Goal: Information Seeking & Learning: Learn about a topic

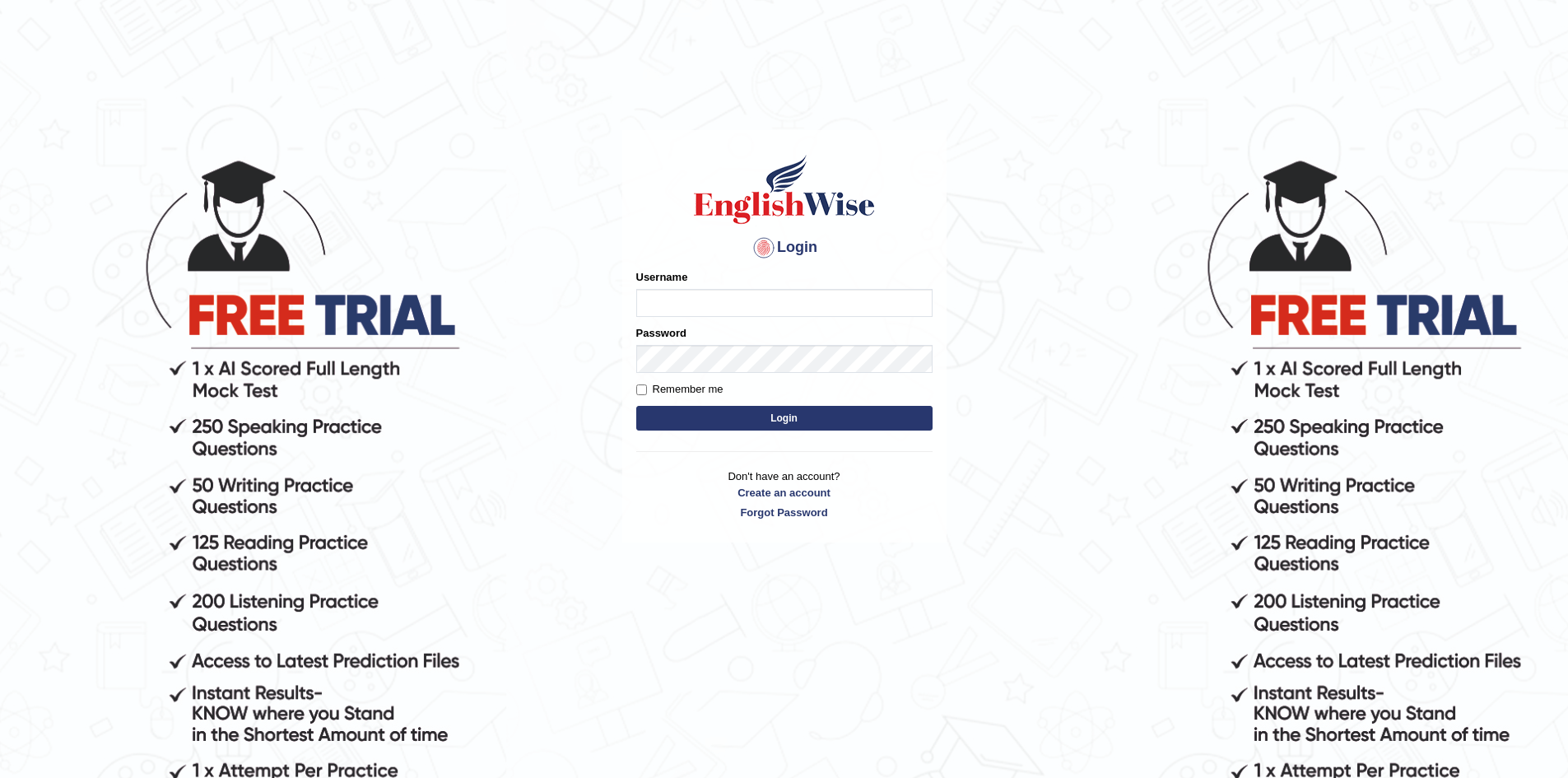
type input "Aliceenyonam"
click at [782, 418] on button "Login" at bounding box center [784, 418] width 296 height 25
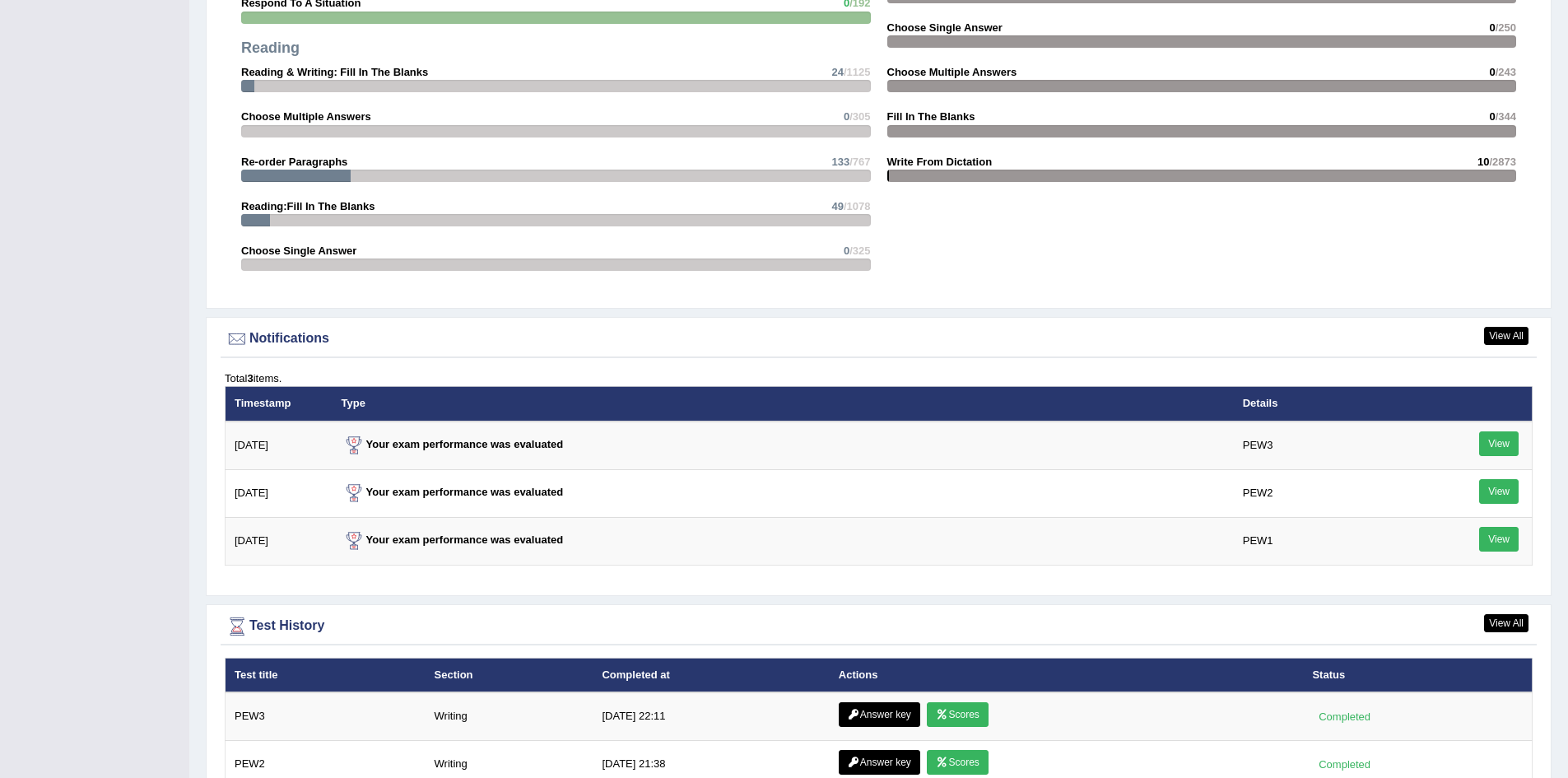
scroll to position [2045, 0]
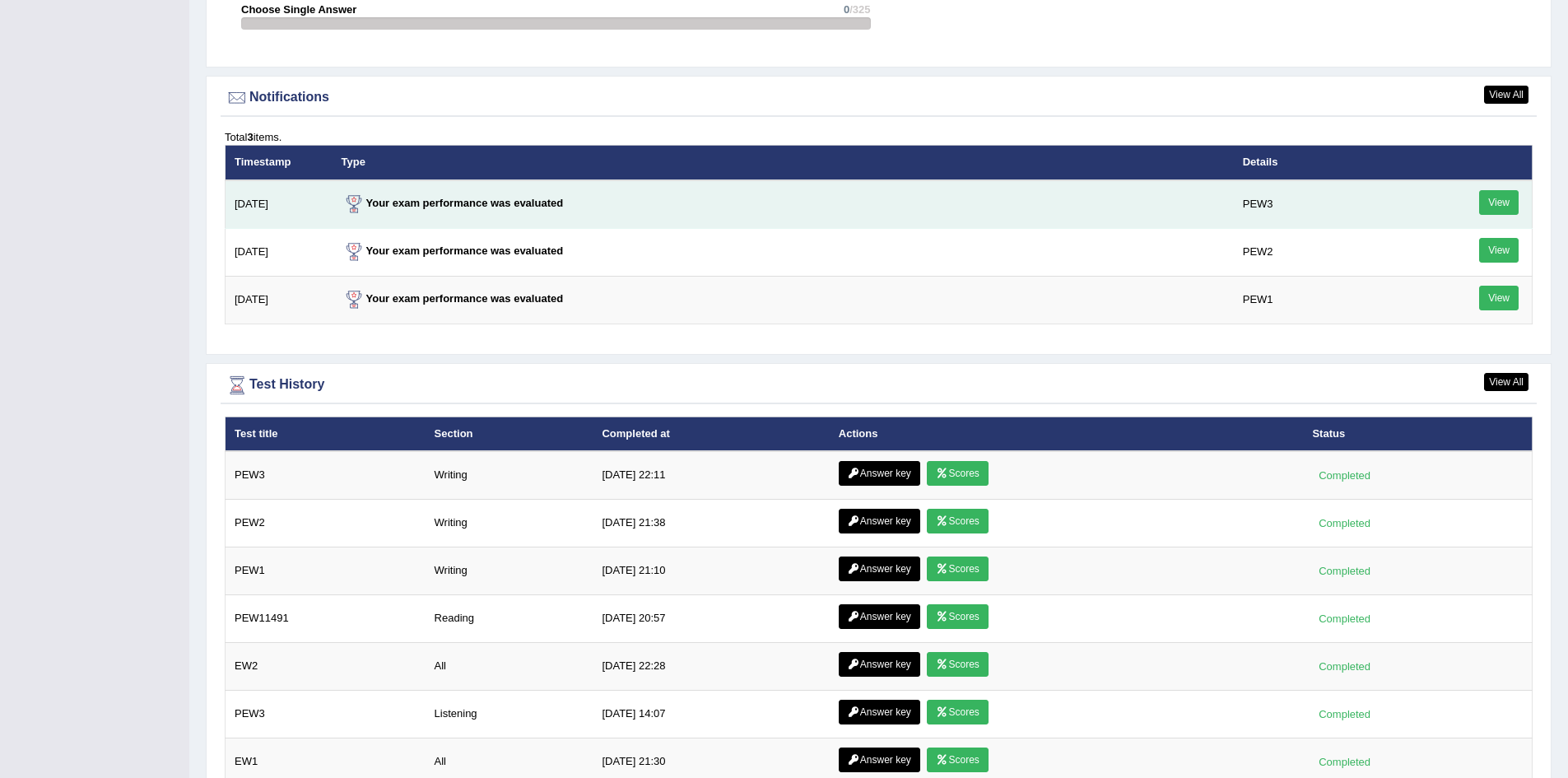
click at [1497, 195] on link "View" at bounding box center [1498, 202] width 39 height 25
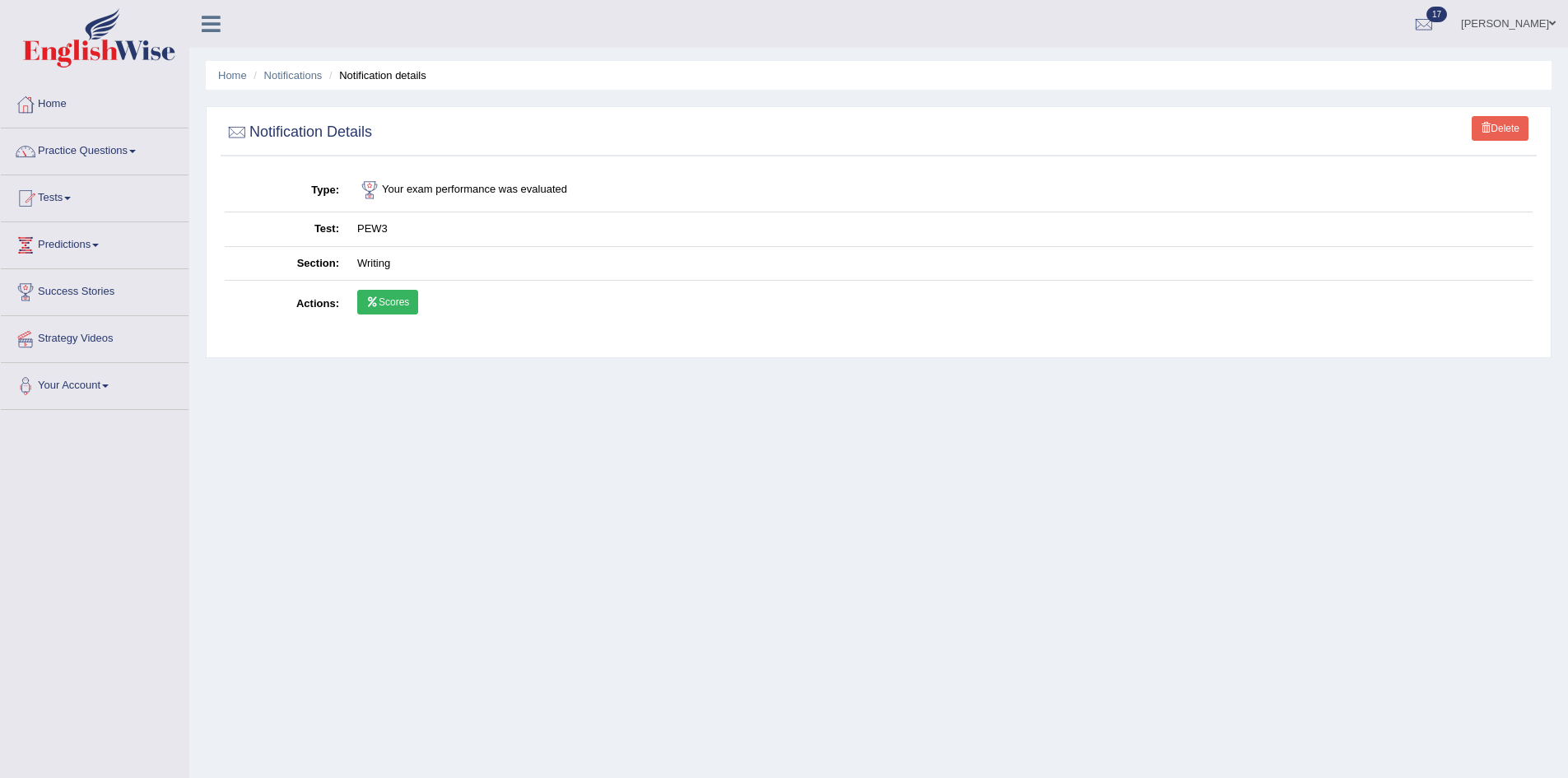
click at [395, 294] on link "Scores" at bounding box center [387, 302] width 60 height 25
click at [422, 231] on td "PEW3" at bounding box center [940, 229] width 1185 height 34
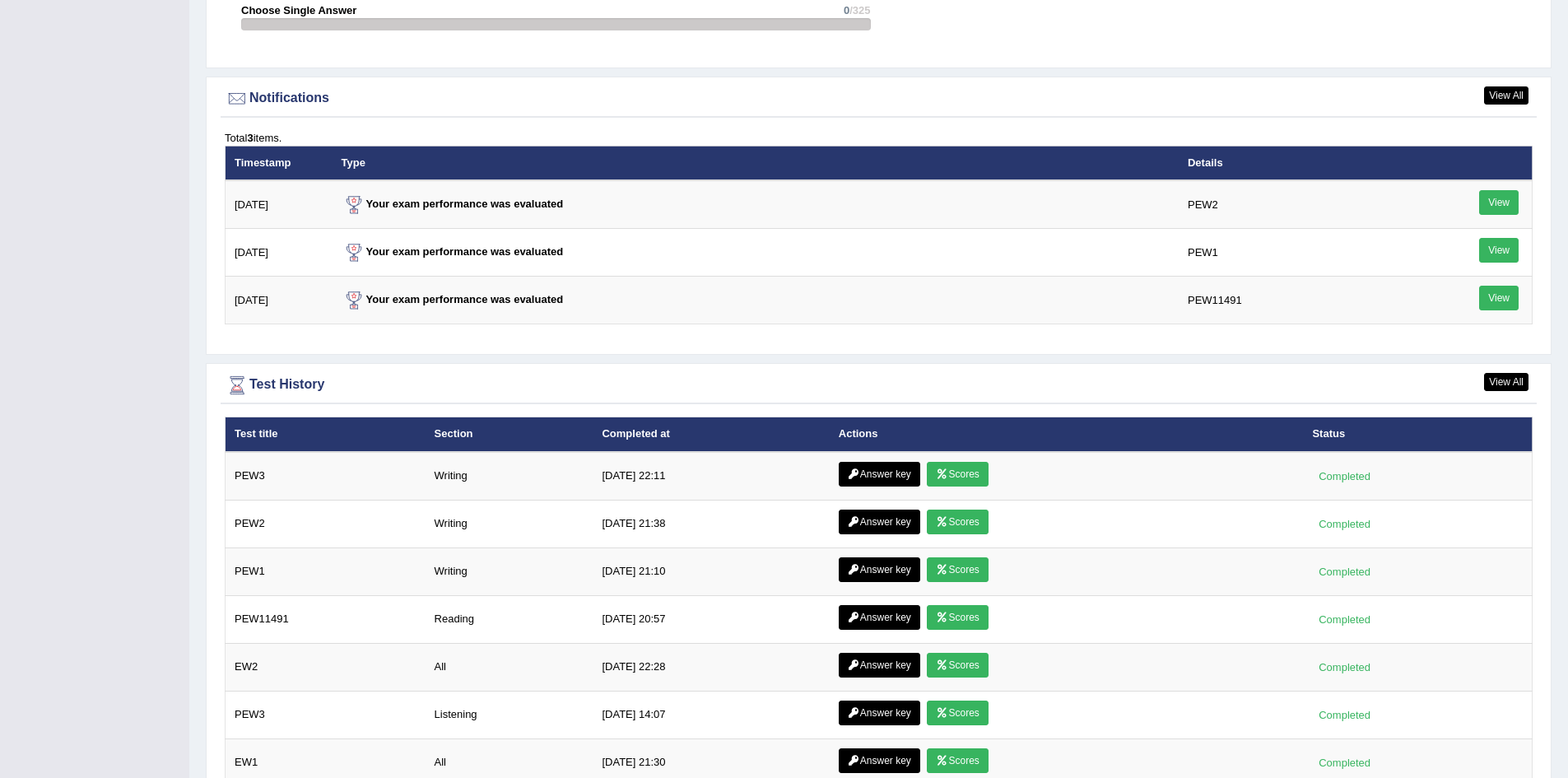
scroll to position [2074, 0]
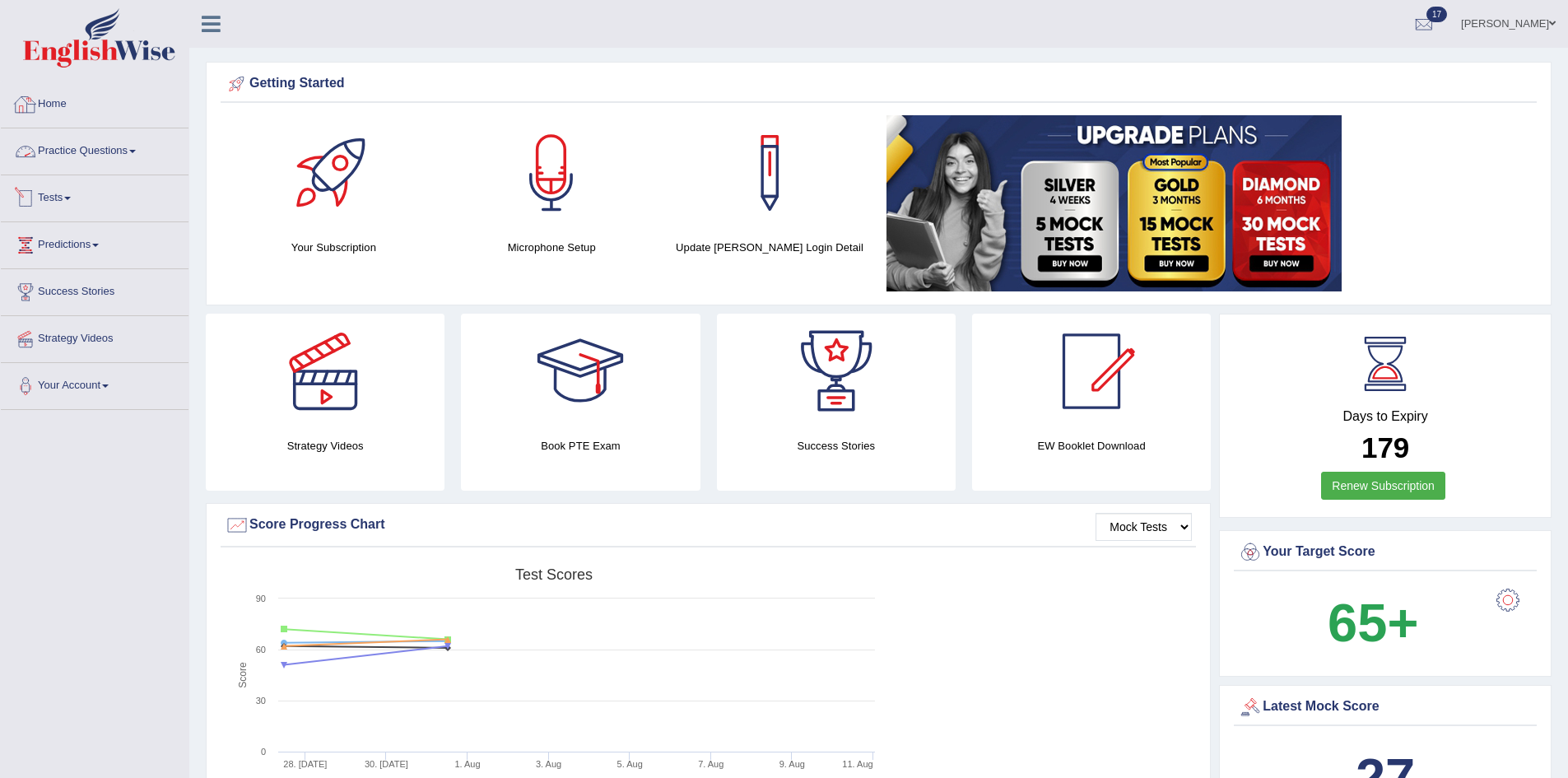
click at [69, 190] on link "Tests" at bounding box center [95, 195] width 188 height 41
click at [104, 265] on link "Take Mock Test" at bounding box center [107, 266] width 154 height 30
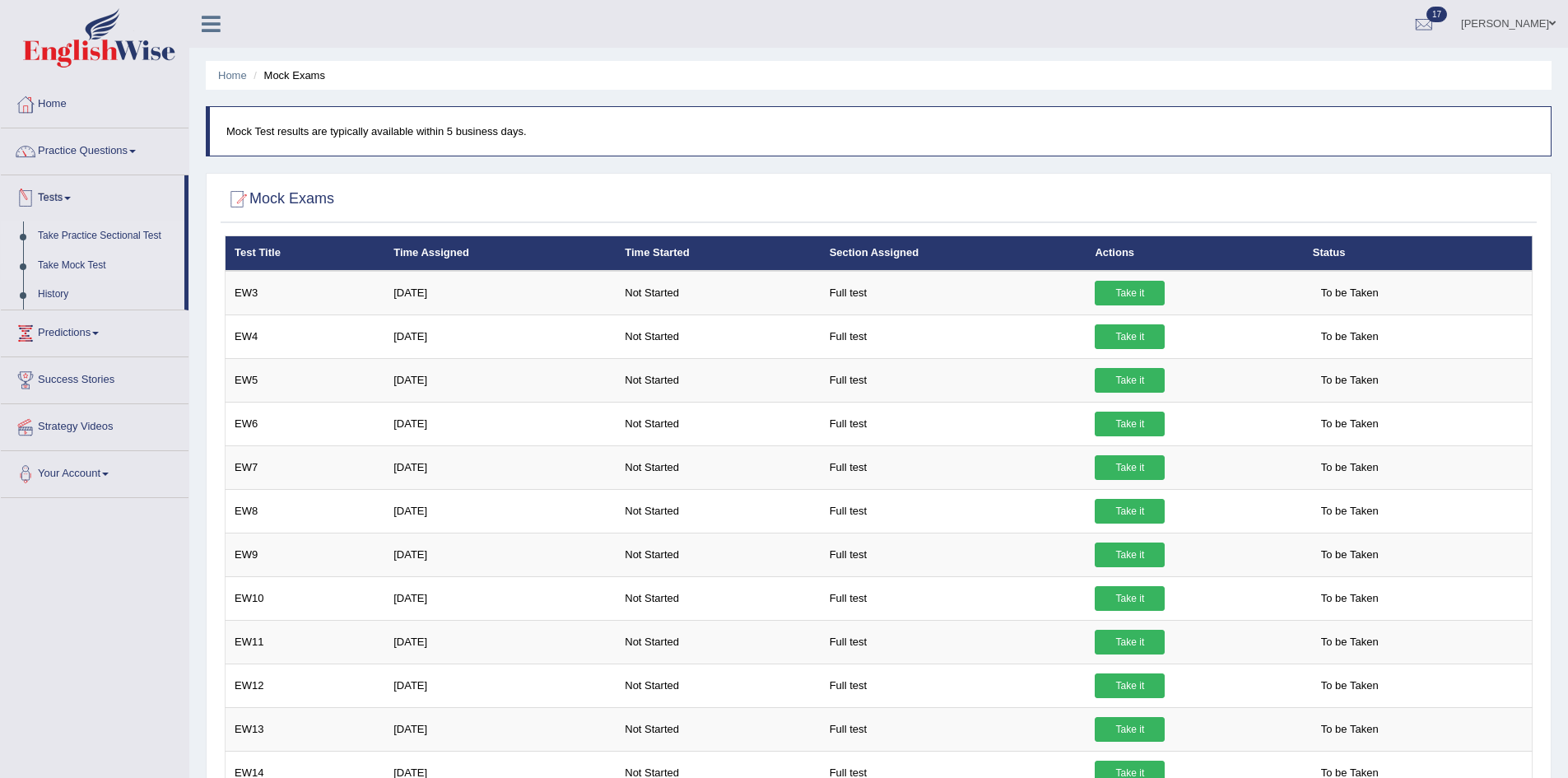
click at [89, 234] on link "Take Practice Sectional Test" at bounding box center [107, 236] width 154 height 30
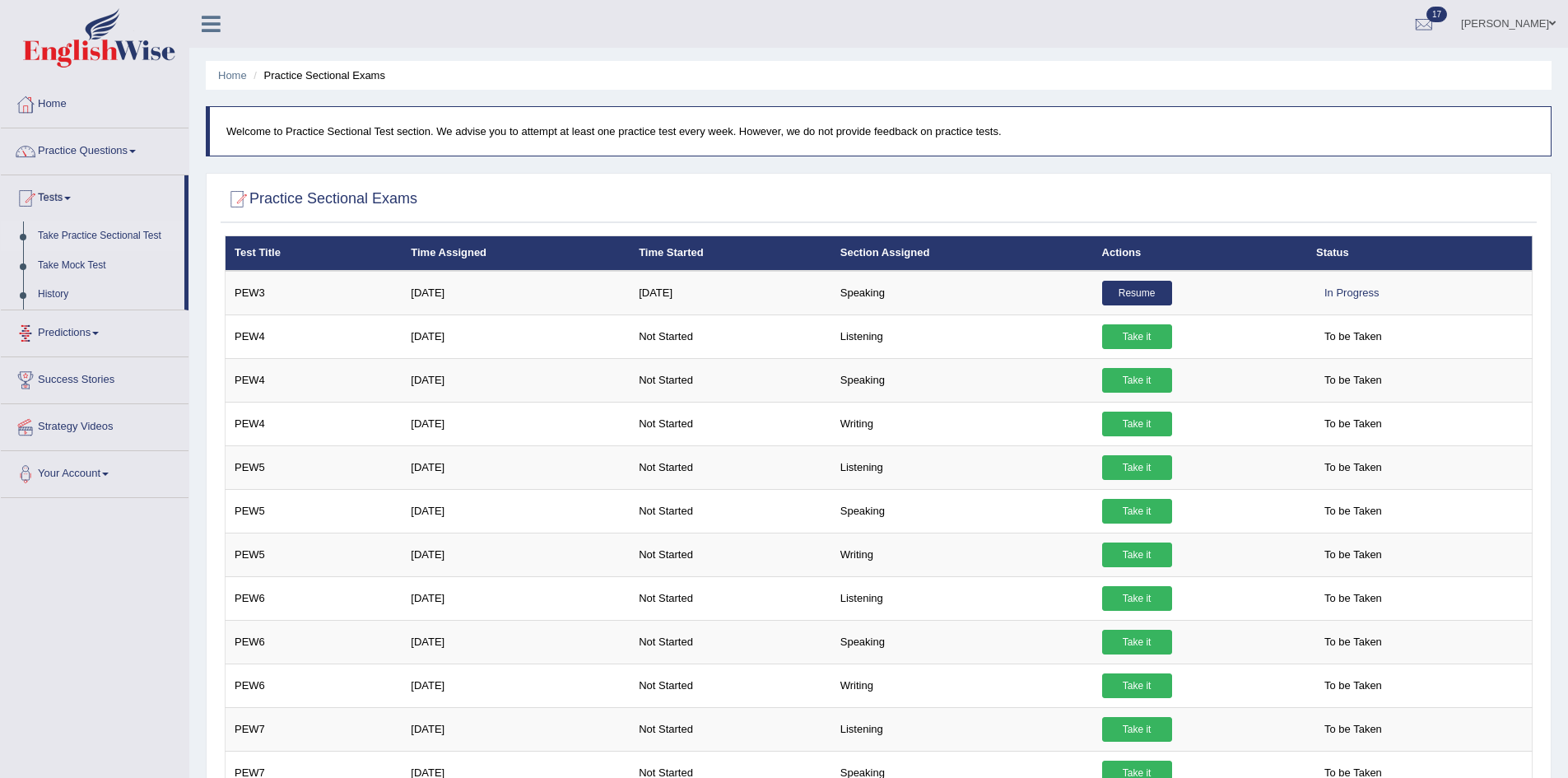
click at [71, 334] on link "Predictions" at bounding box center [95, 330] width 188 height 41
click at [88, 147] on link "Practice Questions" at bounding box center [95, 149] width 188 height 41
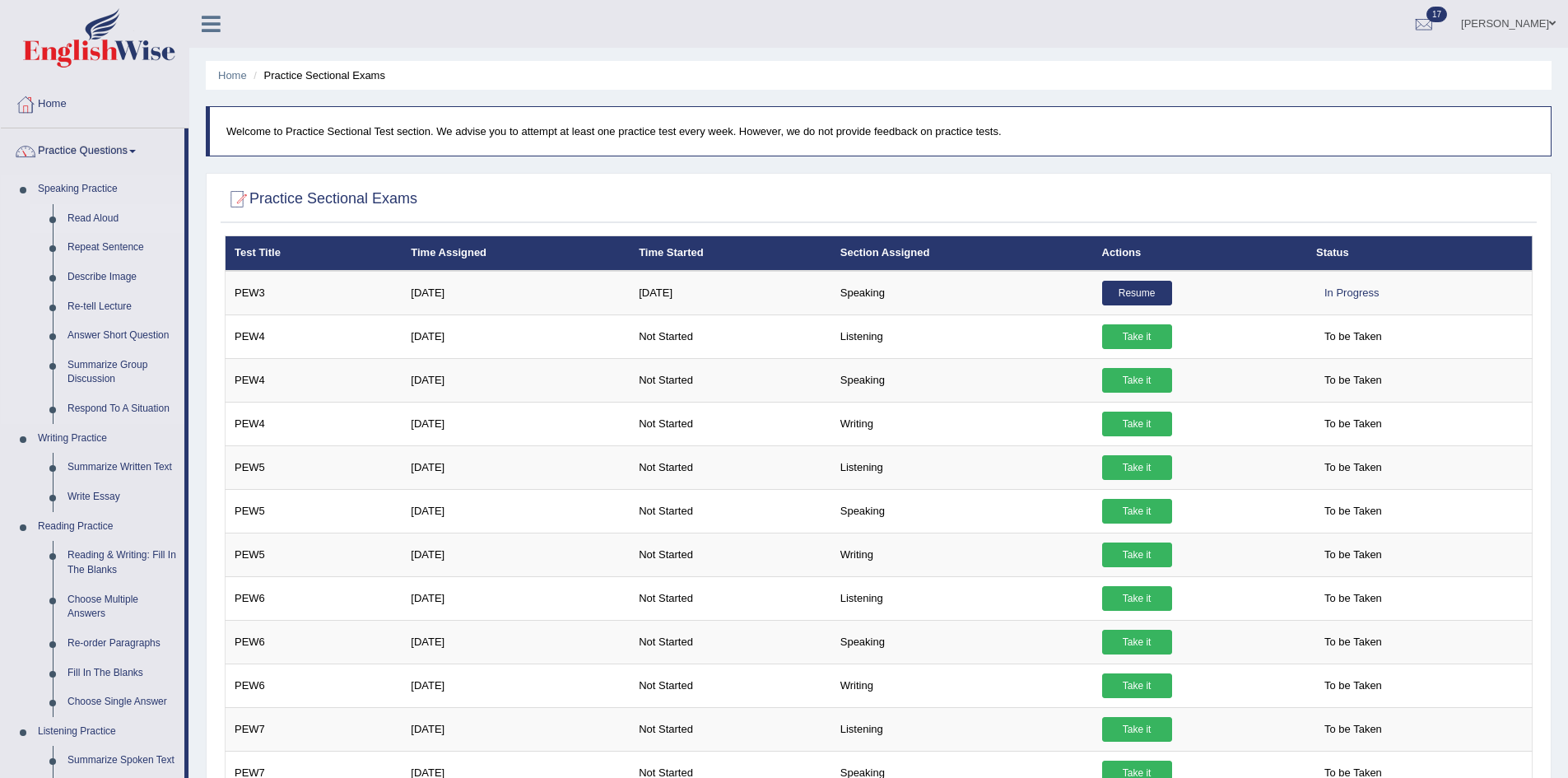
click at [74, 210] on link "Read Aloud" at bounding box center [123, 219] width 125 height 30
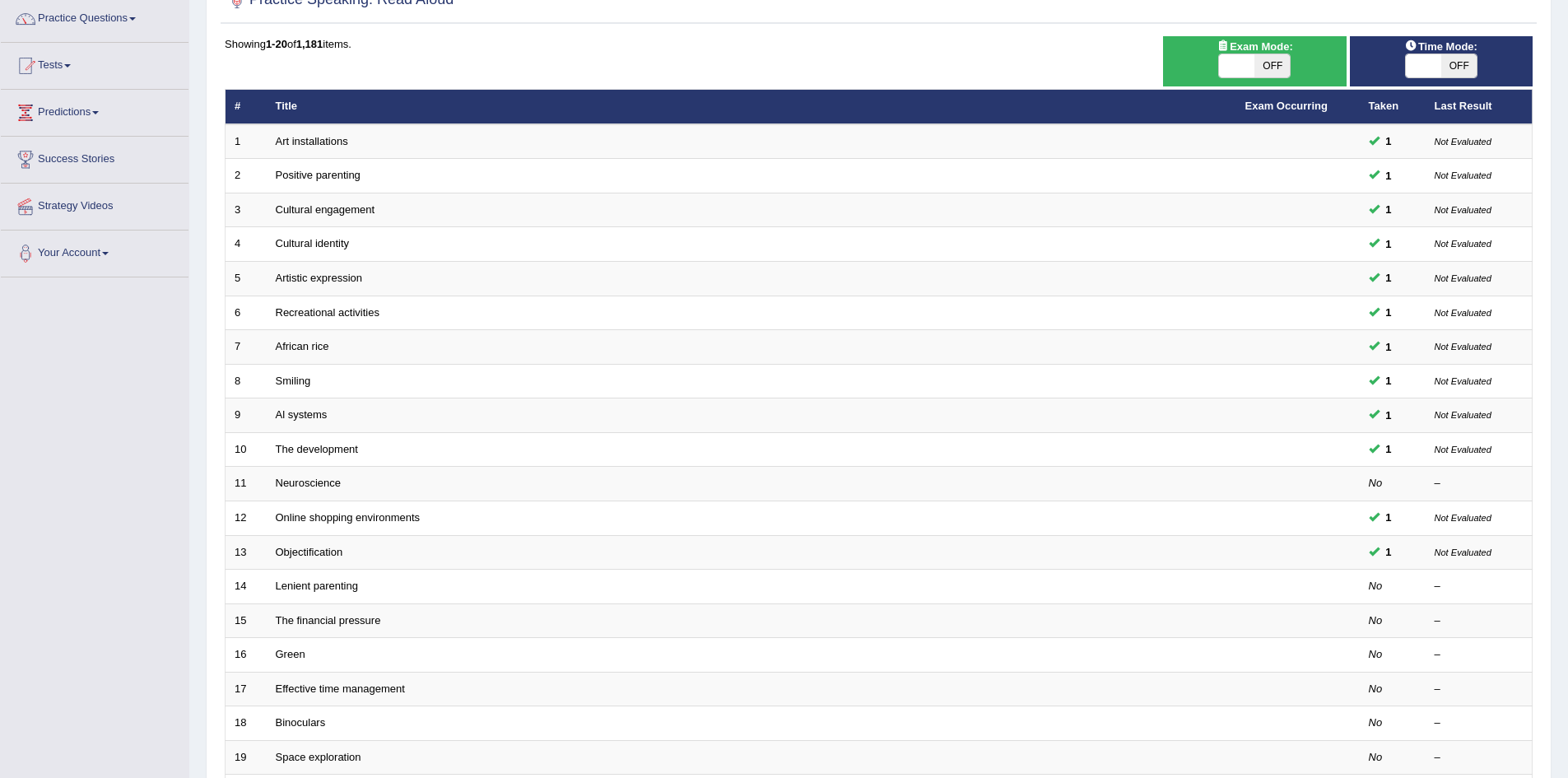
scroll to position [124, 0]
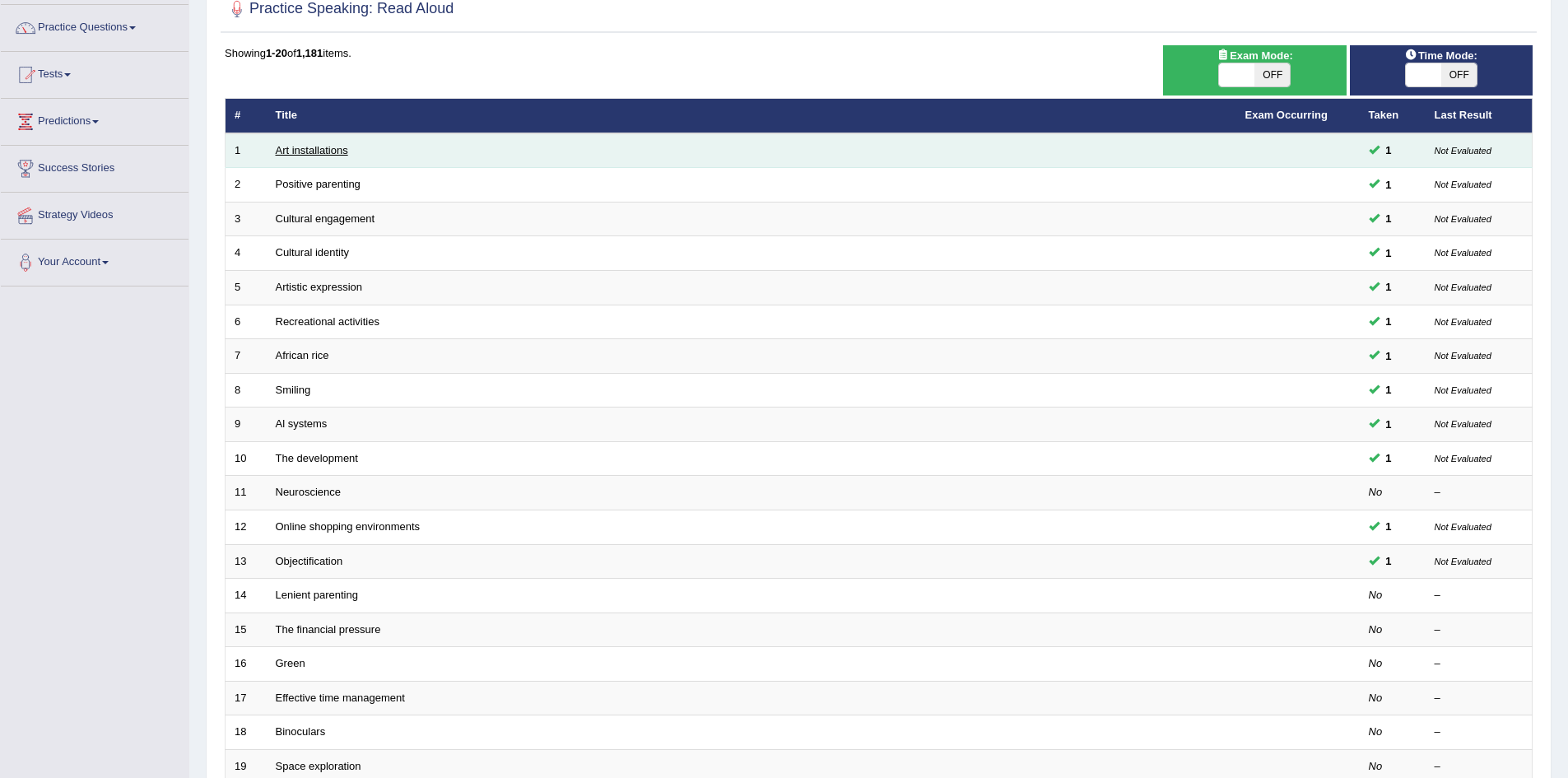
click at [297, 153] on link "Art installations" at bounding box center [312, 150] width 73 height 12
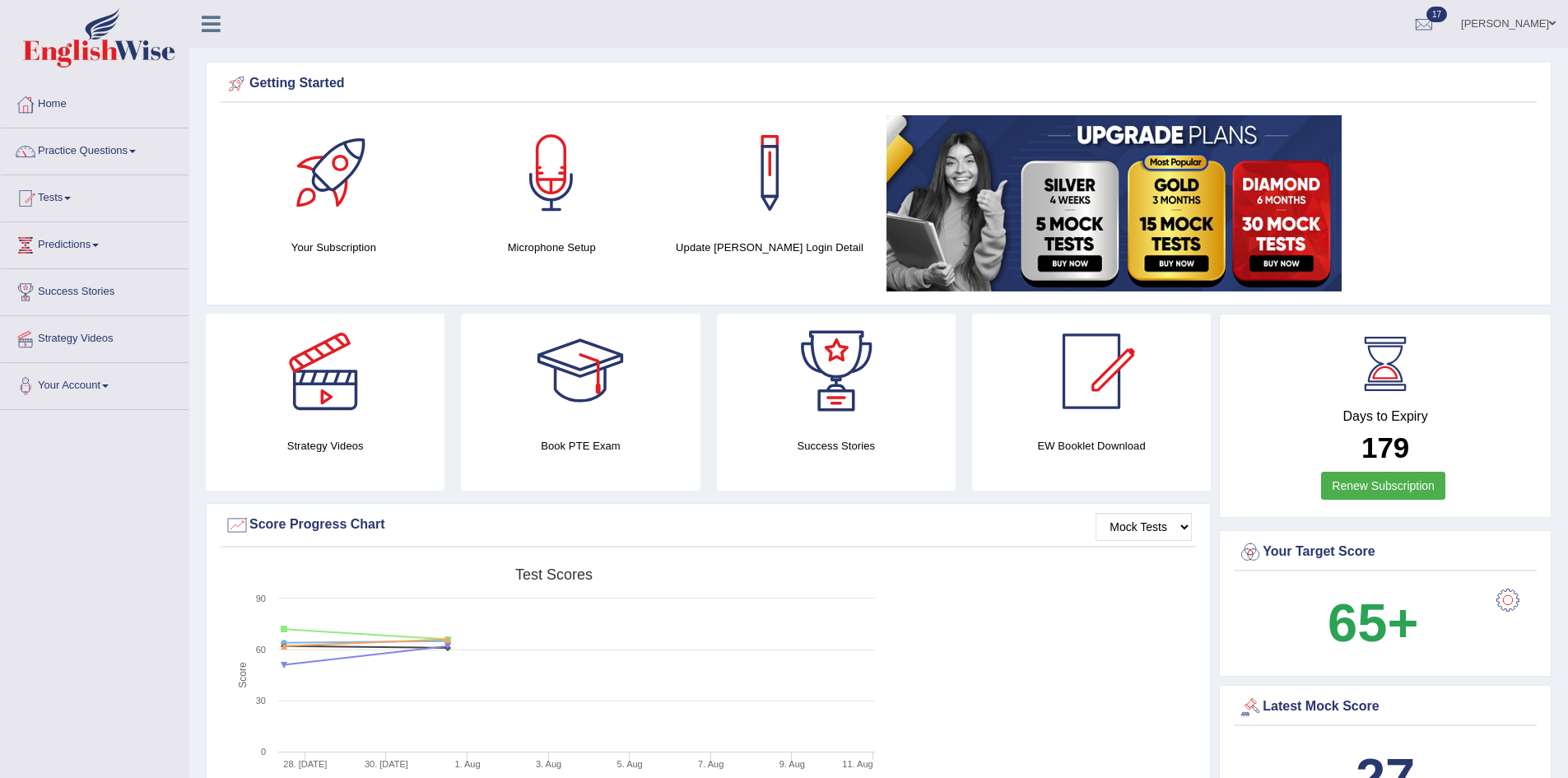
click at [1400, 626] on b "65+" at bounding box center [1372, 623] width 90 height 60
click at [1508, 595] on div at bounding box center [1507, 599] width 33 height 33
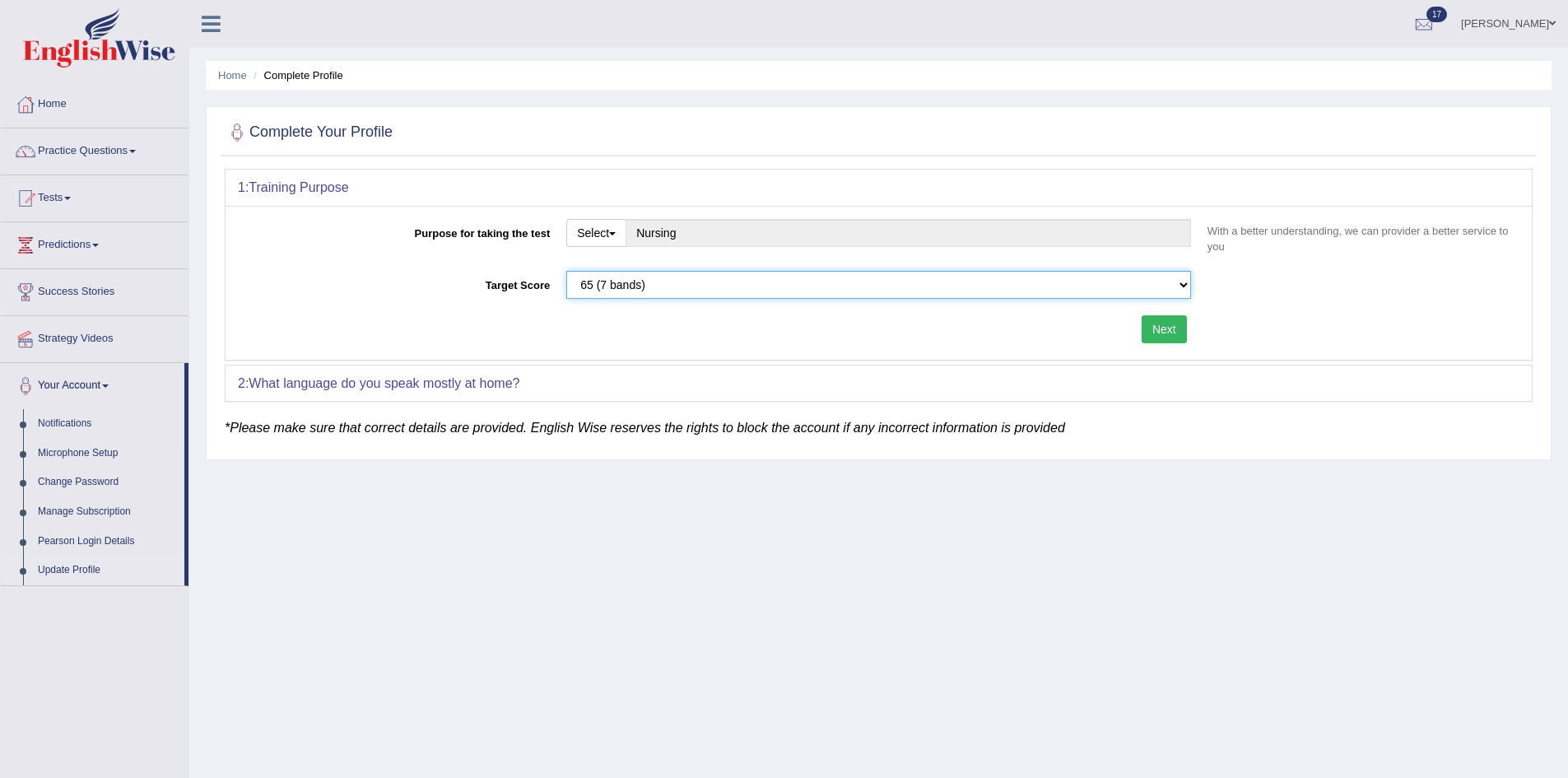
click at [1174, 281] on select "Please select the correct value 50 (6 bands) 58 (6.5 bands) 65 (7 bands) 79 (8 …" at bounding box center [878, 285] width 624 height 28
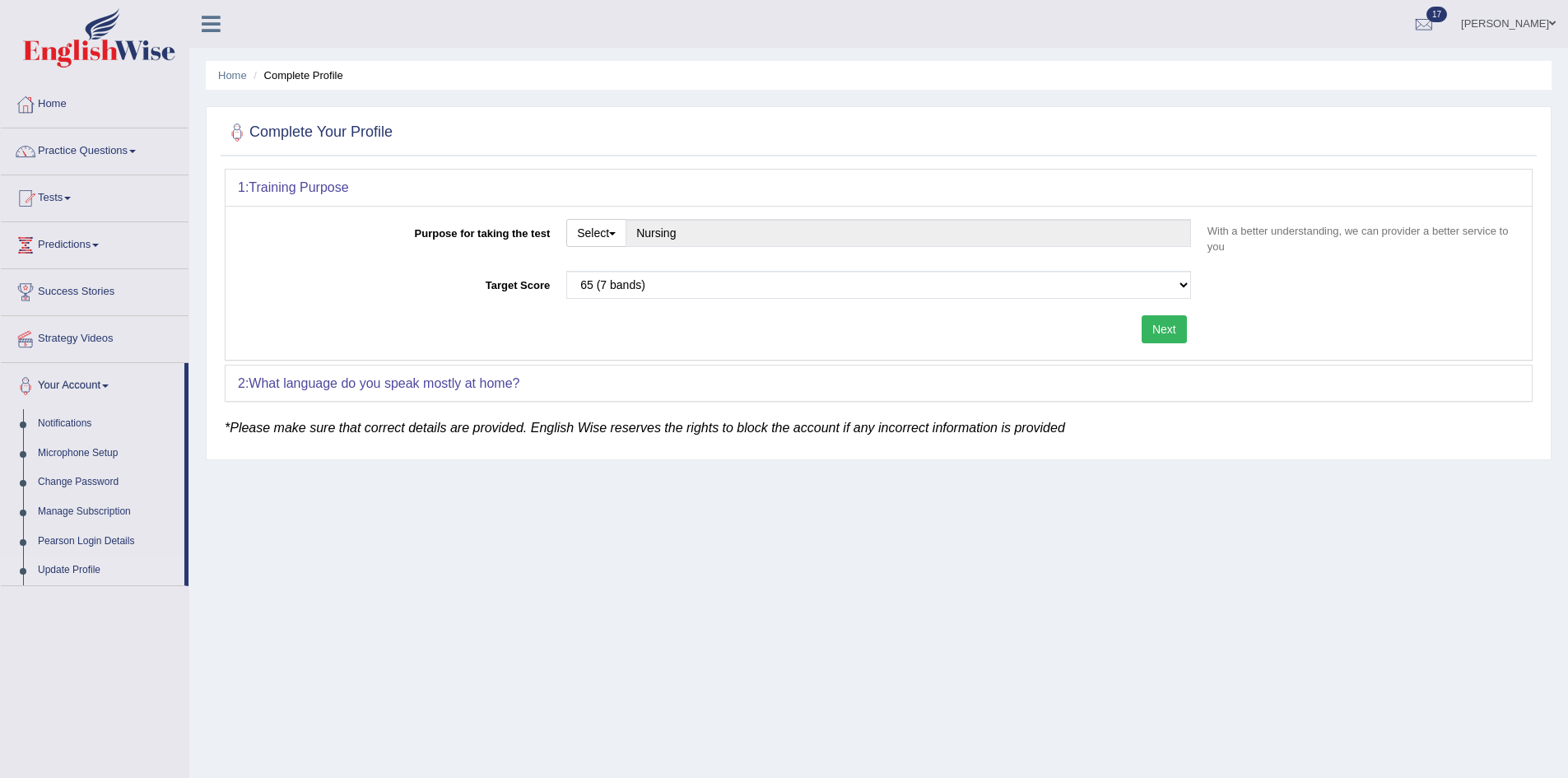
click at [1010, 540] on div "Home Complete Profile Complete Your Profile 1: Training Purpose Purpose for tak…" at bounding box center [878, 411] width 1378 height 823
click at [1163, 324] on button "Next" at bounding box center [1164, 329] width 46 height 28
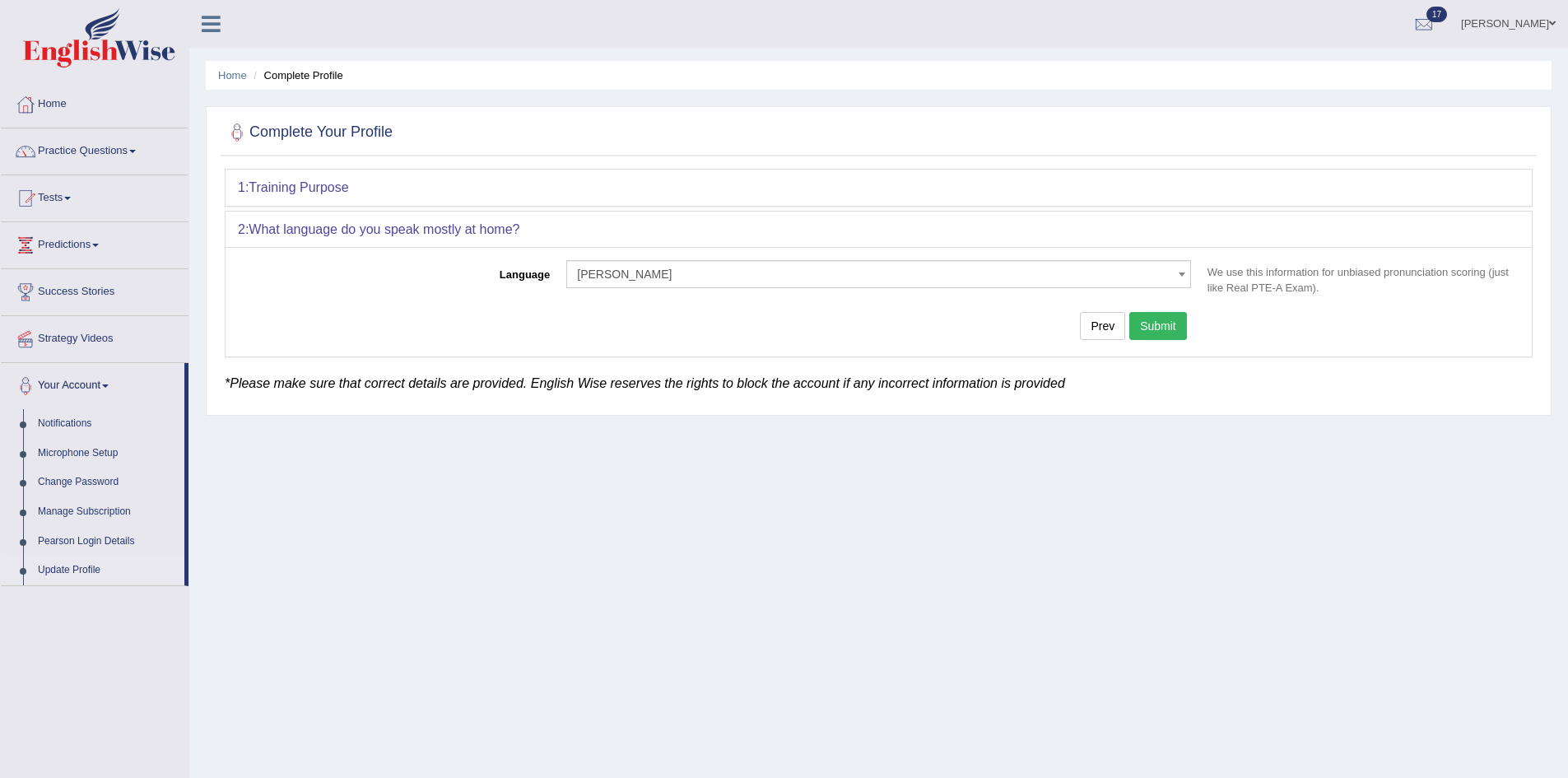
click at [1177, 274] on span at bounding box center [1182, 274] width 17 height 26
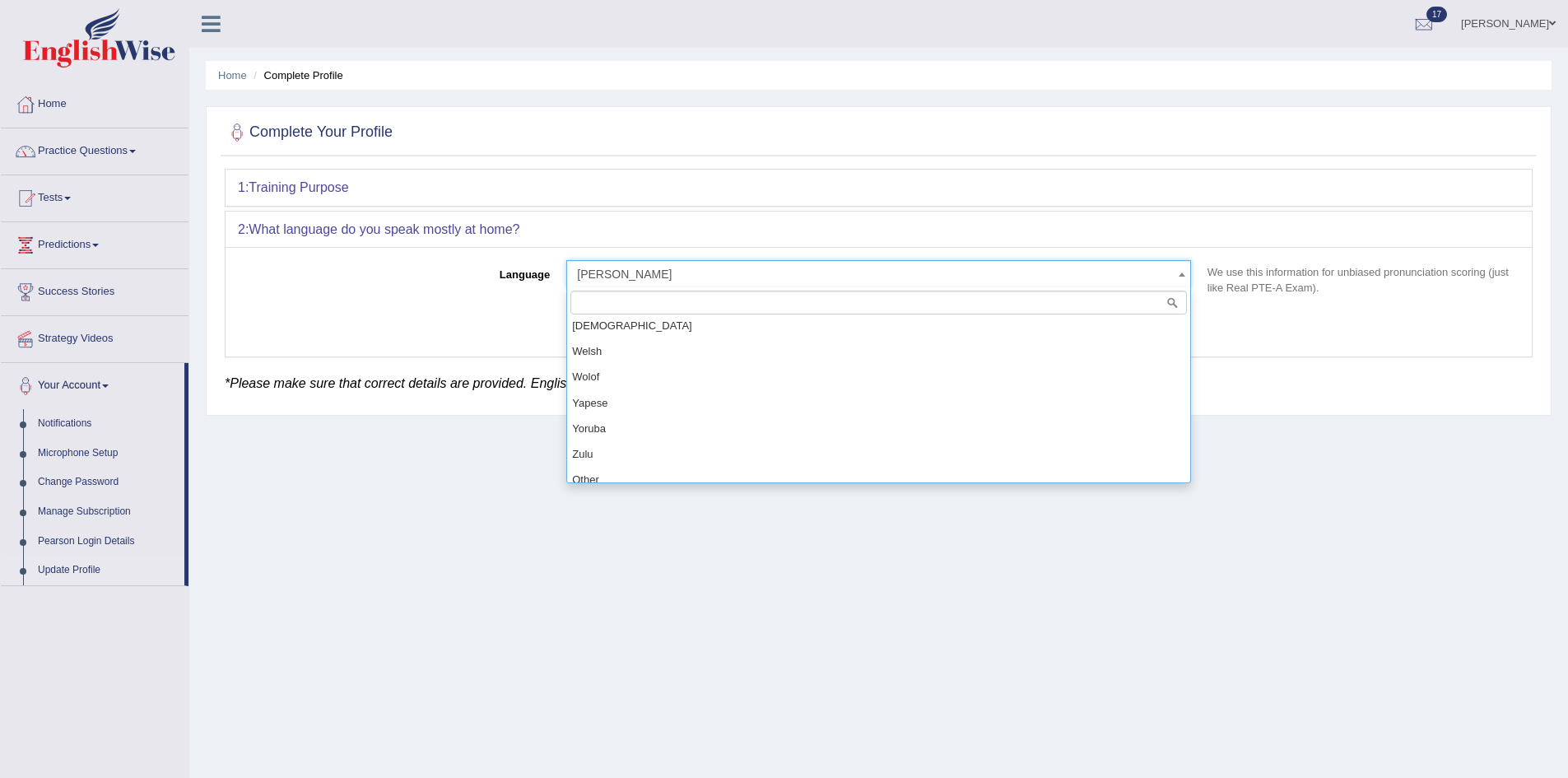
scroll to position [1398, 0]
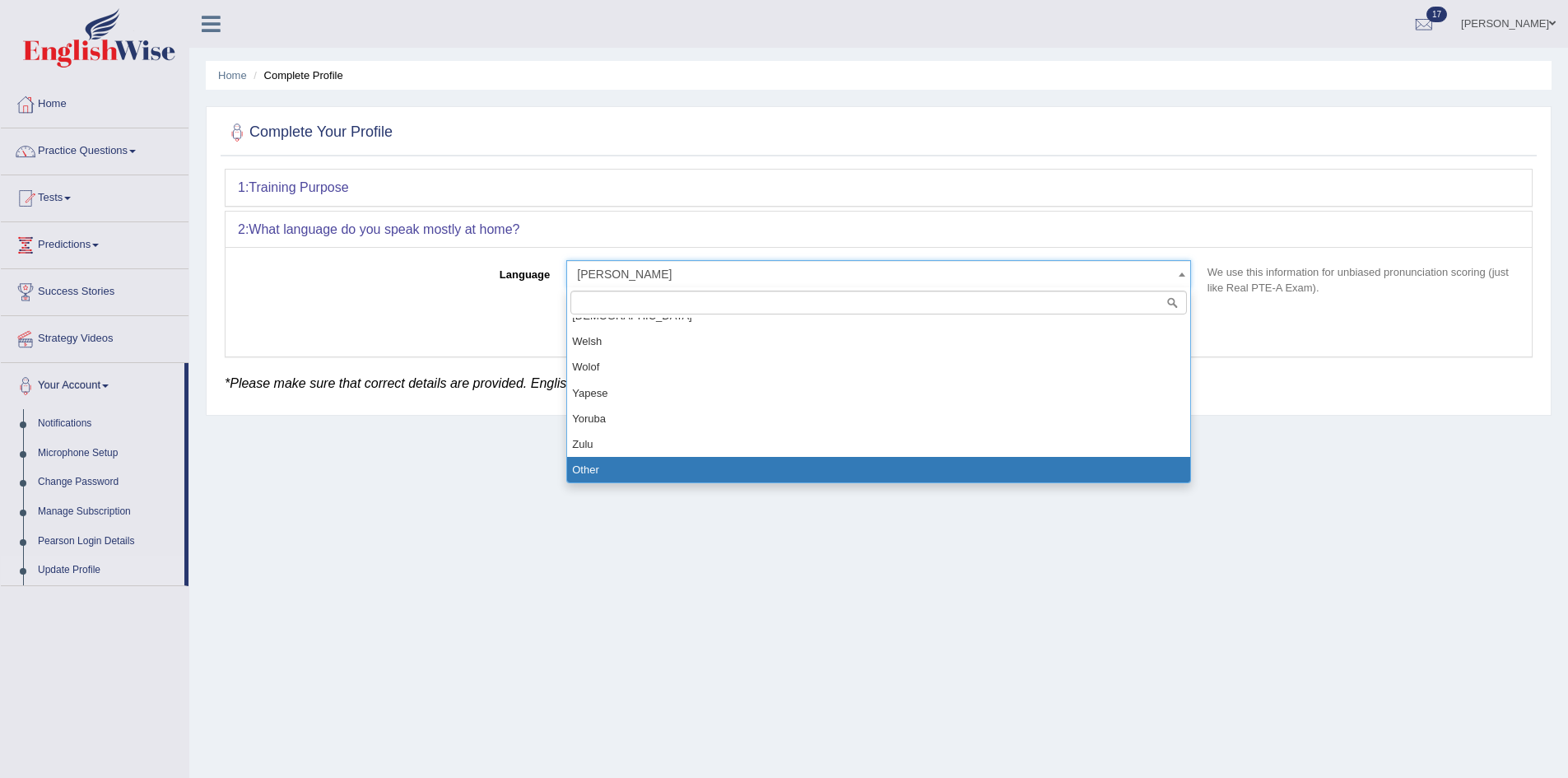
select select "Other"
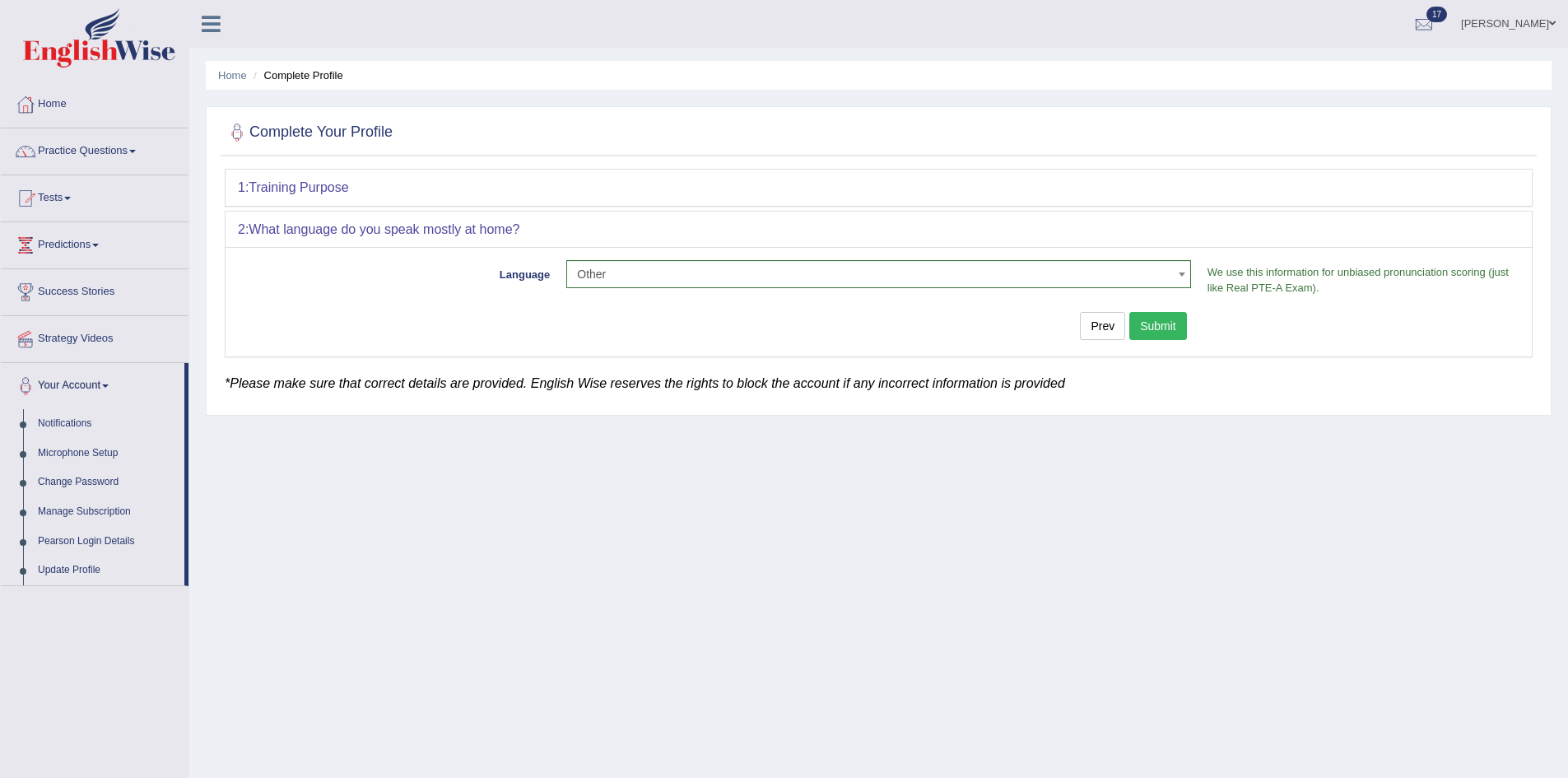
click at [1156, 319] on button "Submit" at bounding box center [1158, 326] width 58 height 28
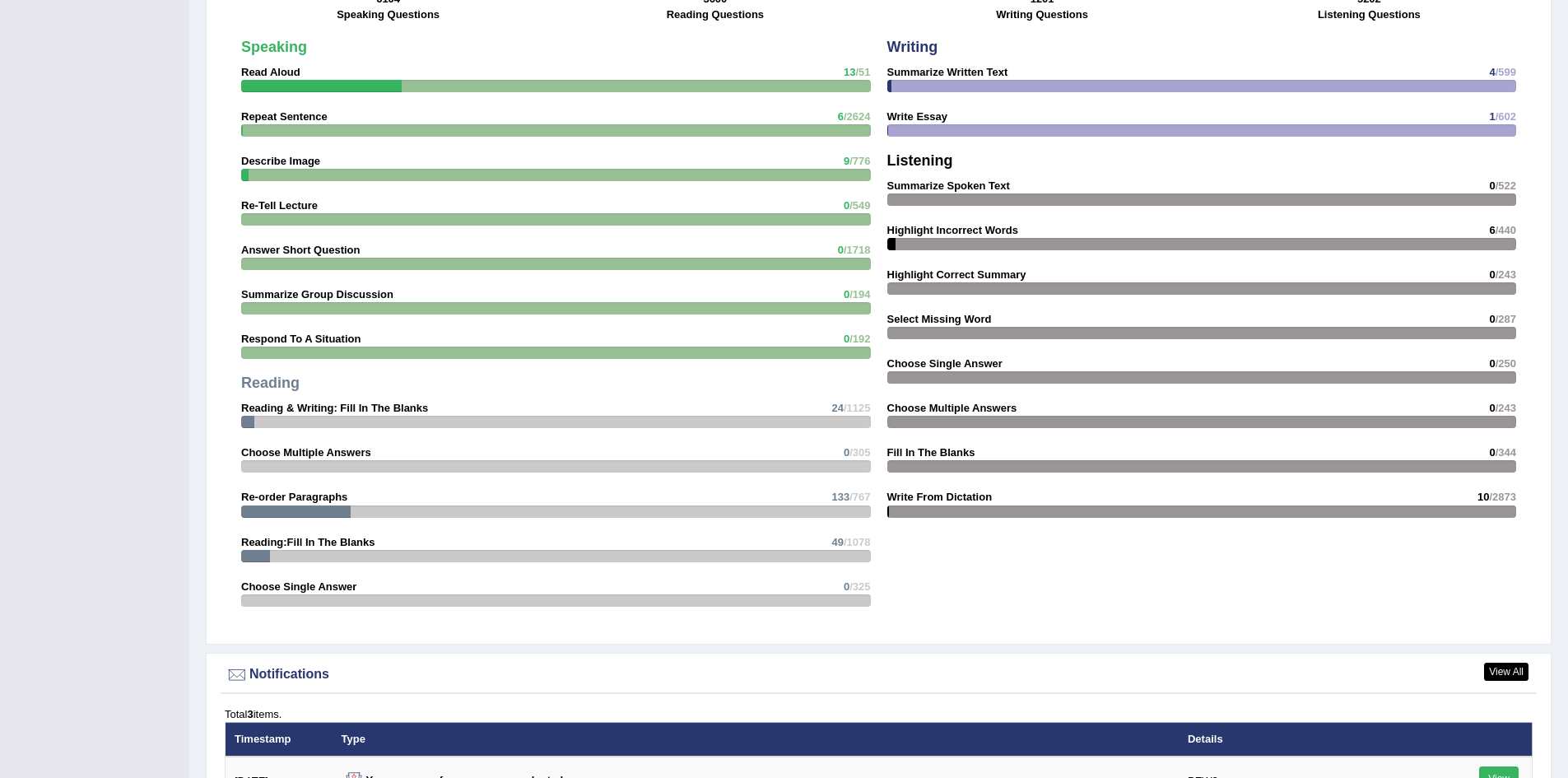
scroll to position [1509, 0]
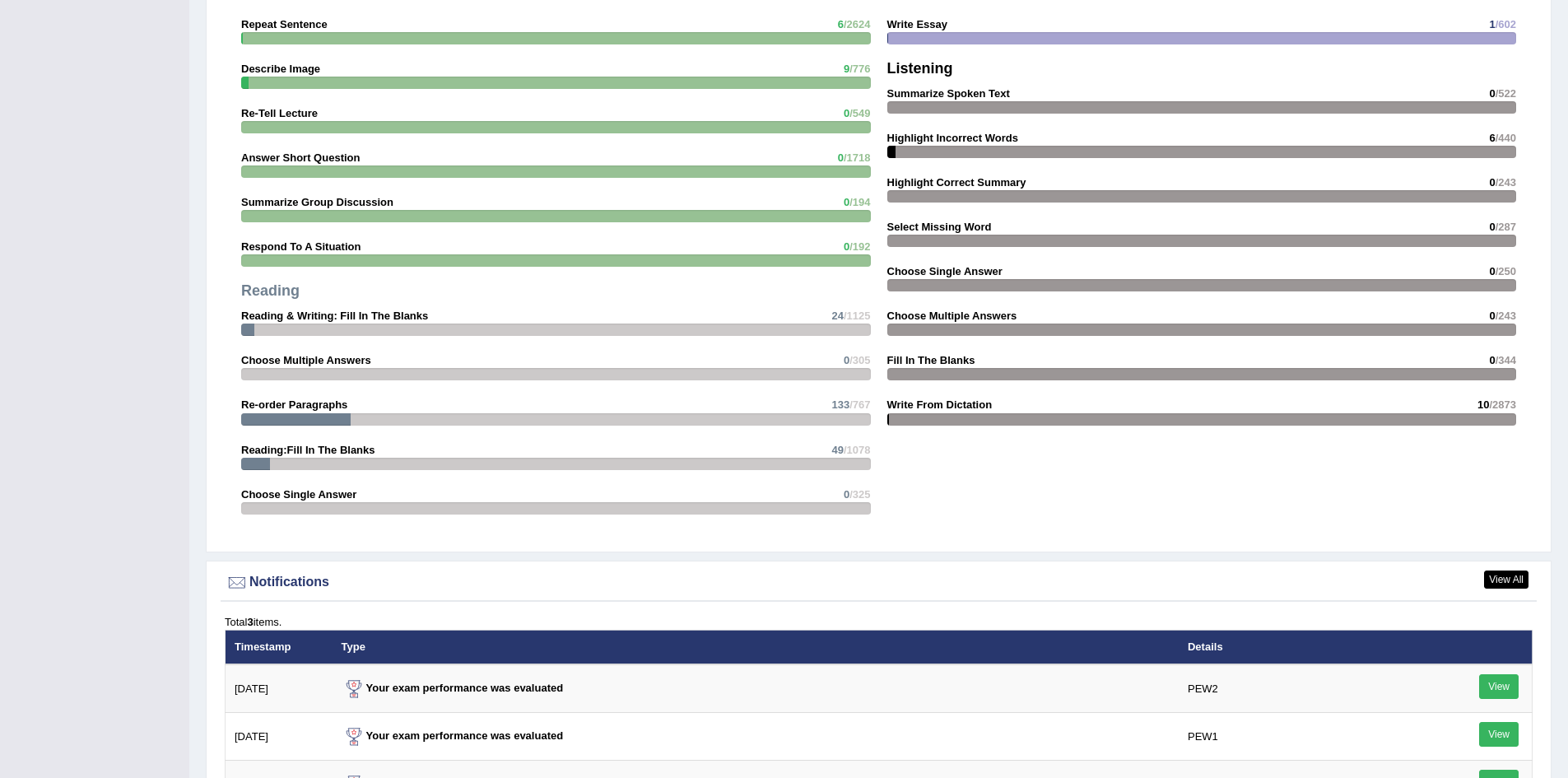
click at [1071, 398] on div "Writing Summarize Written Text 4 /599 Write Essay 1 /602 Listening Summarize Sp…" at bounding box center [1201, 191] width 646 height 503
click at [936, 410] on strong "Write From Dictation" at bounding box center [939, 404] width 105 height 12
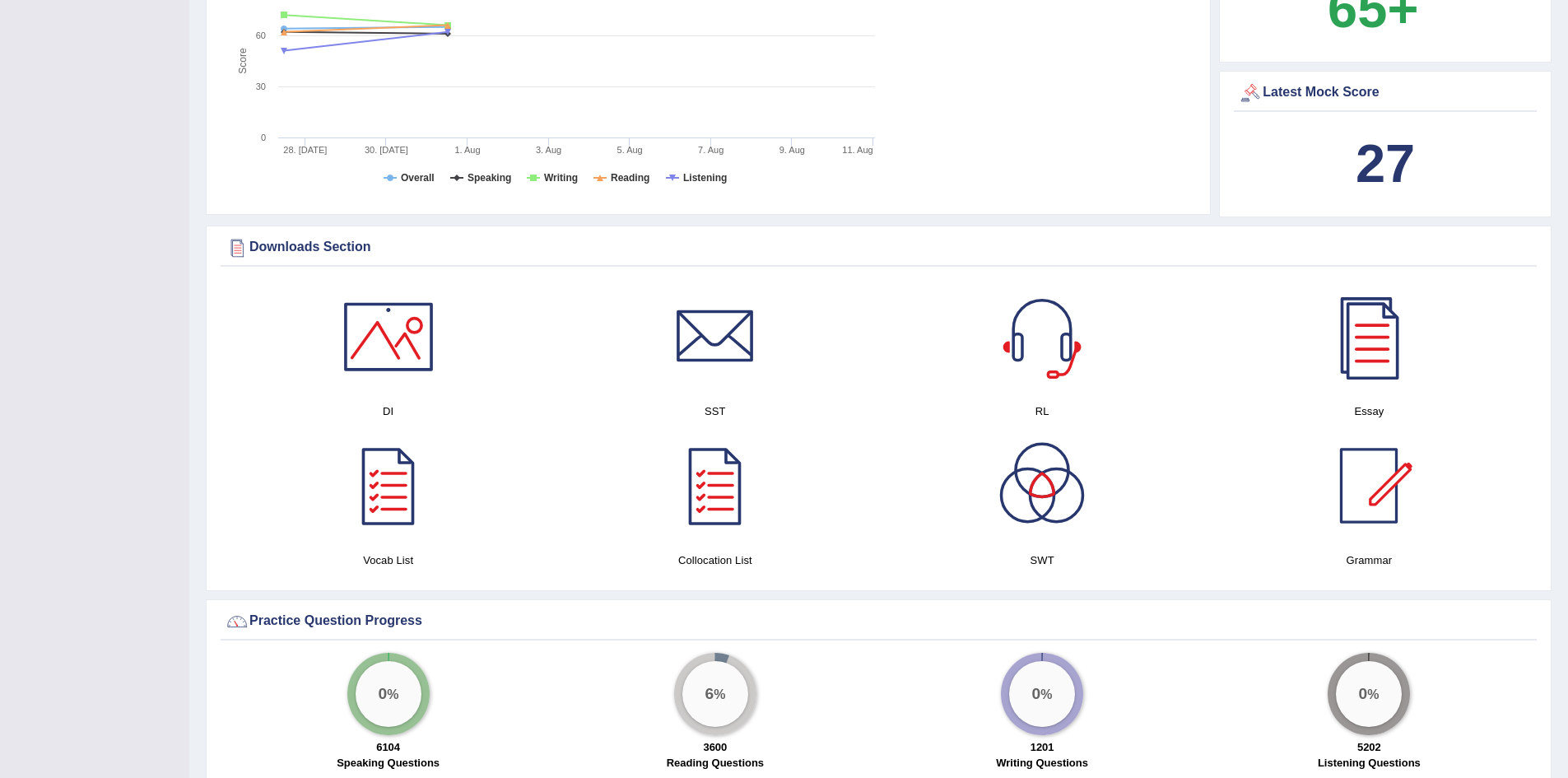
scroll to position [0, 0]
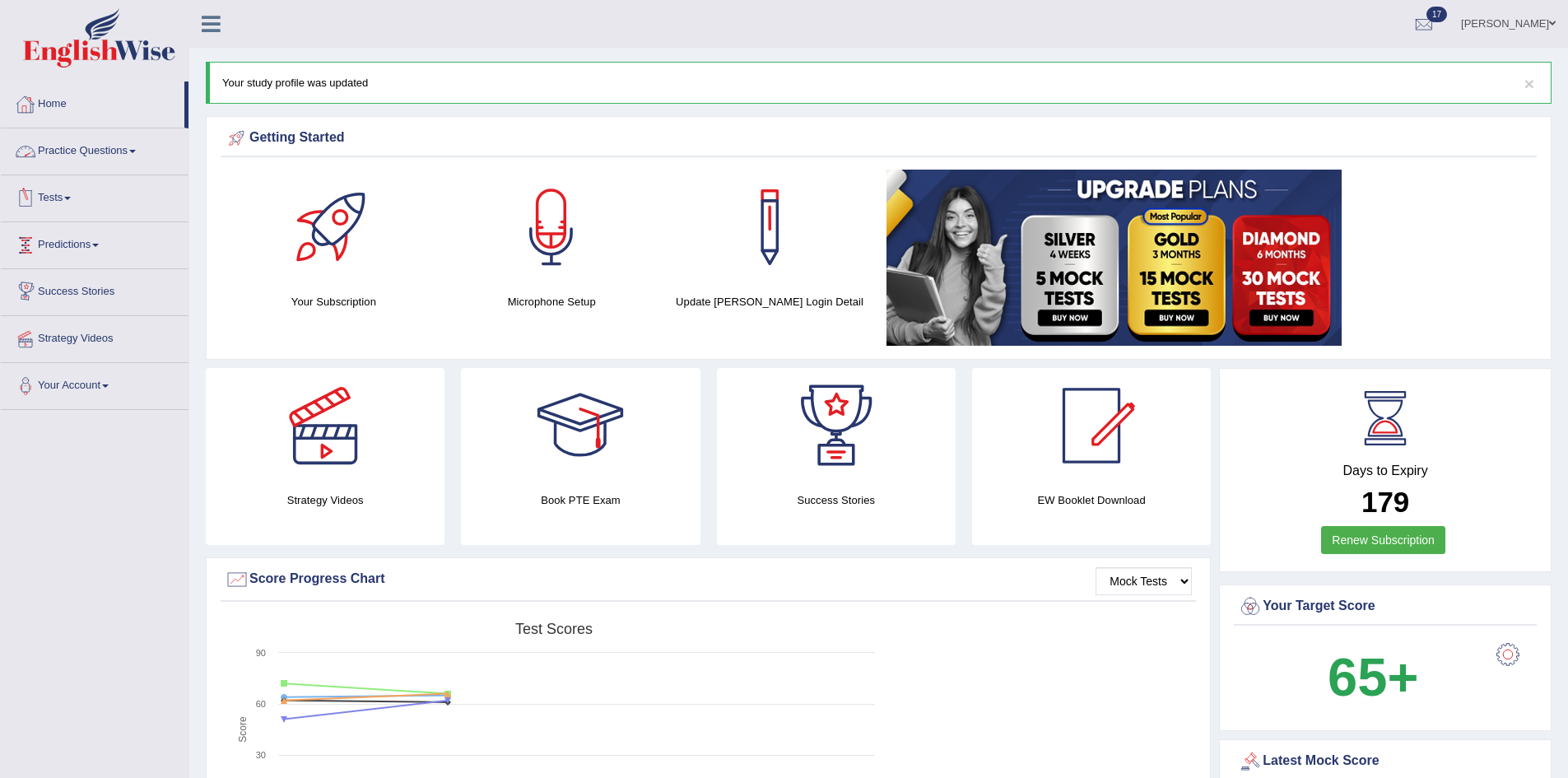
click at [47, 148] on link "Practice Questions" at bounding box center [95, 149] width 188 height 41
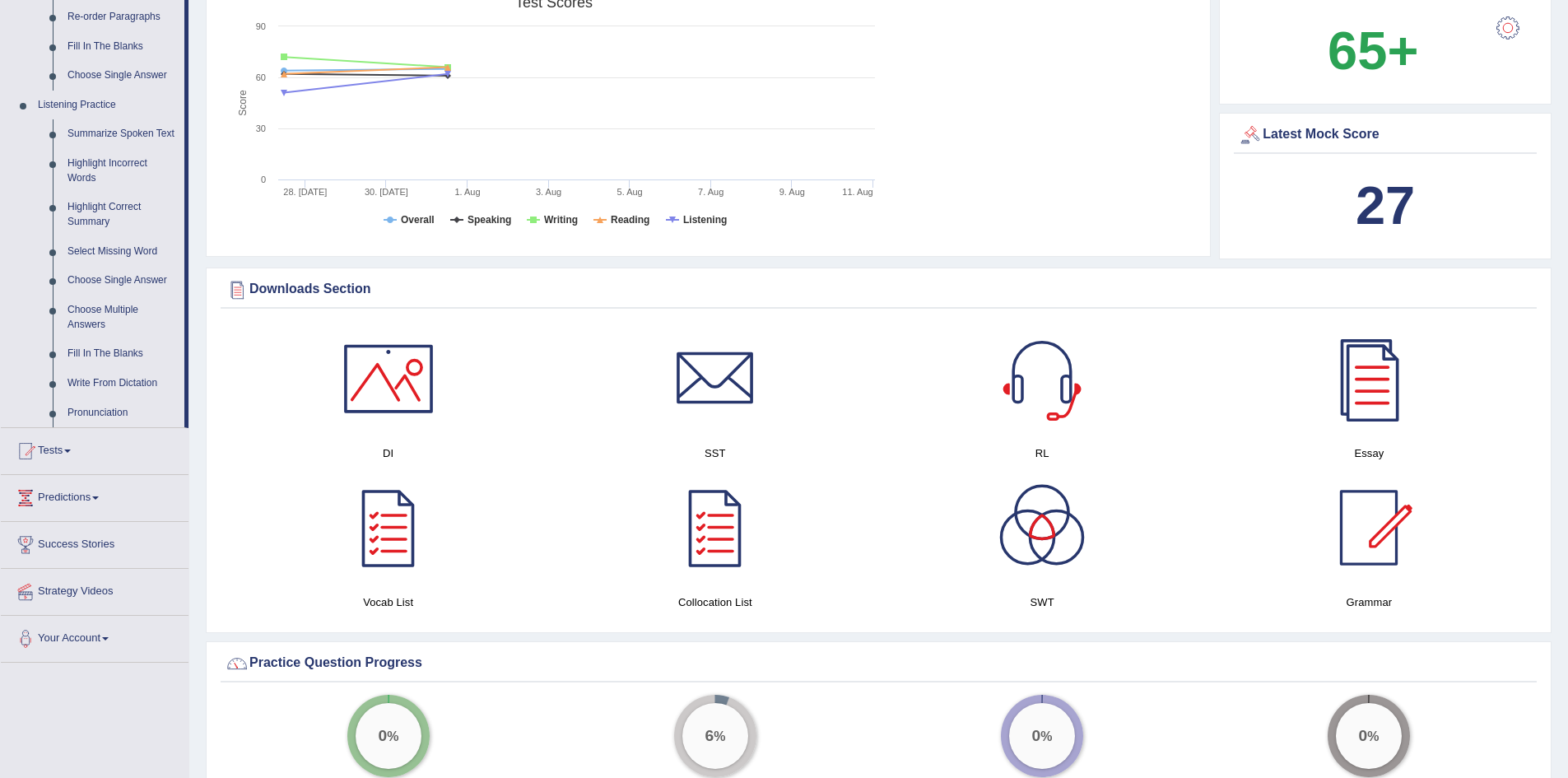
scroll to position [732, 0]
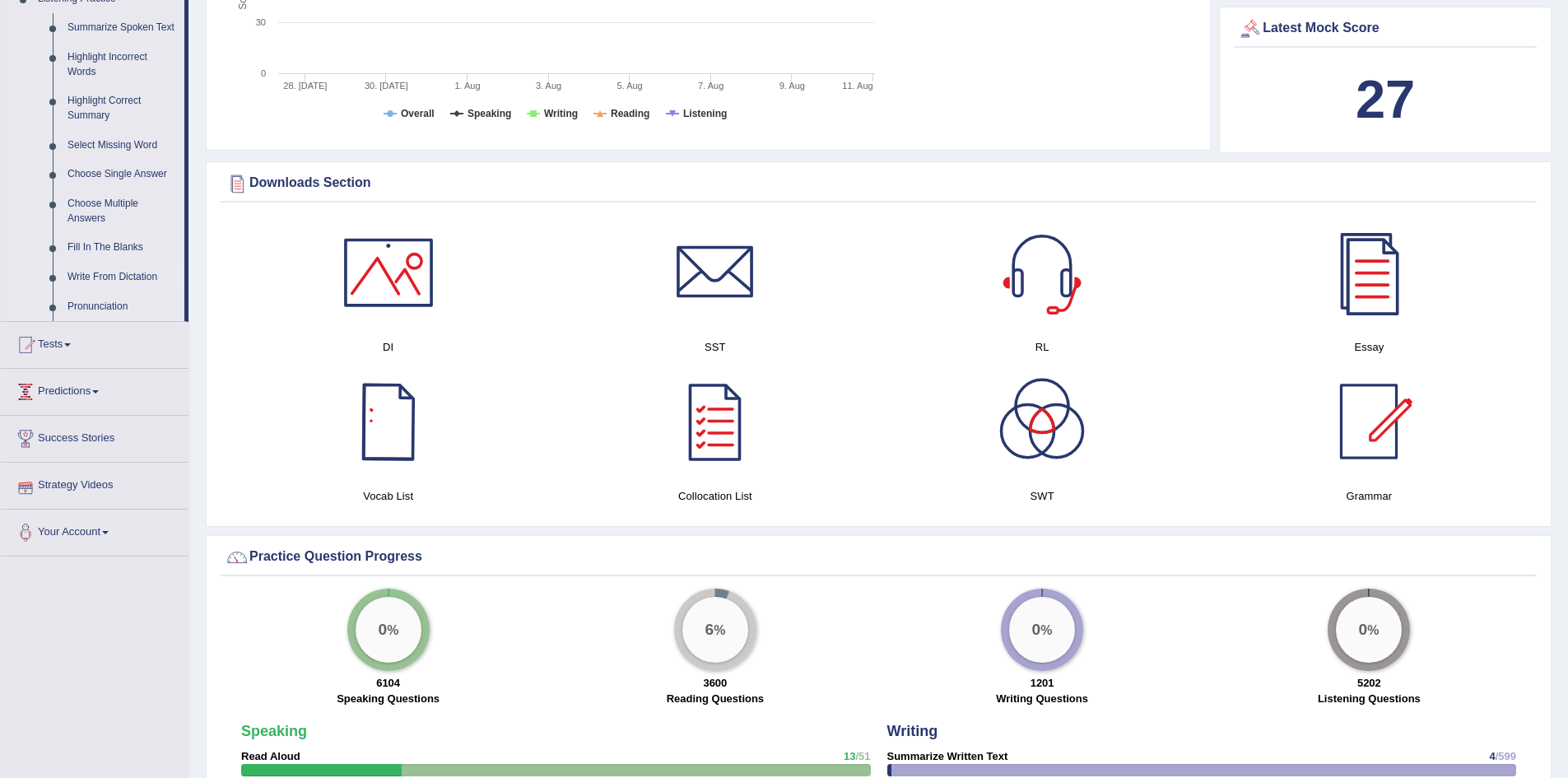
click at [146, 274] on link "Write From Dictation" at bounding box center [123, 277] width 125 height 30
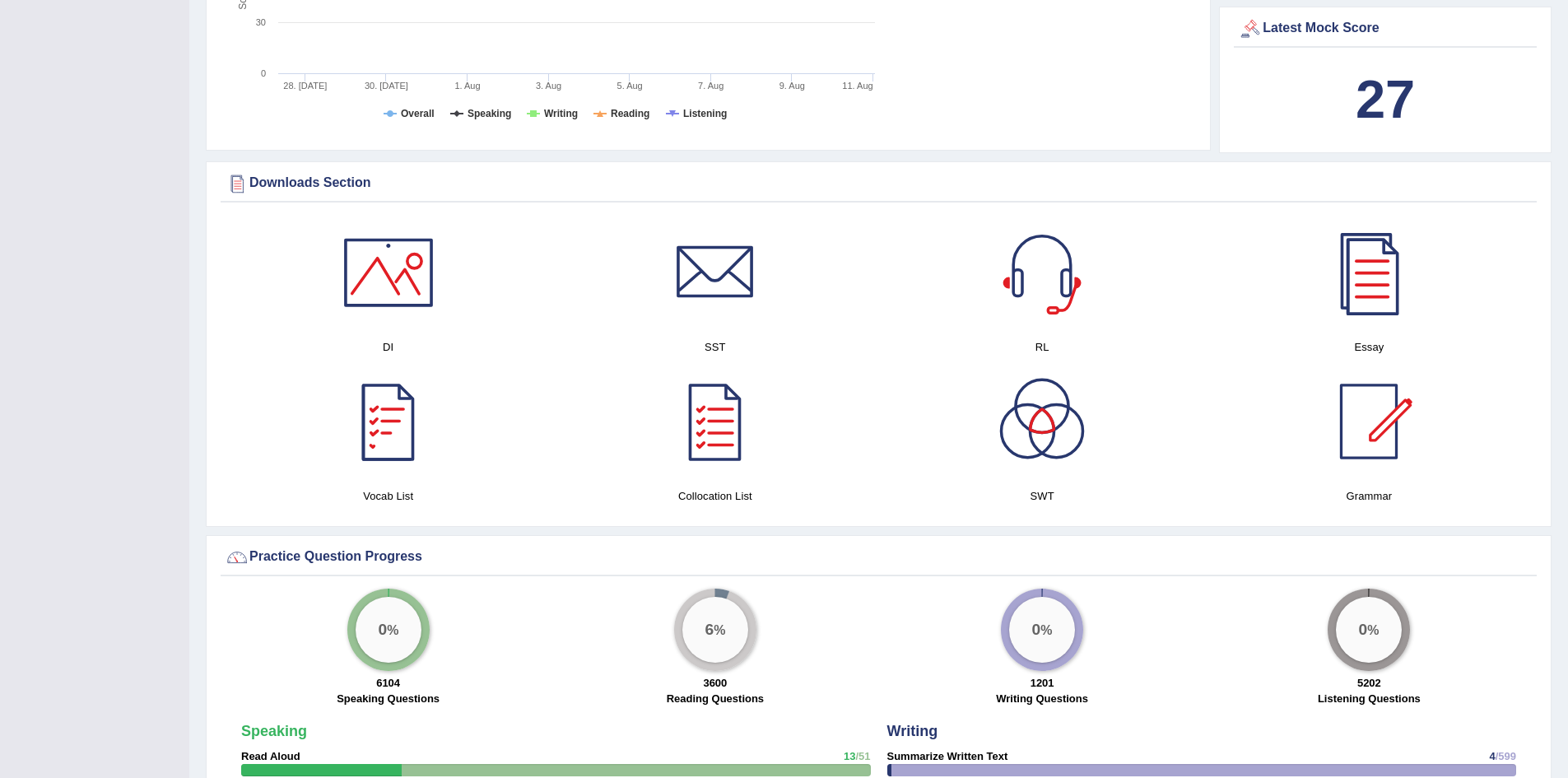
scroll to position [313, 0]
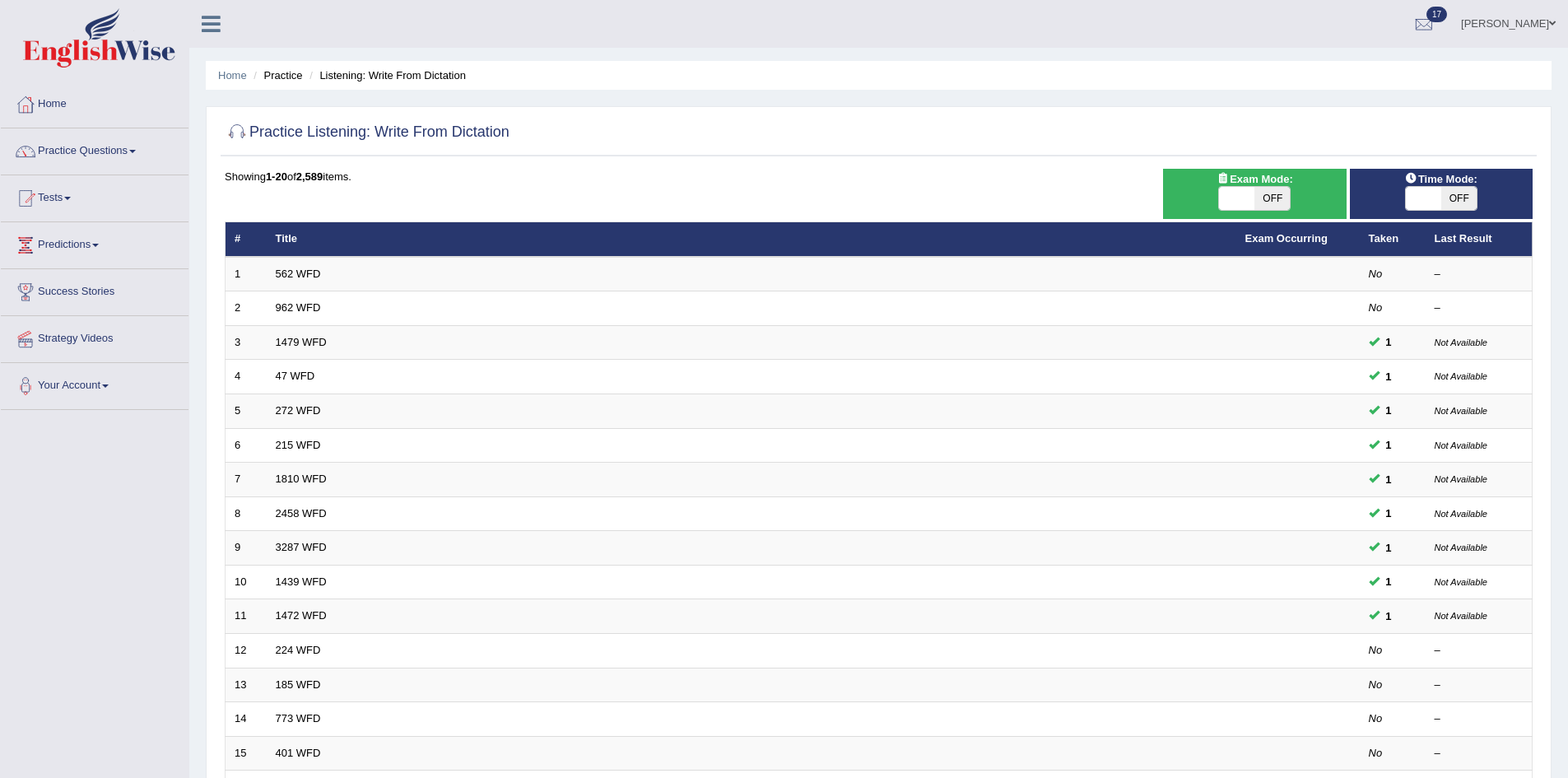
drag, startPoint x: 177, startPoint y: 304, endPoint x: 191, endPoint y: 305, distance: 14.0
click at [180, 305] on link "Success Stories" at bounding box center [95, 289] width 188 height 41
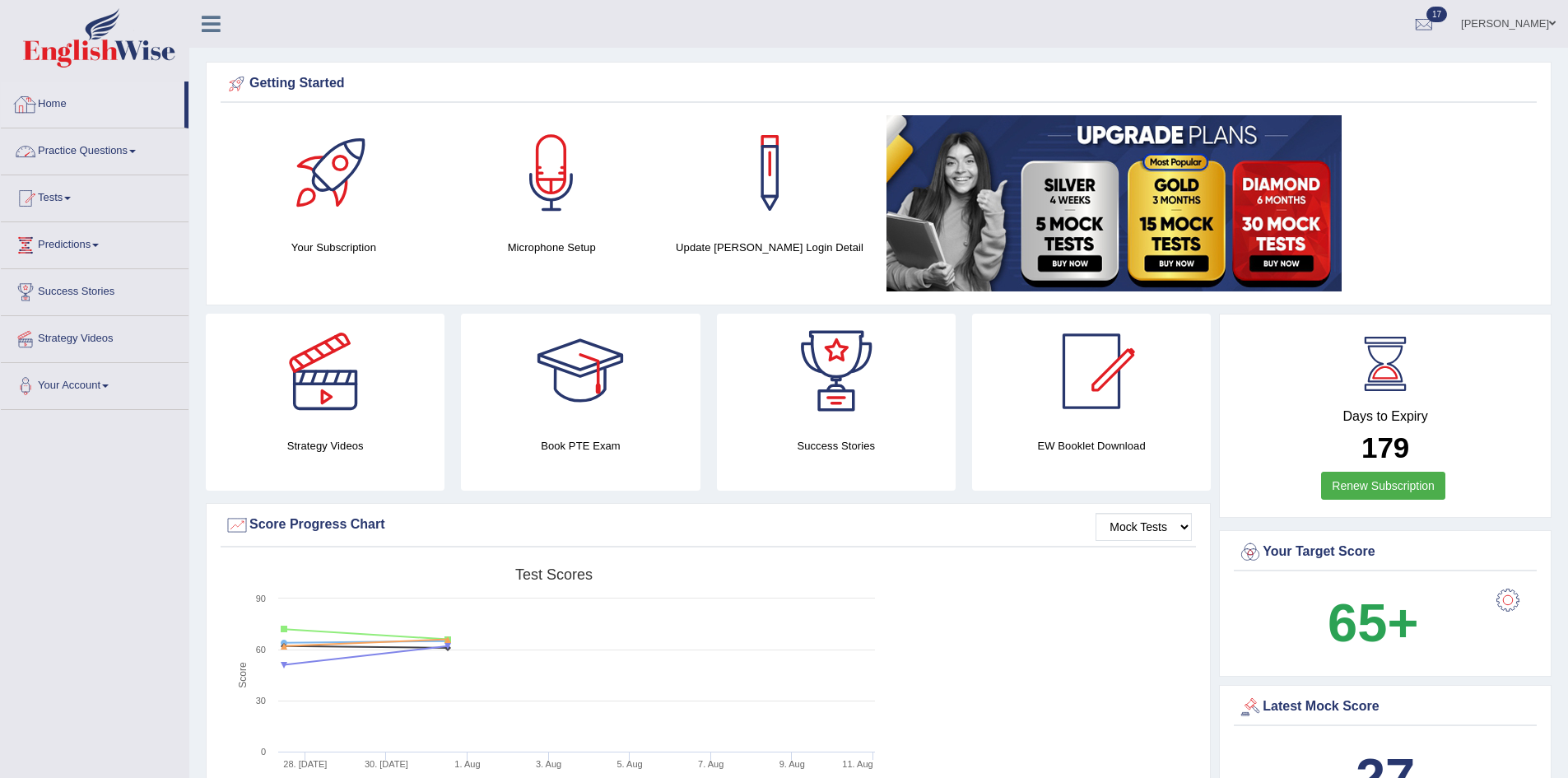
click at [57, 148] on link "Practice Questions" at bounding box center [95, 149] width 188 height 41
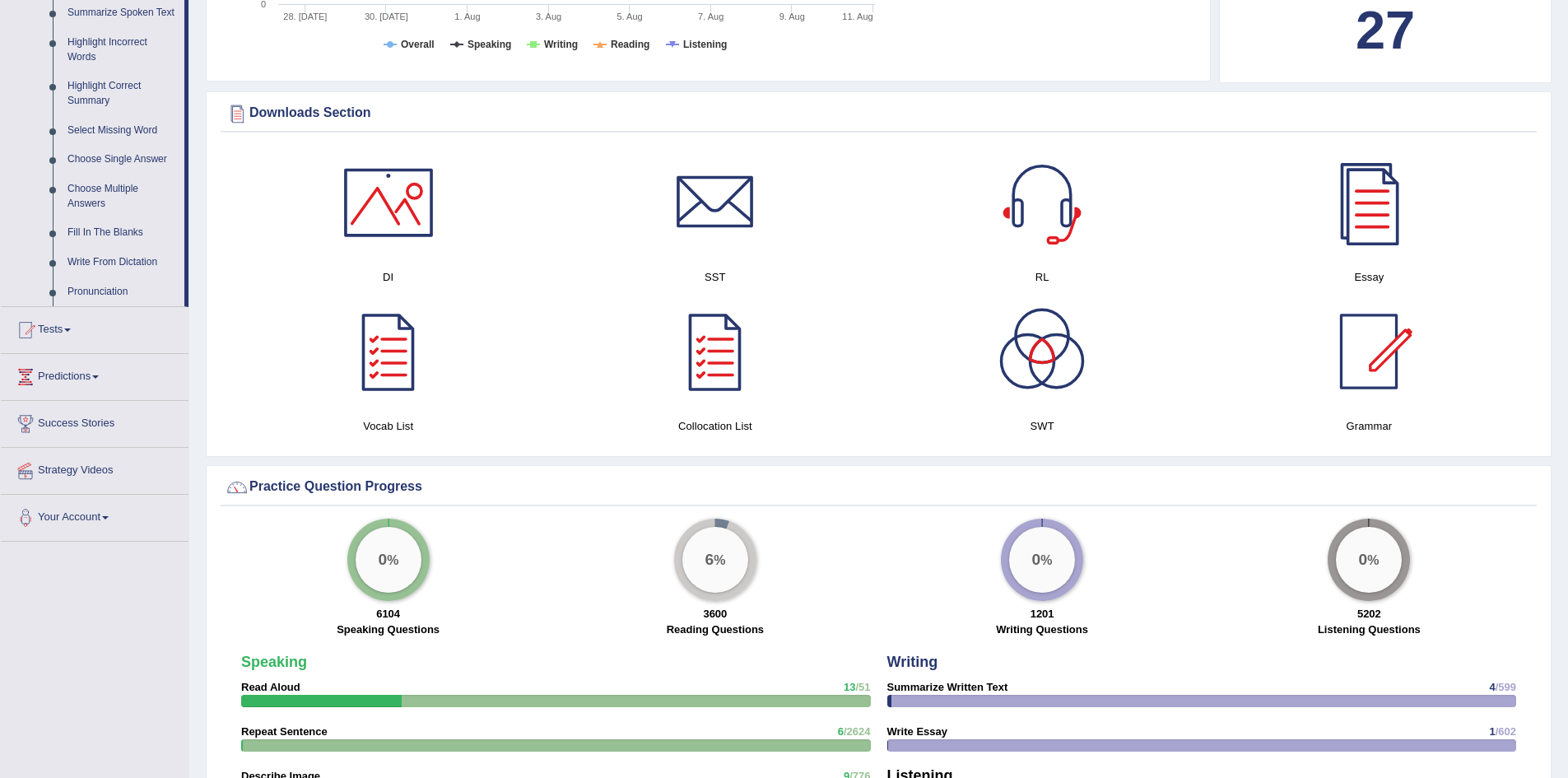
scroll to position [869, 0]
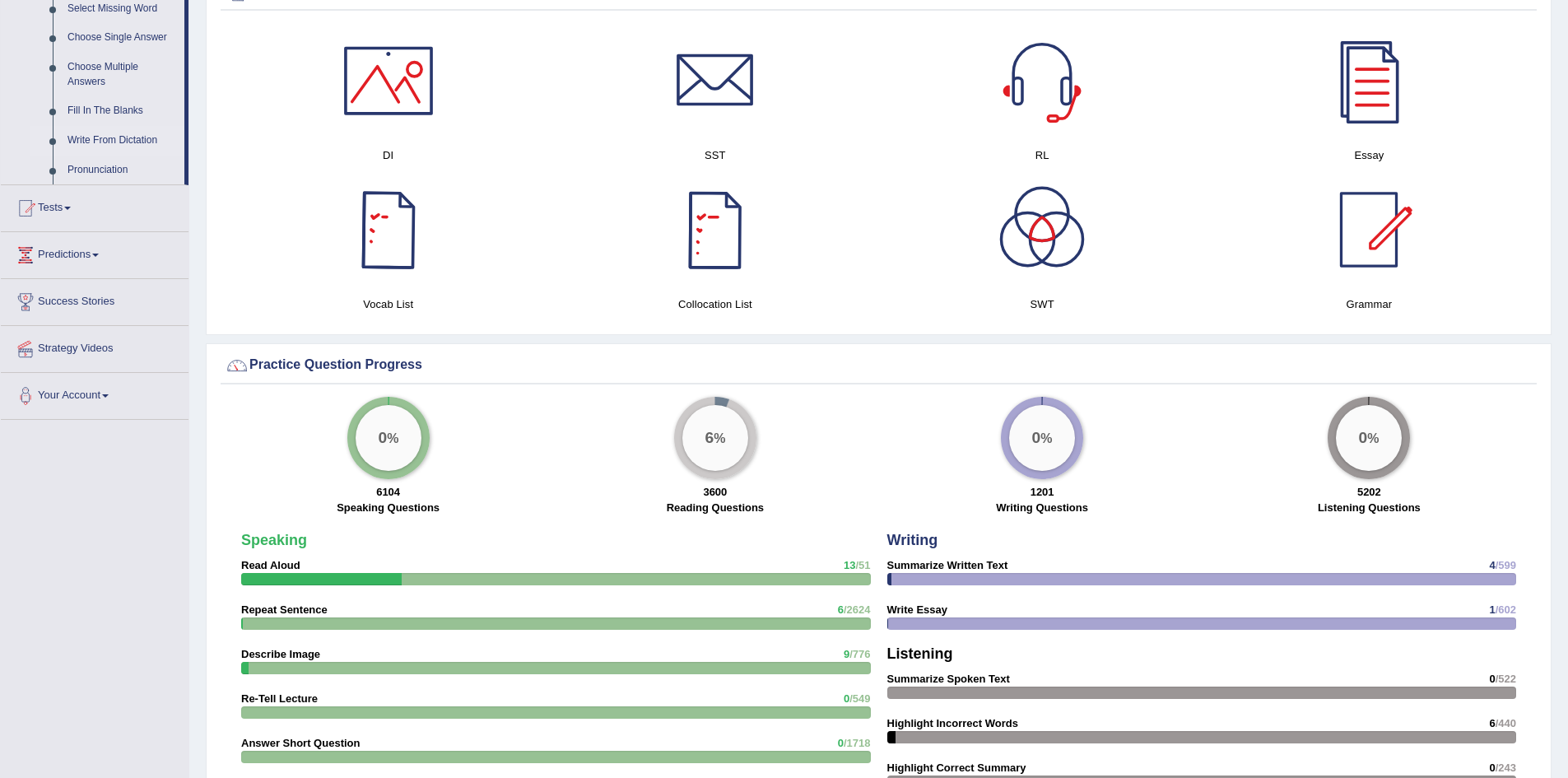
click at [102, 139] on link "Write From Dictation" at bounding box center [123, 141] width 125 height 30
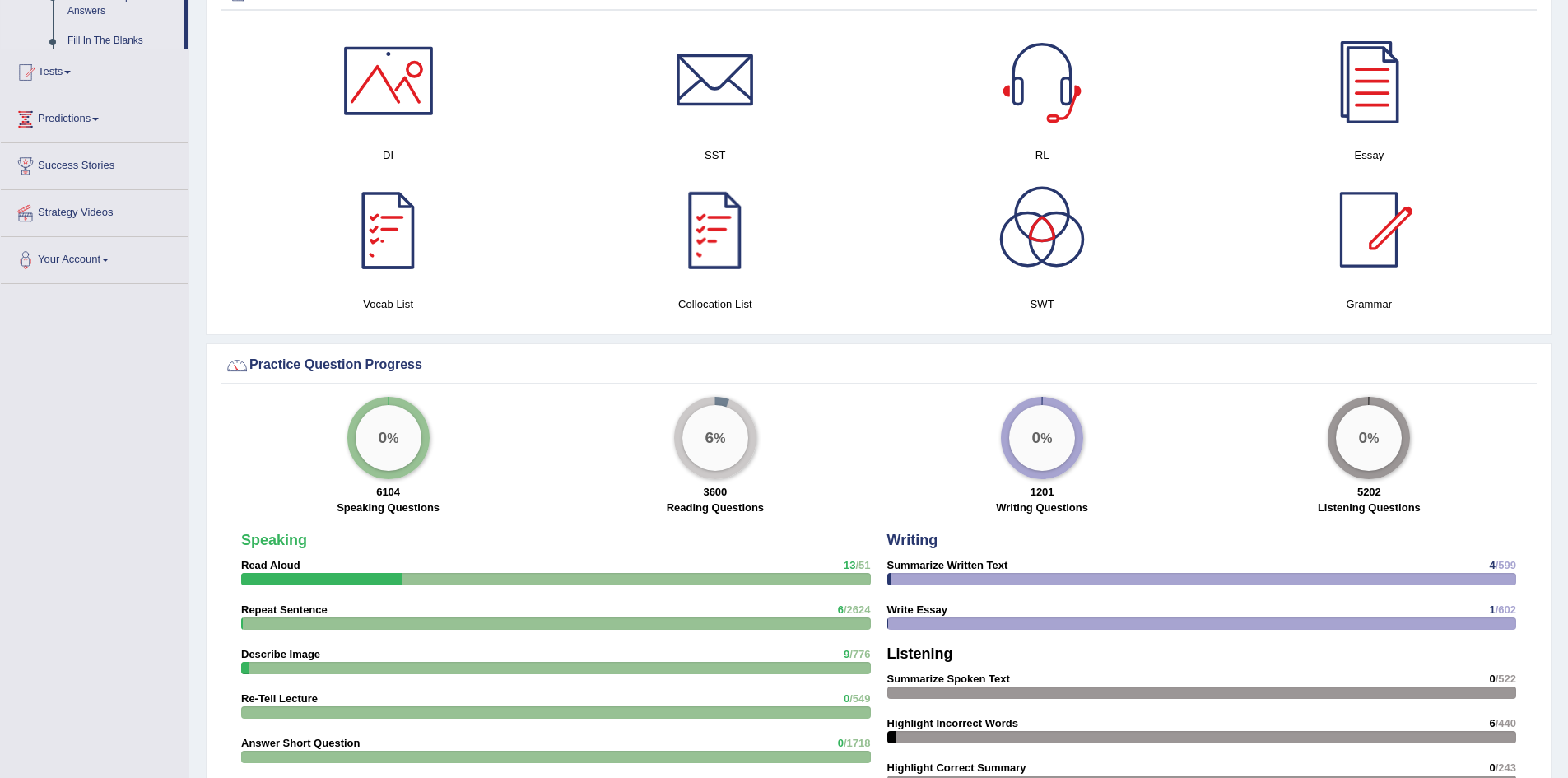
scroll to position [819, 0]
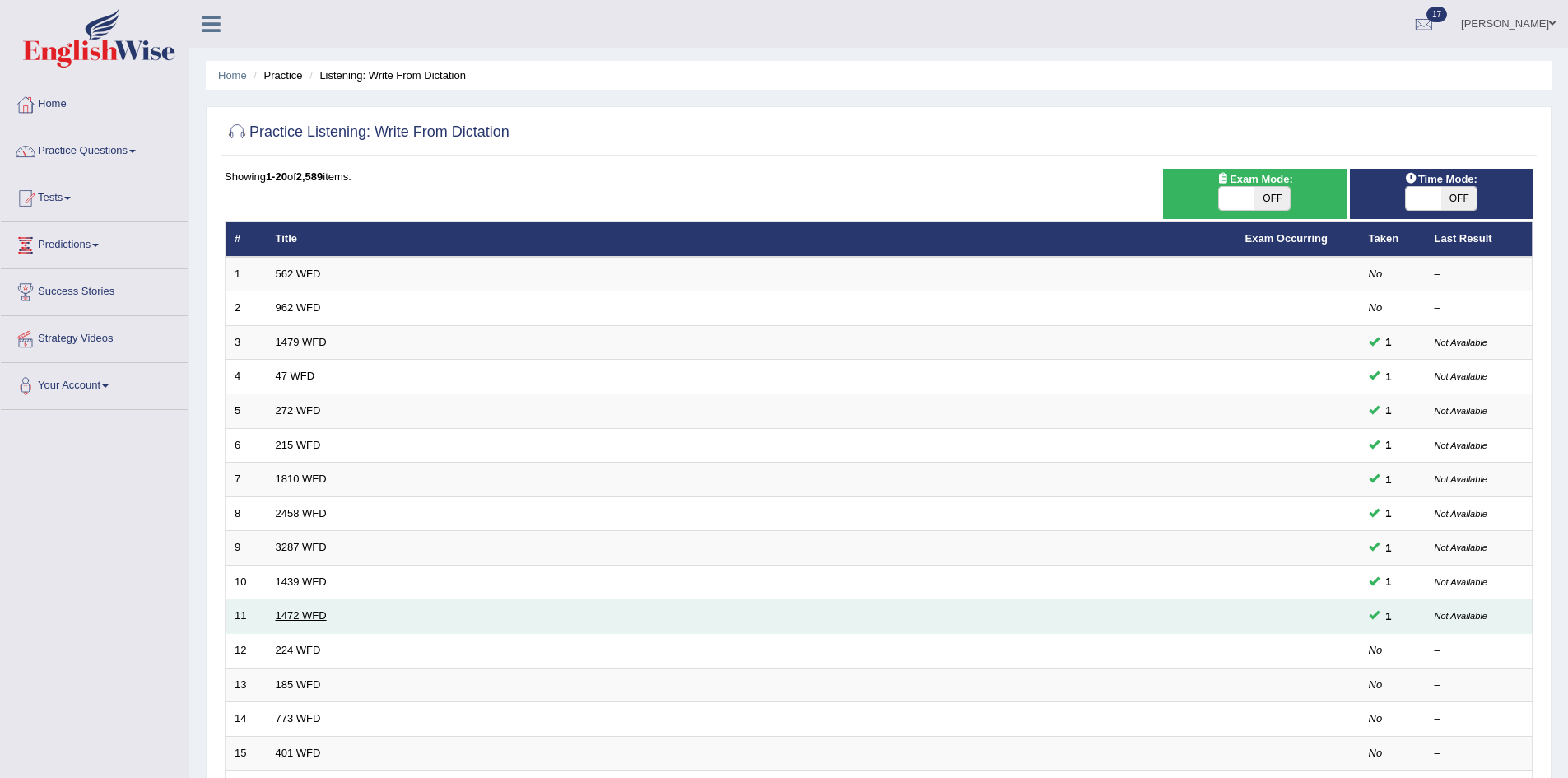
click at [309, 614] on link "1472 WFD" at bounding box center [301, 614] width 51 height 12
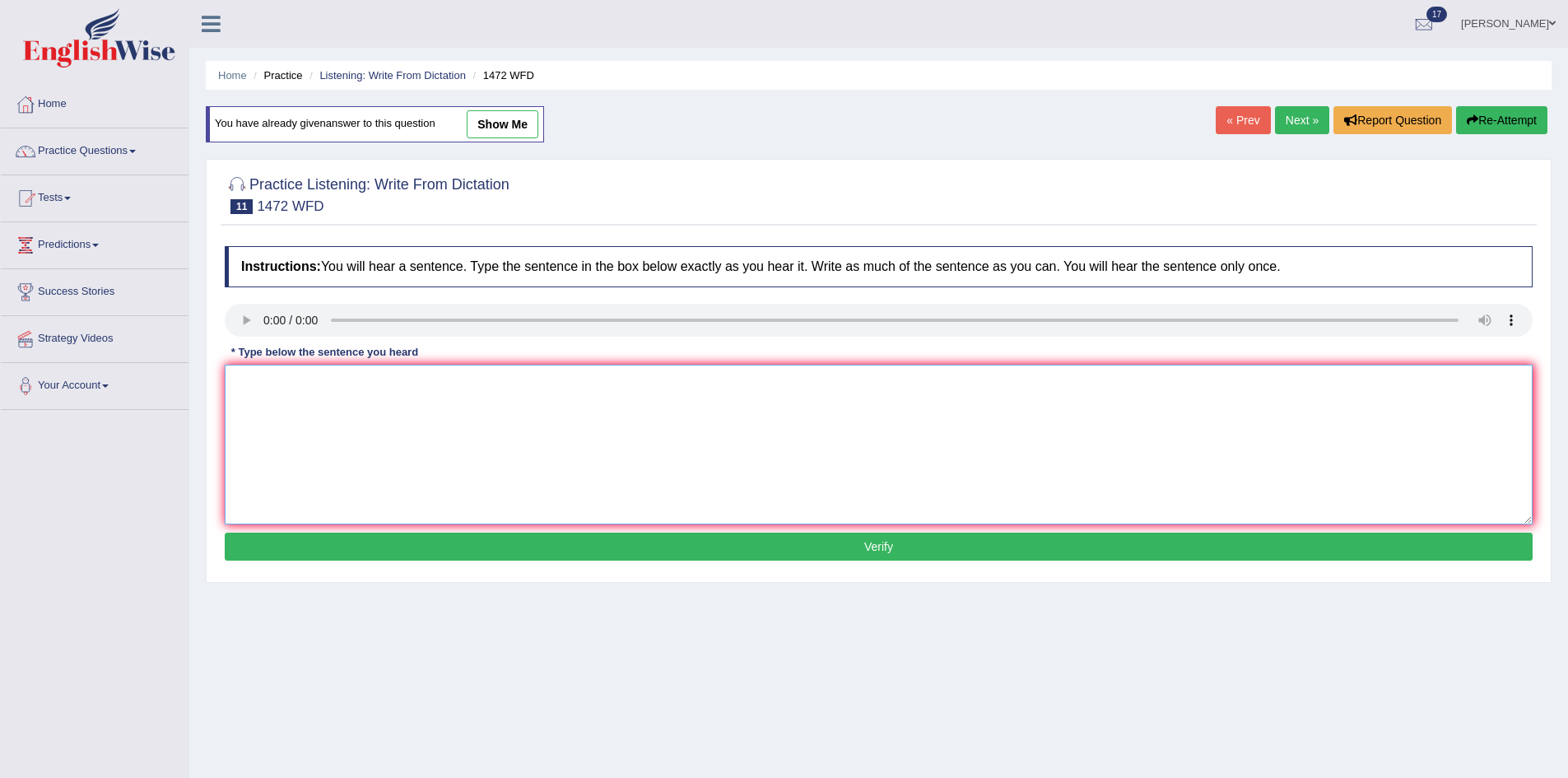
click at [352, 396] on textarea at bounding box center [878, 445] width 1307 height 160
click at [1040, 482] on textarea "To enrich screen reader interactions, please activate Accessibility in Grammarl…" at bounding box center [878, 445] width 1307 height 160
click at [1303, 116] on link "Next »" at bounding box center [1302, 120] width 54 height 28
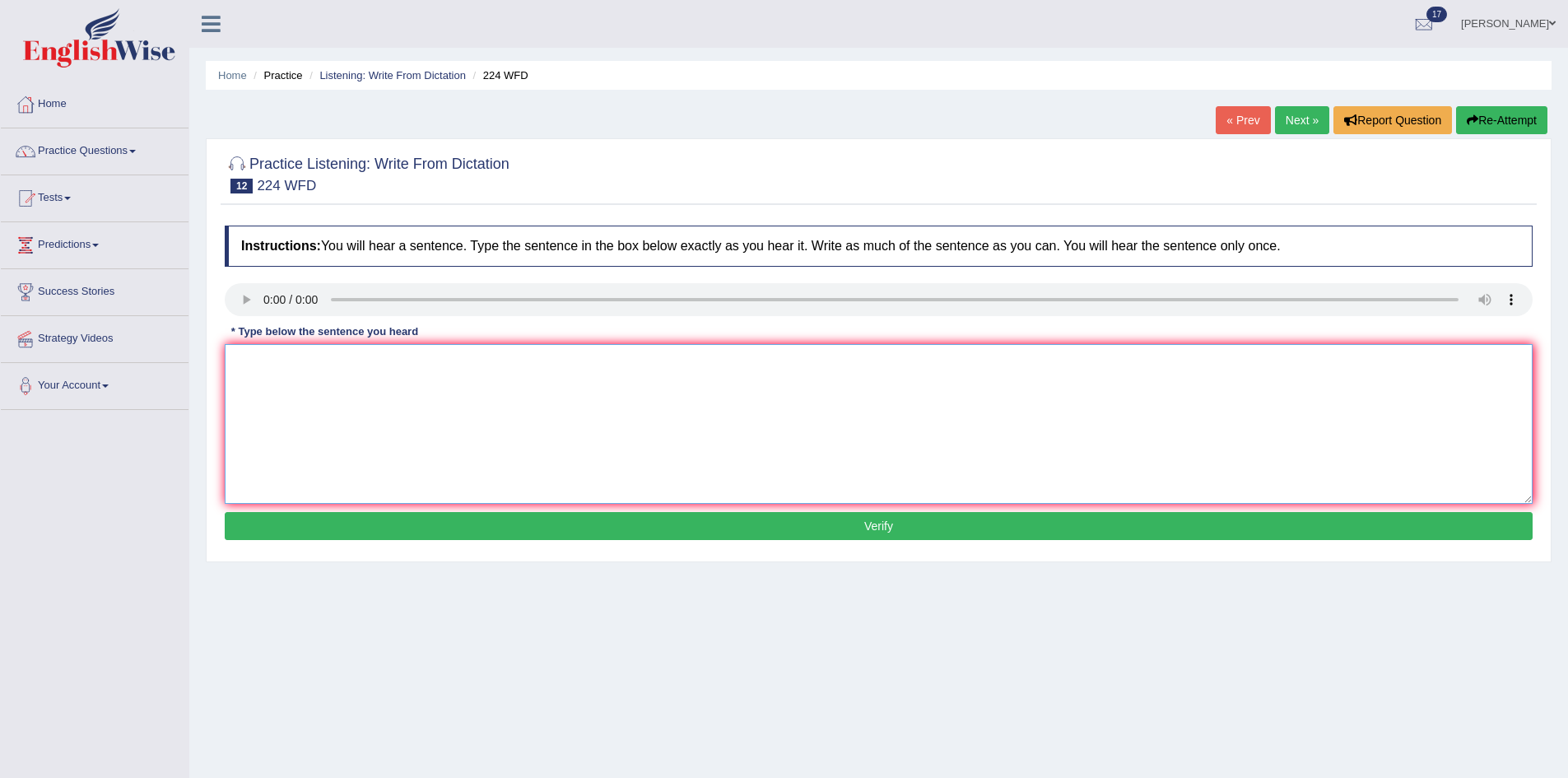
click at [577, 373] on textarea at bounding box center [878, 424] width 1307 height 160
click at [1234, 120] on link "« Prev" at bounding box center [1242, 120] width 54 height 28
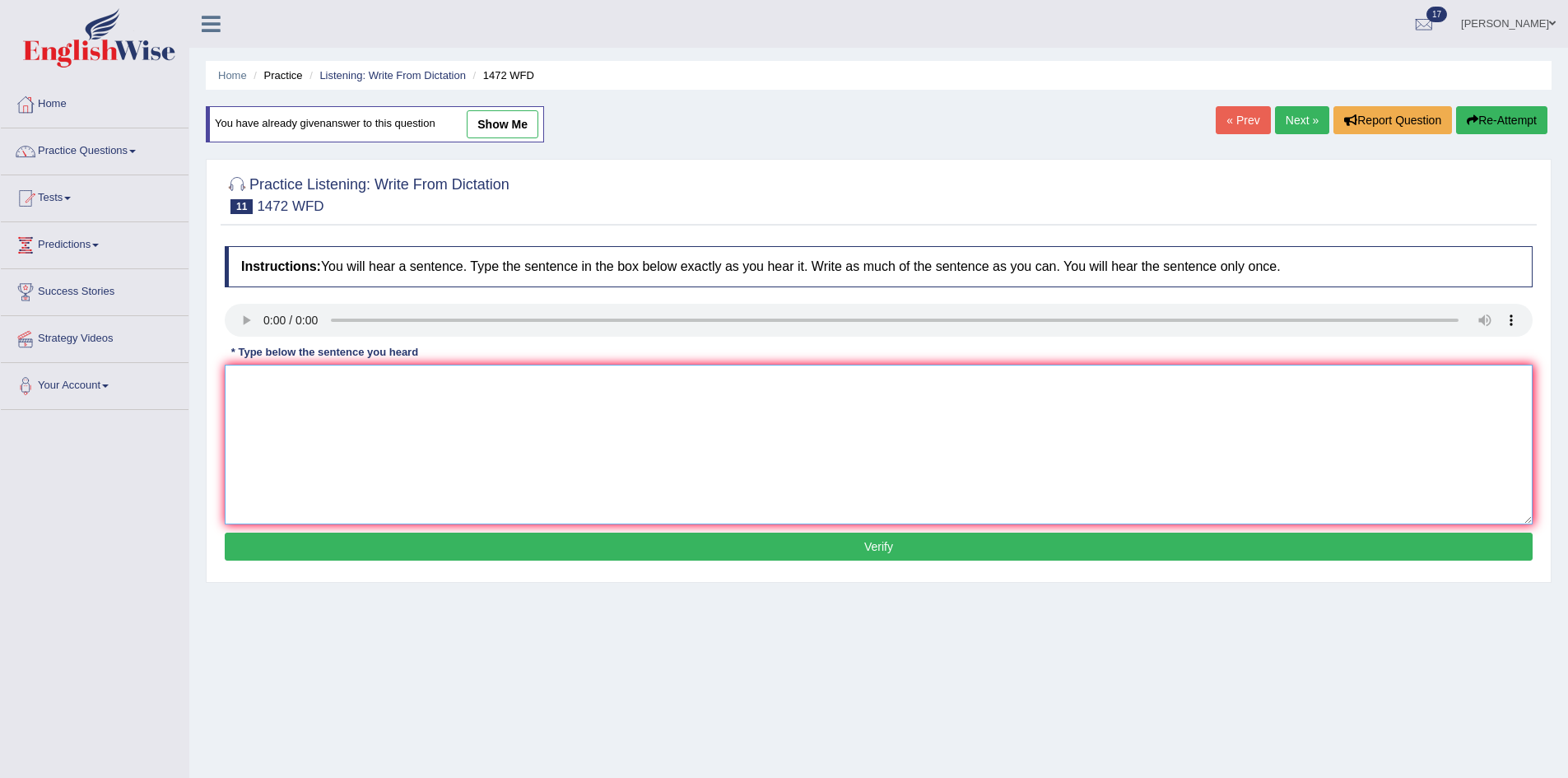
click at [309, 397] on textarea at bounding box center [878, 445] width 1307 height 160
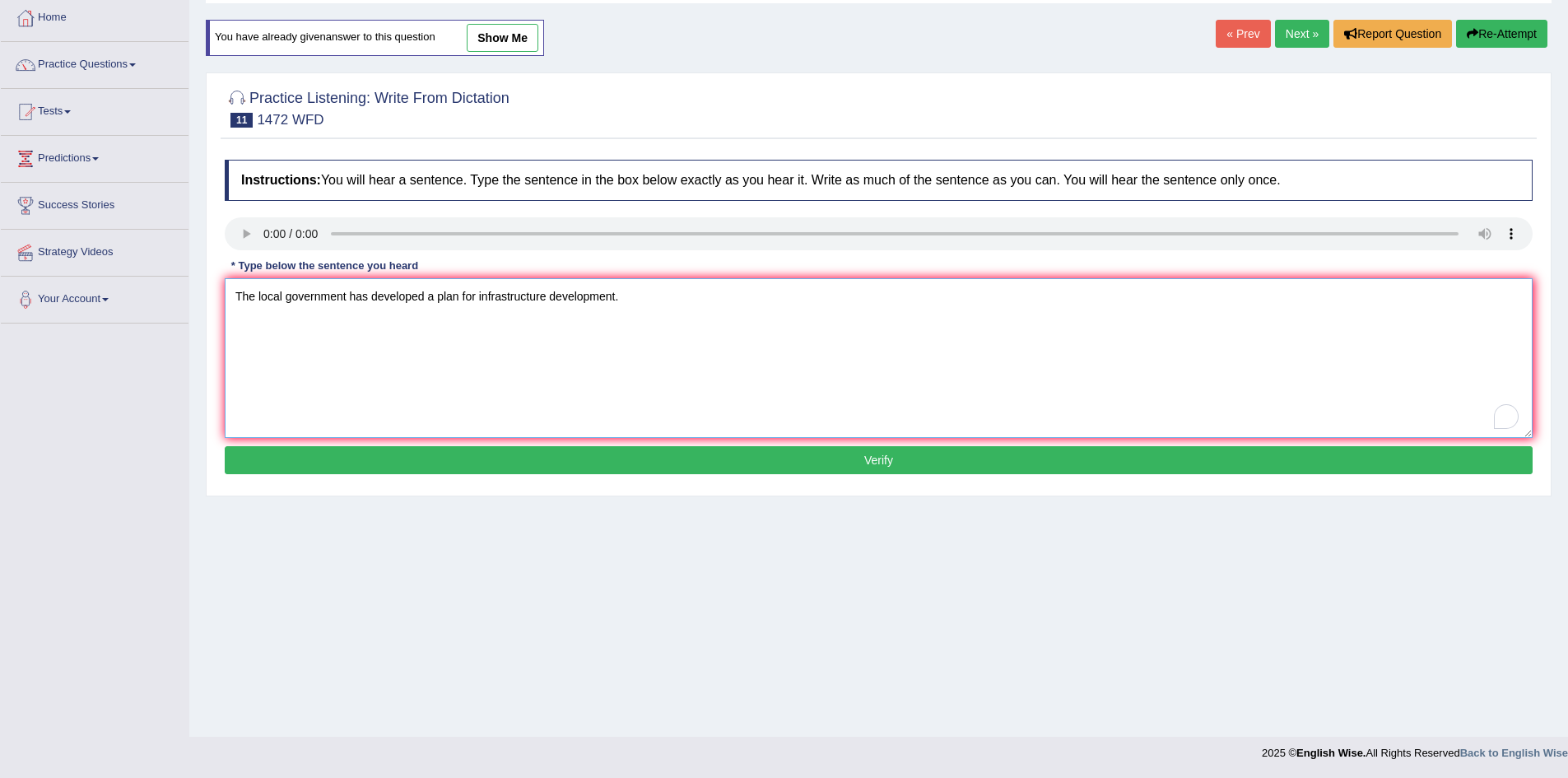
click at [1270, 338] on textarea "The local government has developed a plan for infrastructure development." at bounding box center [878, 358] width 1307 height 160
type textarea "The local government has developed a plan for infrastructure development."
click at [1505, 416] on icon "Open Grammarly. 0 Suggestions." at bounding box center [1506, 417] width 18 height 18
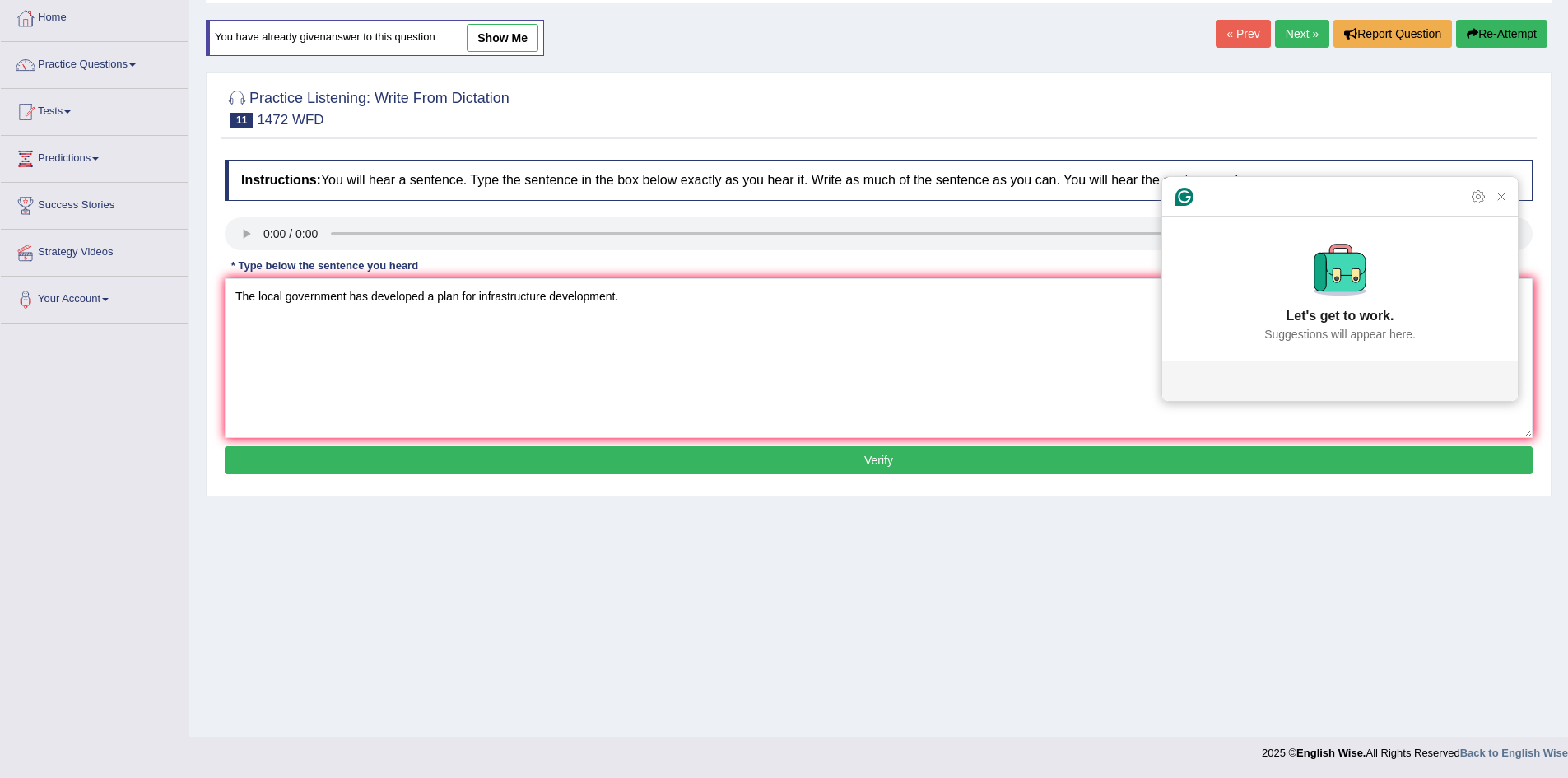
click at [1163, 516] on div "Home Practice Listening: Write From Dictation 1472 WFD You have already given a…" at bounding box center [878, 325] width 1378 height 823
click at [871, 459] on button "Verify" at bounding box center [878, 460] width 1307 height 28
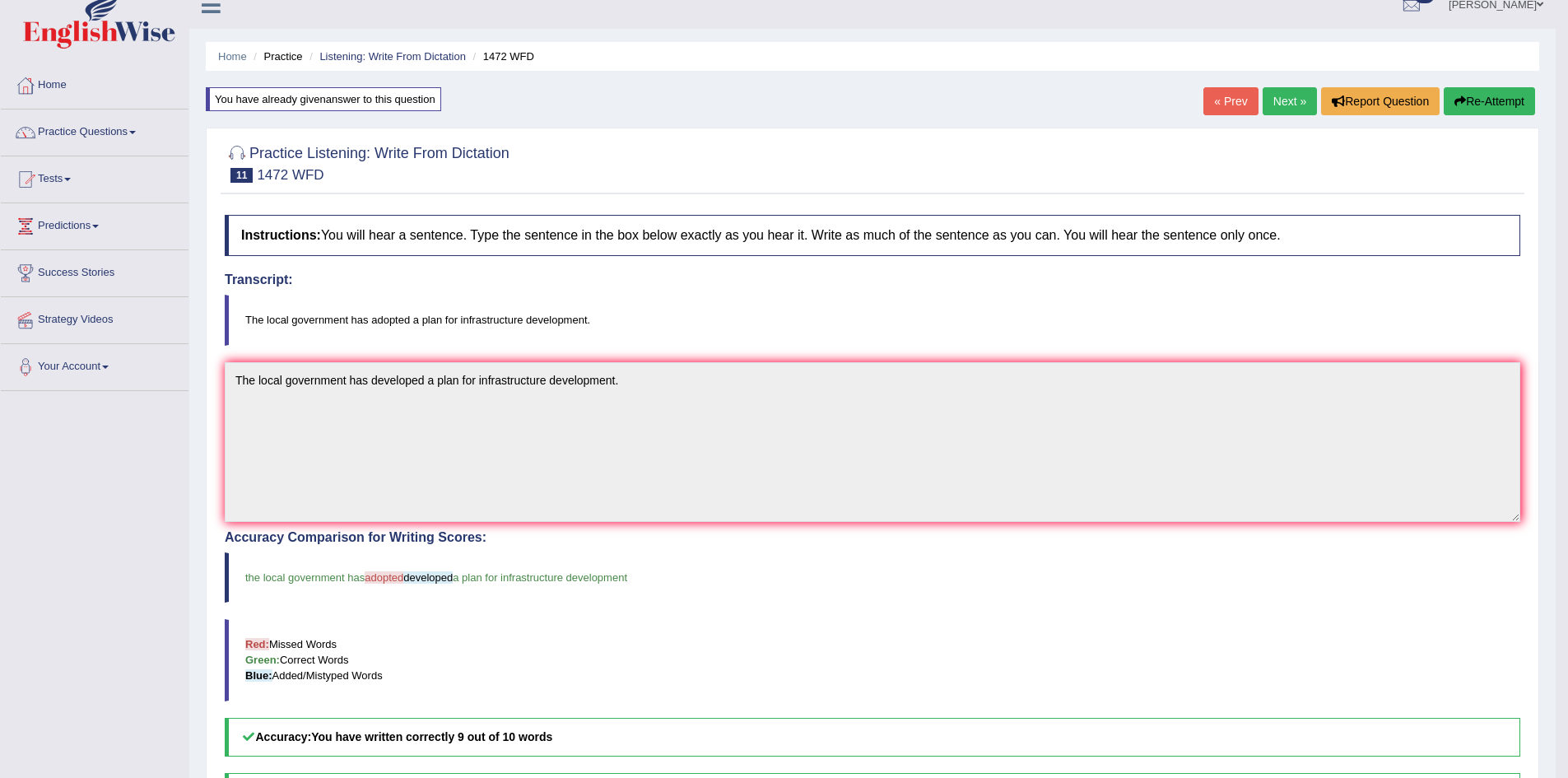
scroll to position [18, 0]
click at [1283, 99] on link "Next »" at bounding box center [1290, 103] width 54 height 28
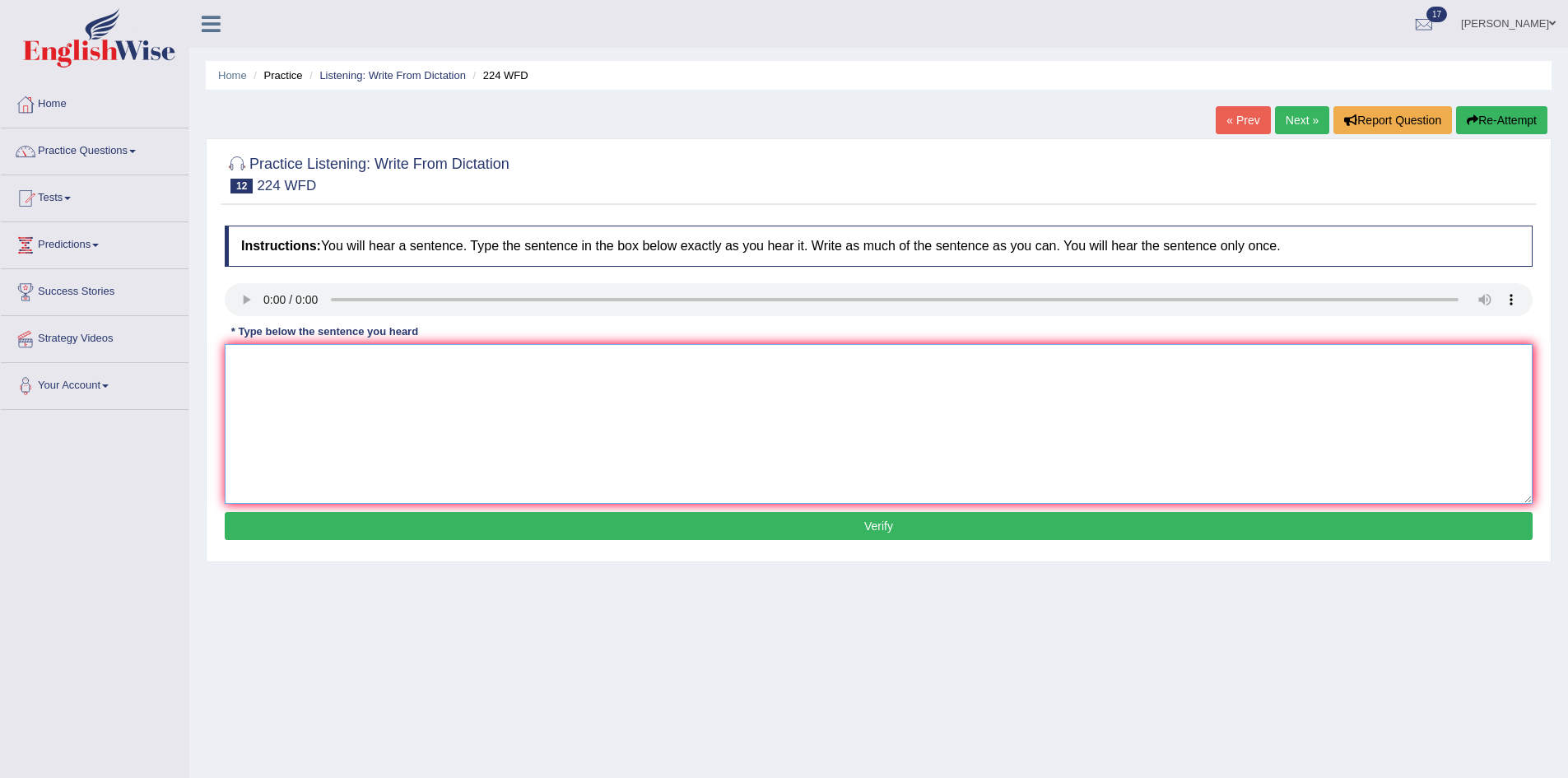
click at [828, 364] on textarea at bounding box center [878, 424] width 1307 height 160
click at [261, 384] on textarea "To enrich screen reader interactions, please activate Accessibility in Grammarl…" at bounding box center [878, 424] width 1307 height 160
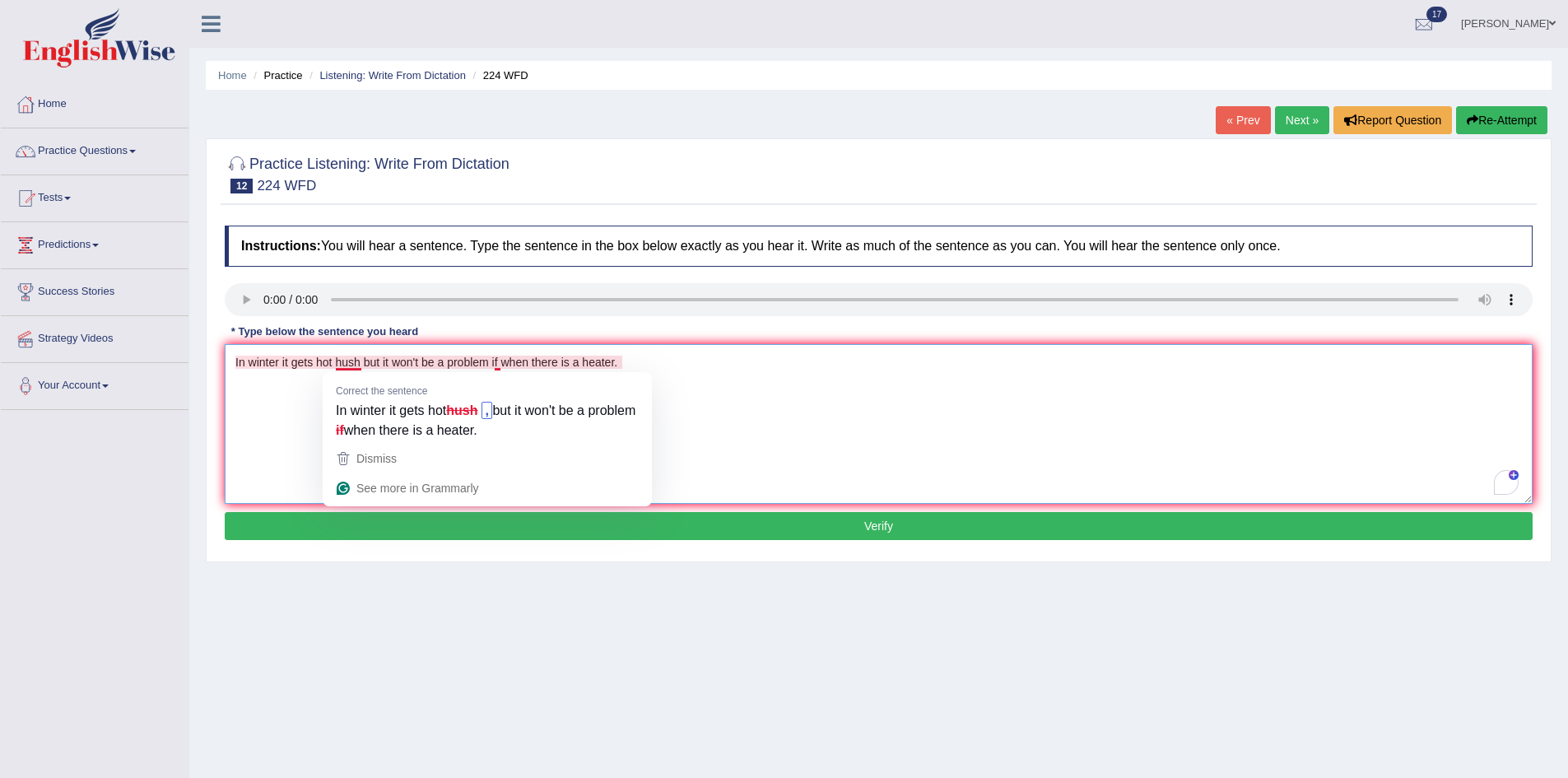
click at [350, 358] on textarea "In winter it gets hot hush but it won't be a problem if when there is a heater." at bounding box center [878, 424] width 1307 height 160
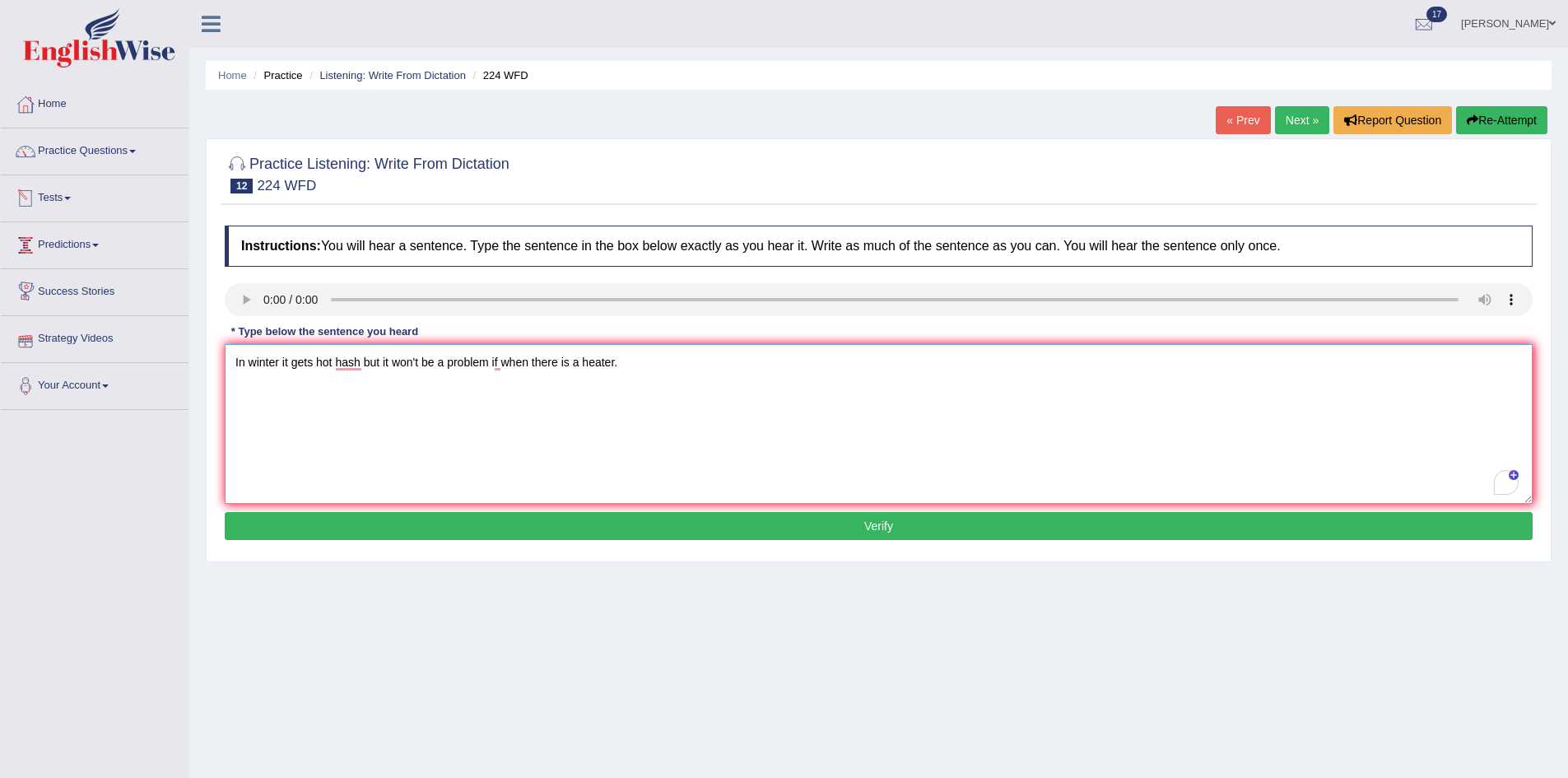
type textarea "In winter it gets hot hash but it won't be a problem if when there is a heater."
click at [882, 523] on button "Verify" at bounding box center [878, 526] width 1307 height 28
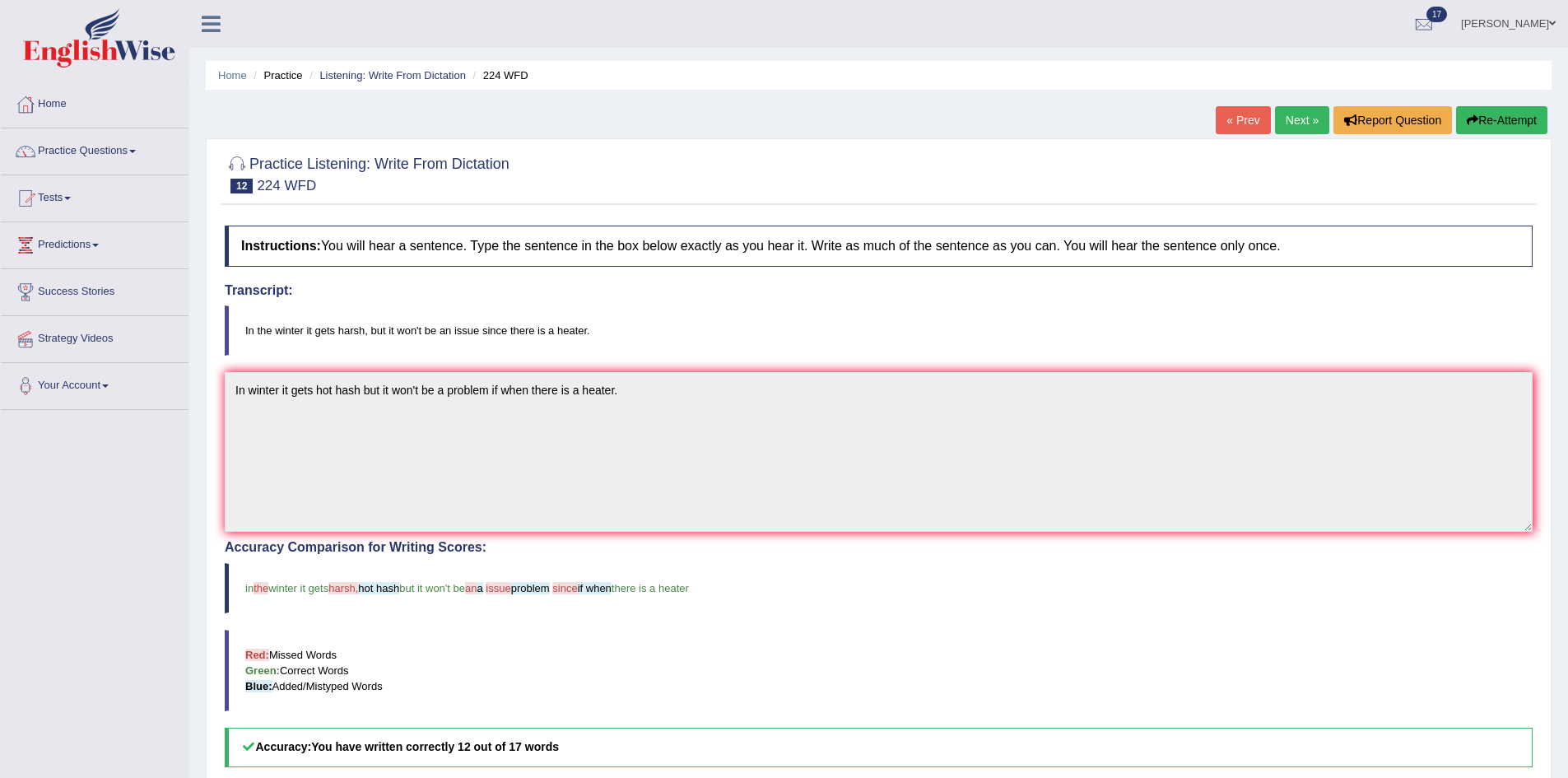
click at [1287, 116] on link "Next »" at bounding box center [1302, 120] width 54 height 28
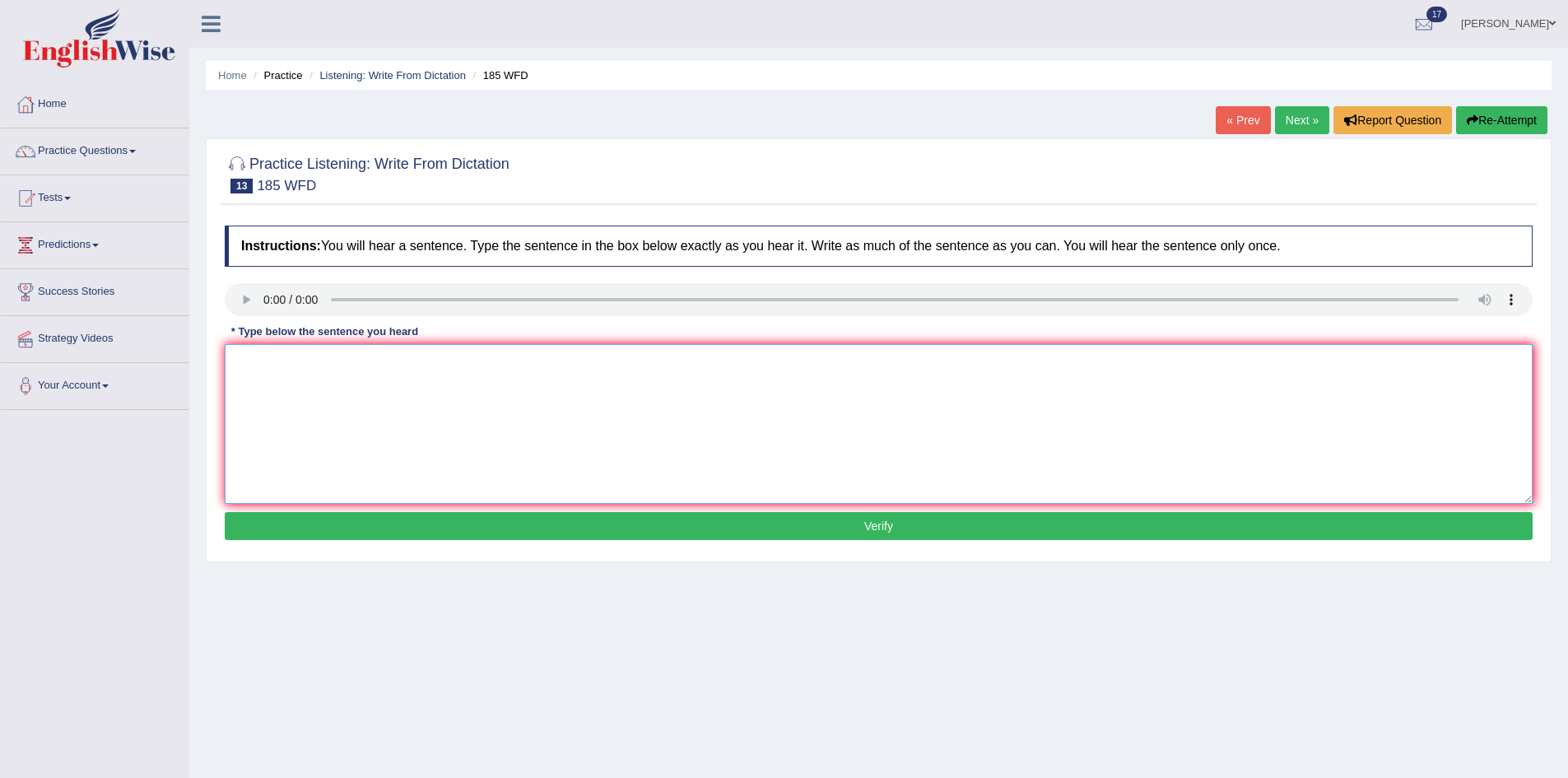
click at [330, 398] on textarea at bounding box center [878, 424] width 1307 height 160
drag, startPoint x: 358, startPoint y: 355, endPoint x: 358, endPoint y: 372, distance: 17.0
click at [358, 355] on textarea "To enrich screen reader interactions, please activate Accessibility in Grammarl…" at bounding box center [878, 424] width 1307 height 160
type textarea "Researchers says many student mistrust their acadamic results."
click at [531, 520] on button "Verify" at bounding box center [878, 526] width 1307 height 28
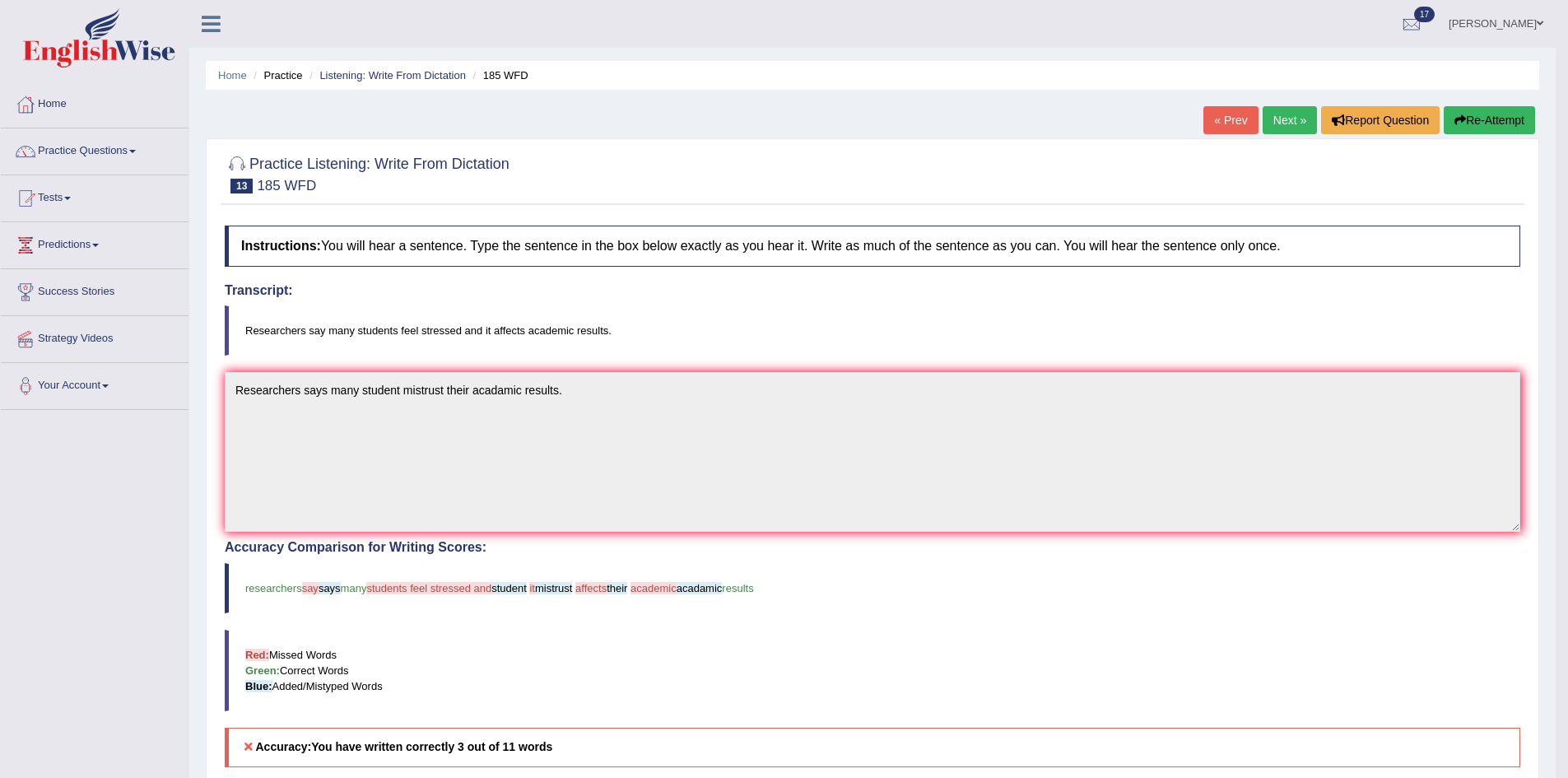
click at [1293, 115] on link "Next »" at bounding box center [1290, 120] width 54 height 28
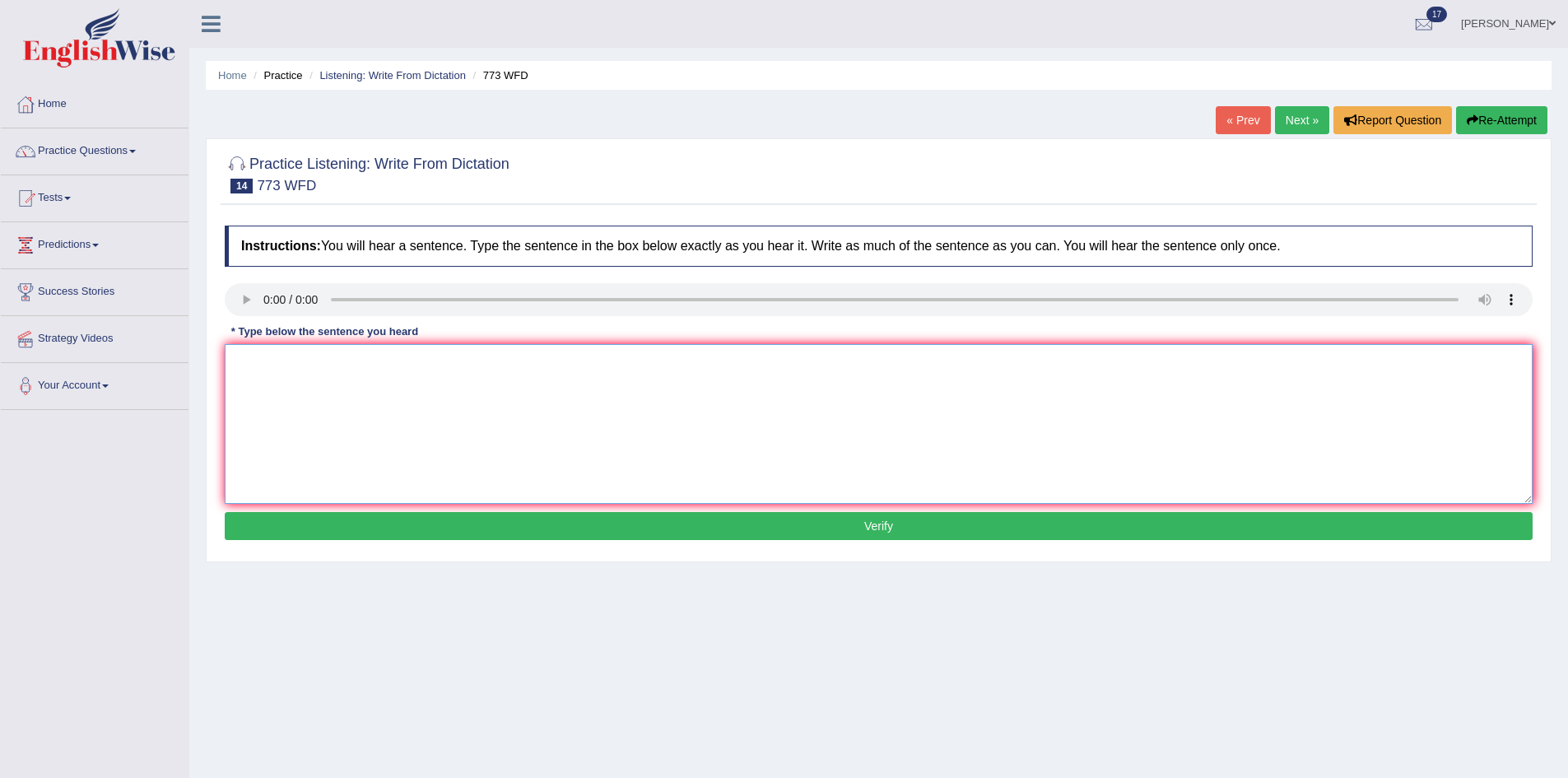
click at [763, 393] on textarea at bounding box center [878, 424] width 1307 height 160
click at [304, 335] on div "* Type below the sentence you heard" at bounding box center [324, 331] width 200 height 16
click at [283, 355] on textarea "To enrich screen reader interactions, please activate Accessibility in Grammarl…" at bounding box center [878, 424] width 1307 height 160
click at [304, 359] on textarea "Gravity is quit low and is difficult to study in" at bounding box center [878, 424] width 1307 height 160
click at [474, 370] on textarea "Gravity is quite low and is difficult to study in" at bounding box center [878, 424] width 1307 height 160
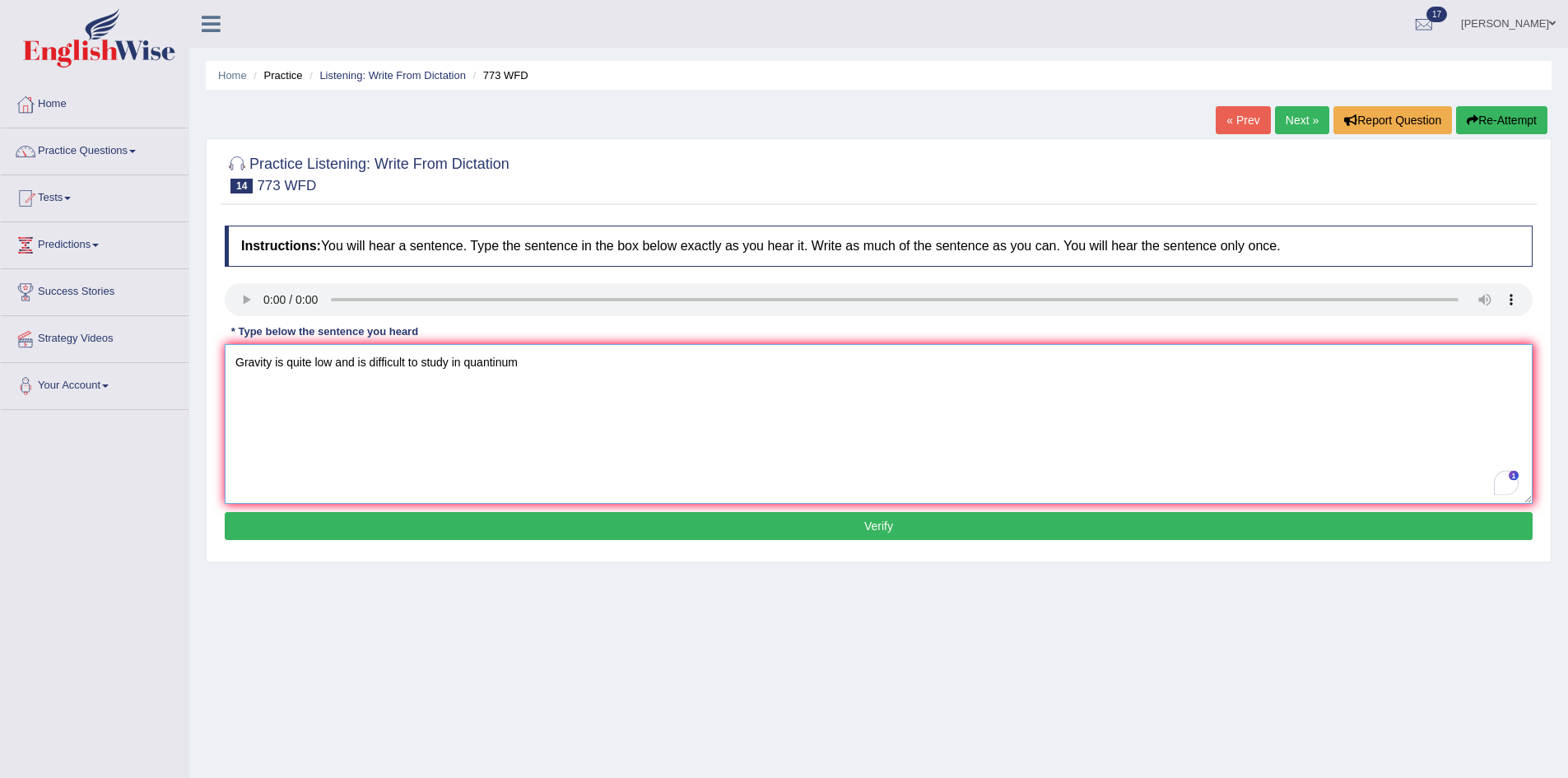
type textarea "Gravity is quite low and is difficult to study in quantinum"
click at [868, 537] on button "Verify" at bounding box center [878, 526] width 1307 height 28
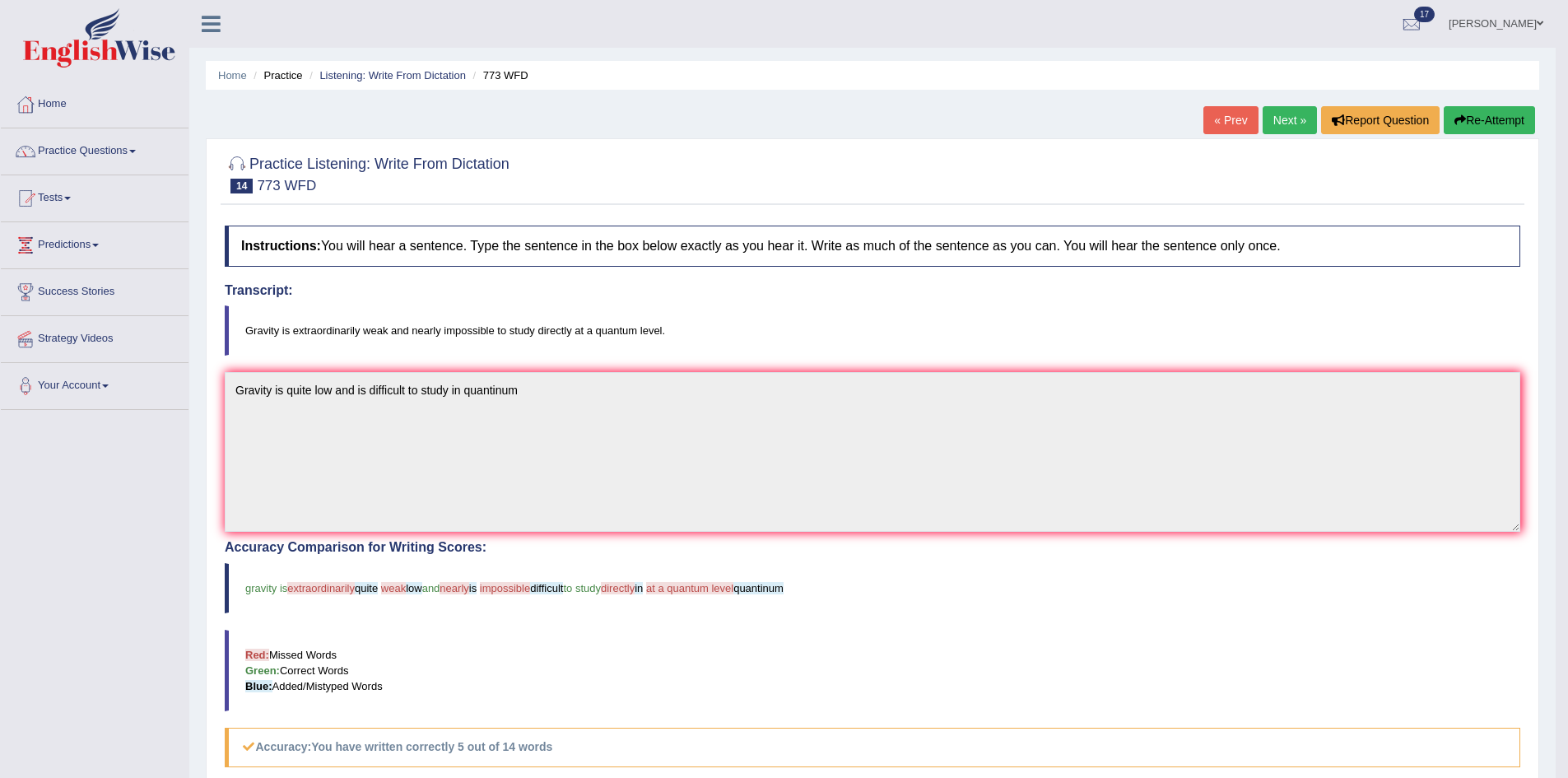
click at [1271, 119] on link "Next »" at bounding box center [1290, 120] width 54 height 28
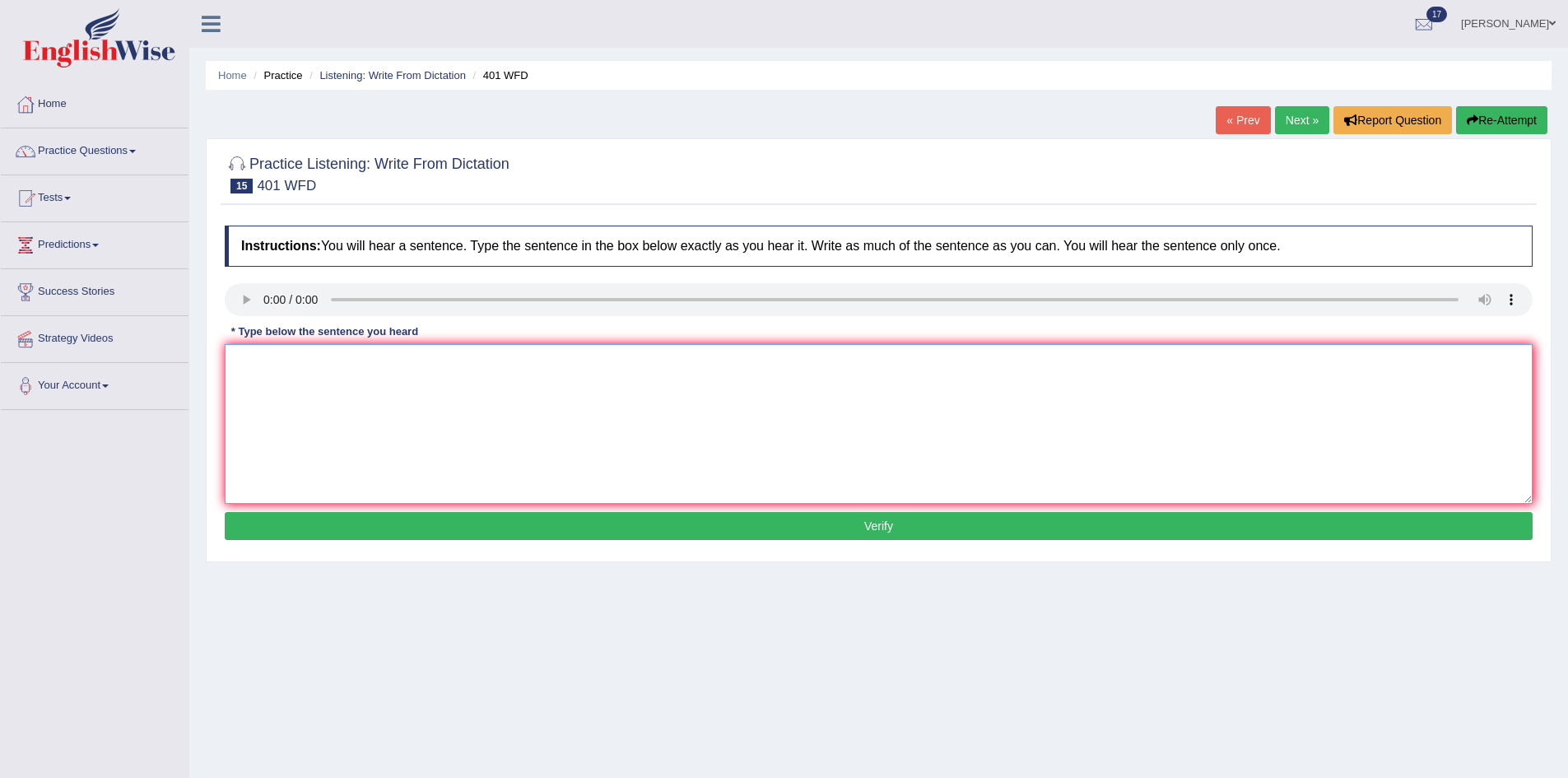
click at [609, 431] on textarea at bounding box center [878, 424] width 1307 height 160
click at [262, 355] on textarea "To enrich screen reader interactions, please activate Accessibility in Grammarl…" at bounding box center [878, 424] width 1307 height 160
type textarea "Student leaves in a hall of study during a term time."
click at [698, 517] on button "Verify" at bounding box center [878, 526] width 1307 height 28
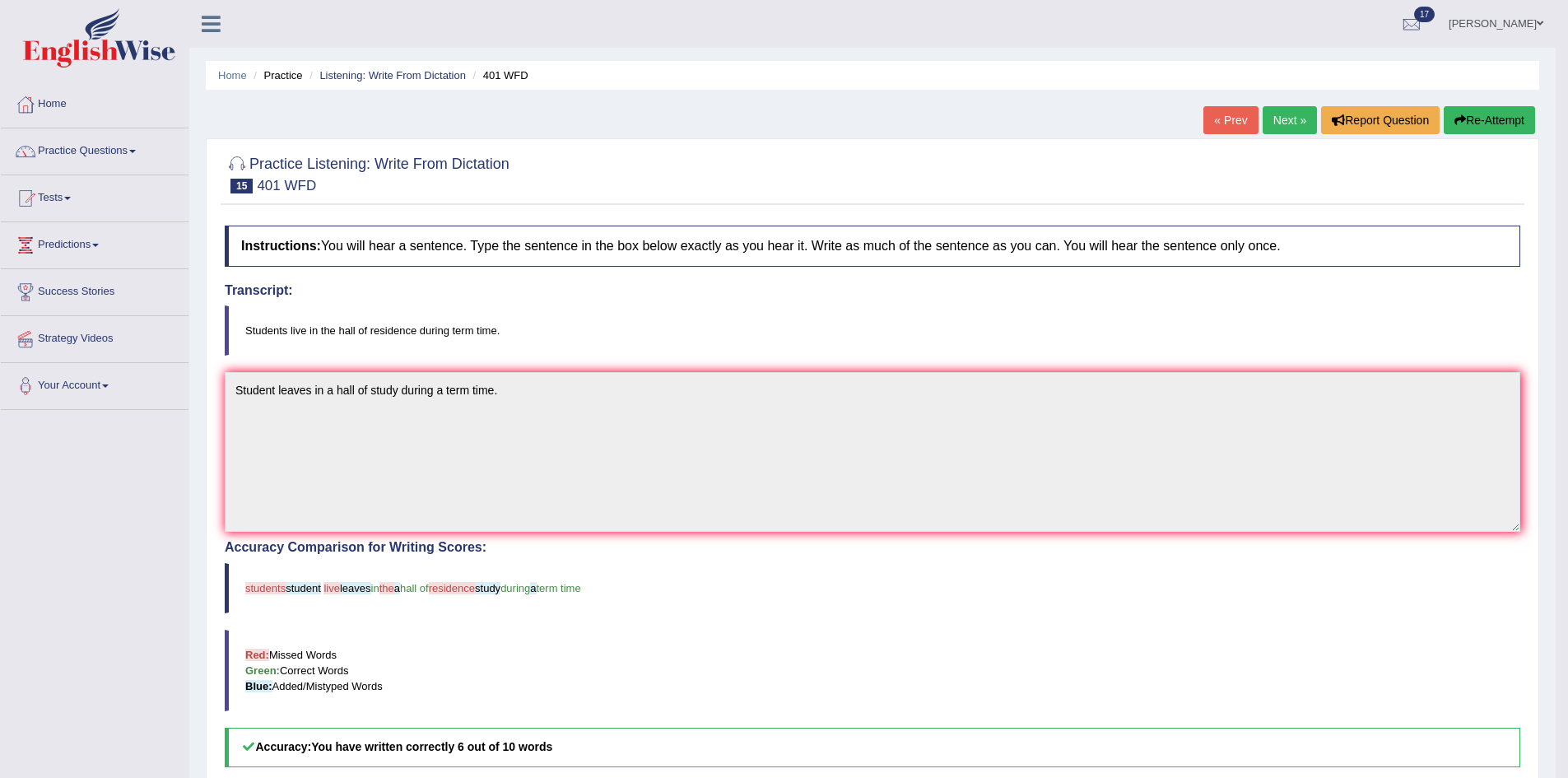
click at [1280, 117] on link "Next »" at bounding box center [1290, 120] width 54 height 28
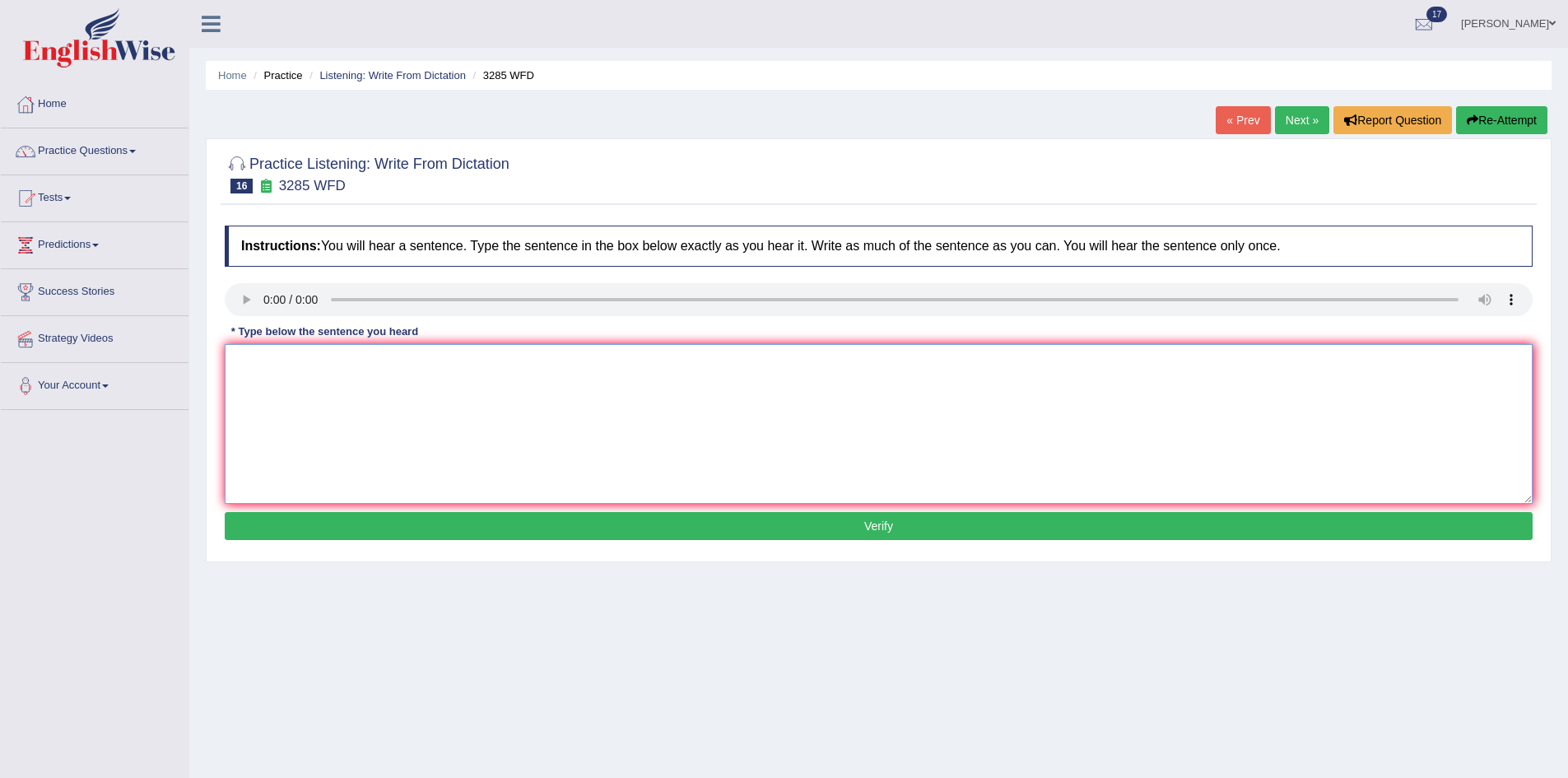
click at [581, 388] on textarea at bounding box center [878, 424] width 1307 height 160
click at [298, 367] on textarea "To enrich screen reader interactions, please activate Accessibility in Grammarl…" at bounding box center [878, 424] width 1307 height 160
click at [297, 364] on textarea "Populations has a sharp rise in the recent 20s" at bounding box center [878, 424] width 1307 height 160
type textarea "Population has a sharp rise in the recent 20s"
click at [704, 526] on button "Verify" at bounding box center [878, 526] width 1307 height 28
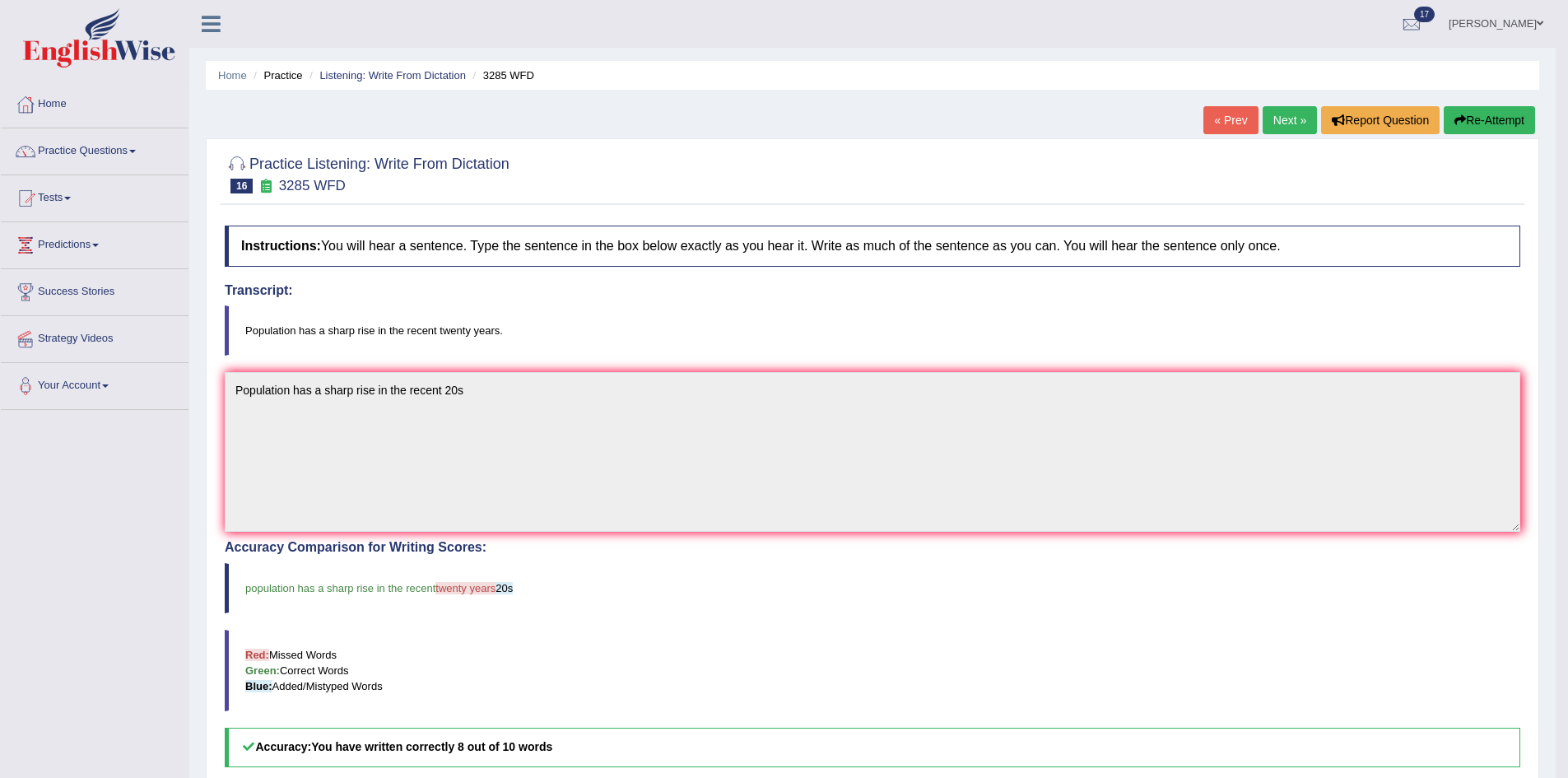
click at [1277, 120] on link "Next »" at bounding box center [1290, 120] width 54 height 28
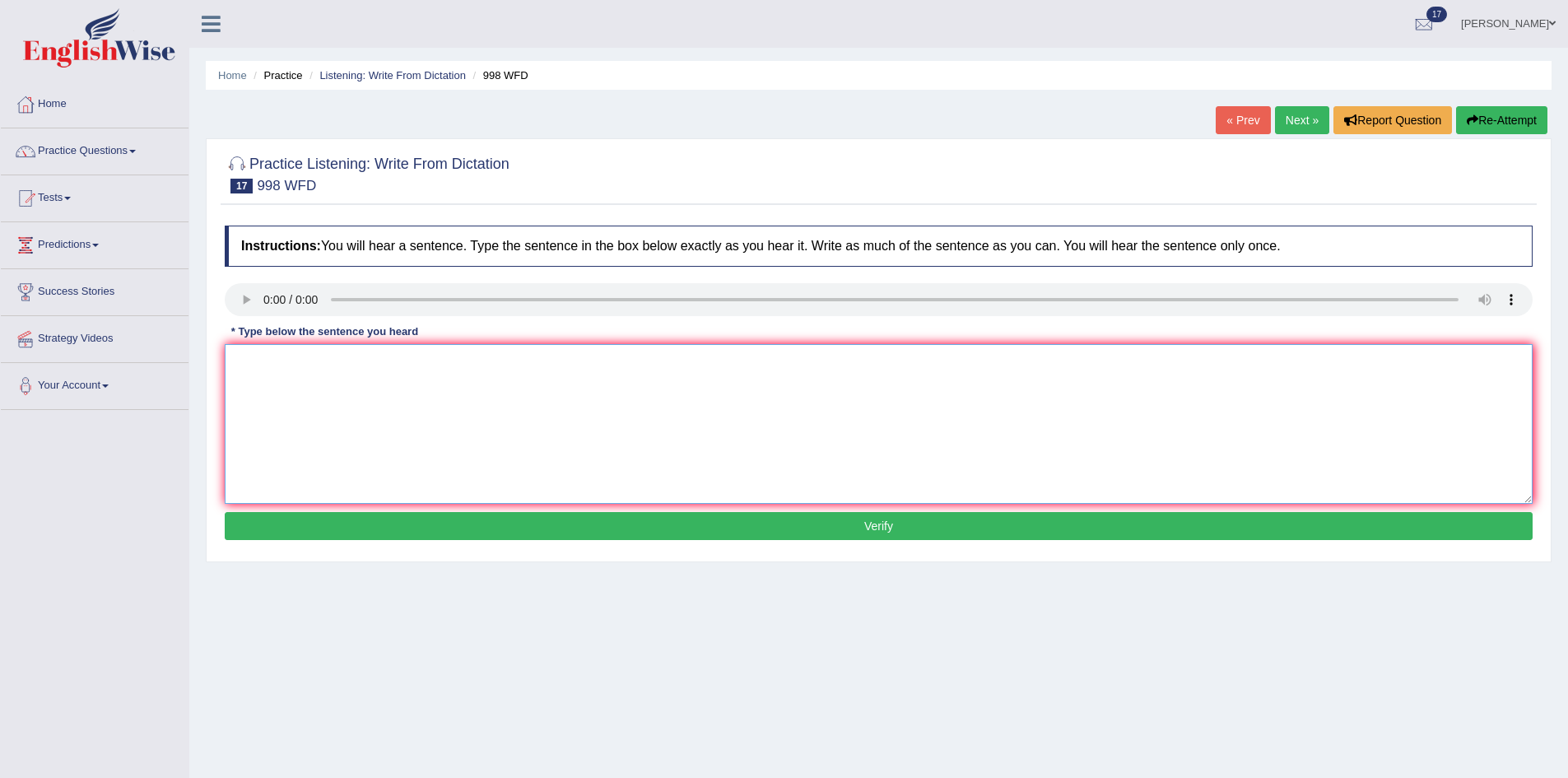
click at [669, 364] on textarea at bounding box center [878, 424] width 1307 height 160
click at [299, 361] on textarea "To enrich screen reader interactions, please activate Accessibility in Grammarl…" at bounding box center [878, 424] width 1307 height 160
type textarea "We will hold the celebration for the graduate students."
click at [825, 532] on button "Verify" at bounding box center [878, 526] width 1307 height 28
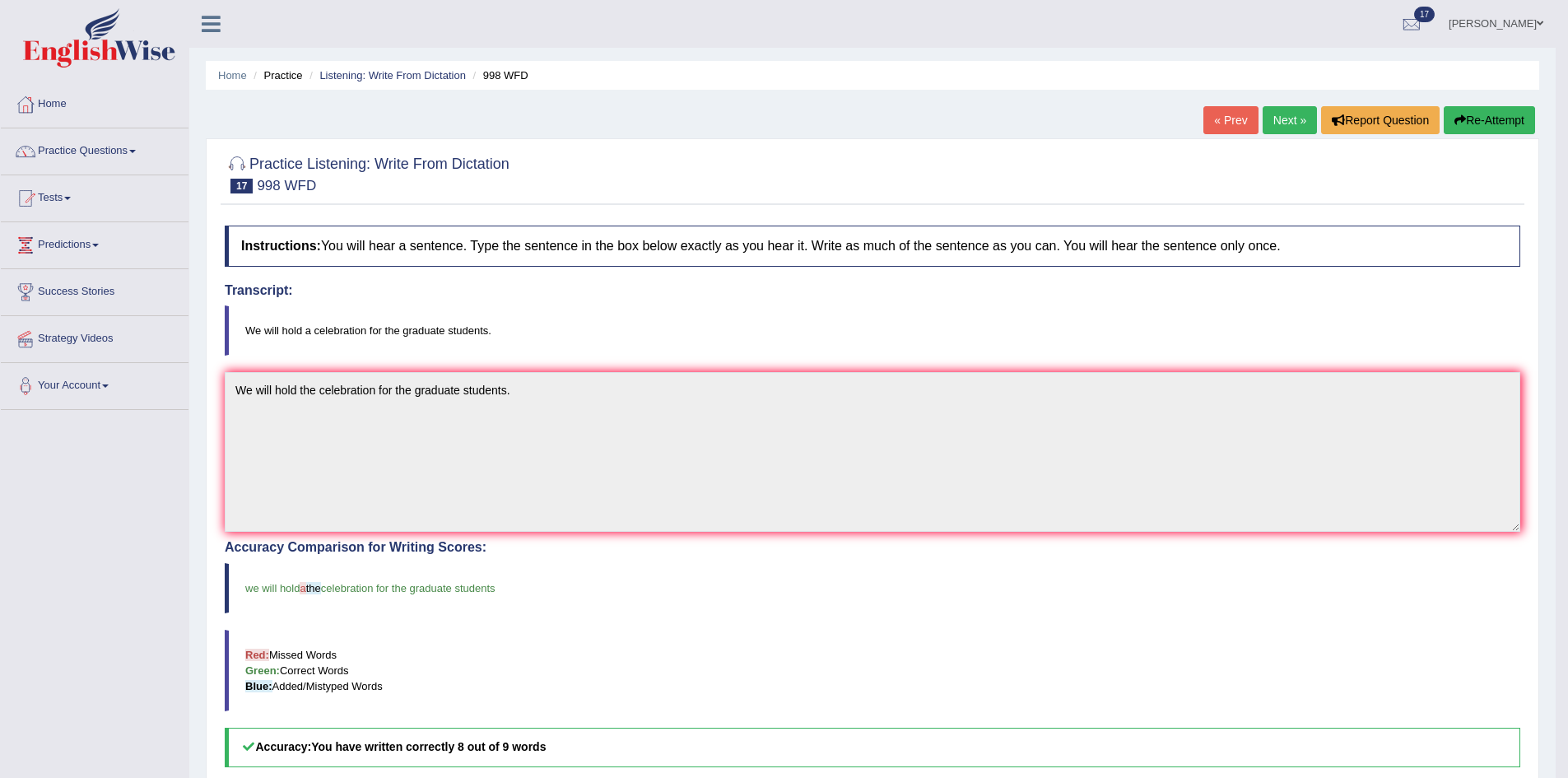
click at [1286, 117] on link "Next »" at bounding box center [1290, 120] width 54 height 28
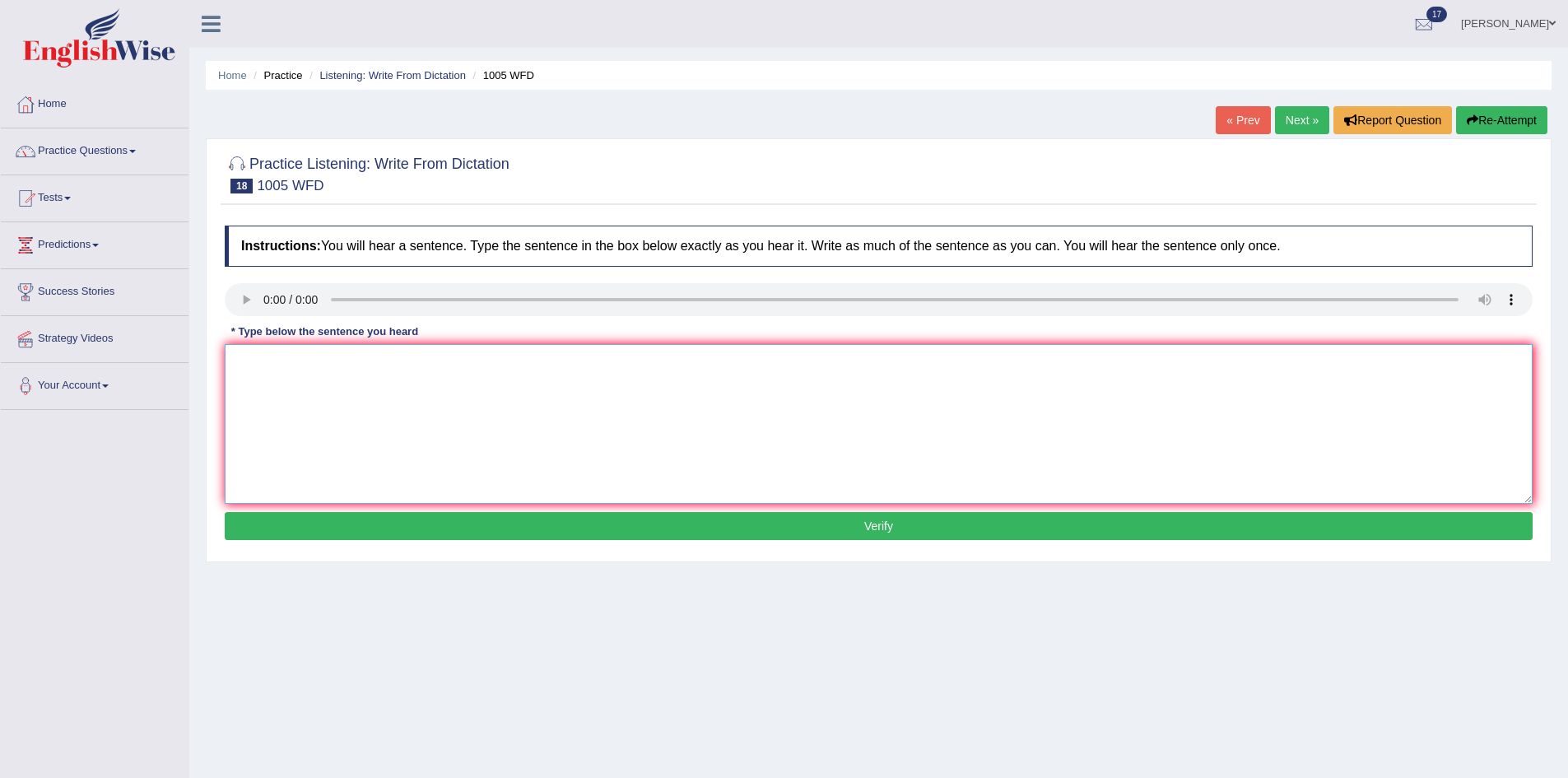
click at [322, 368] on textarea at bounding box center [878, 424] width 1307 height 160
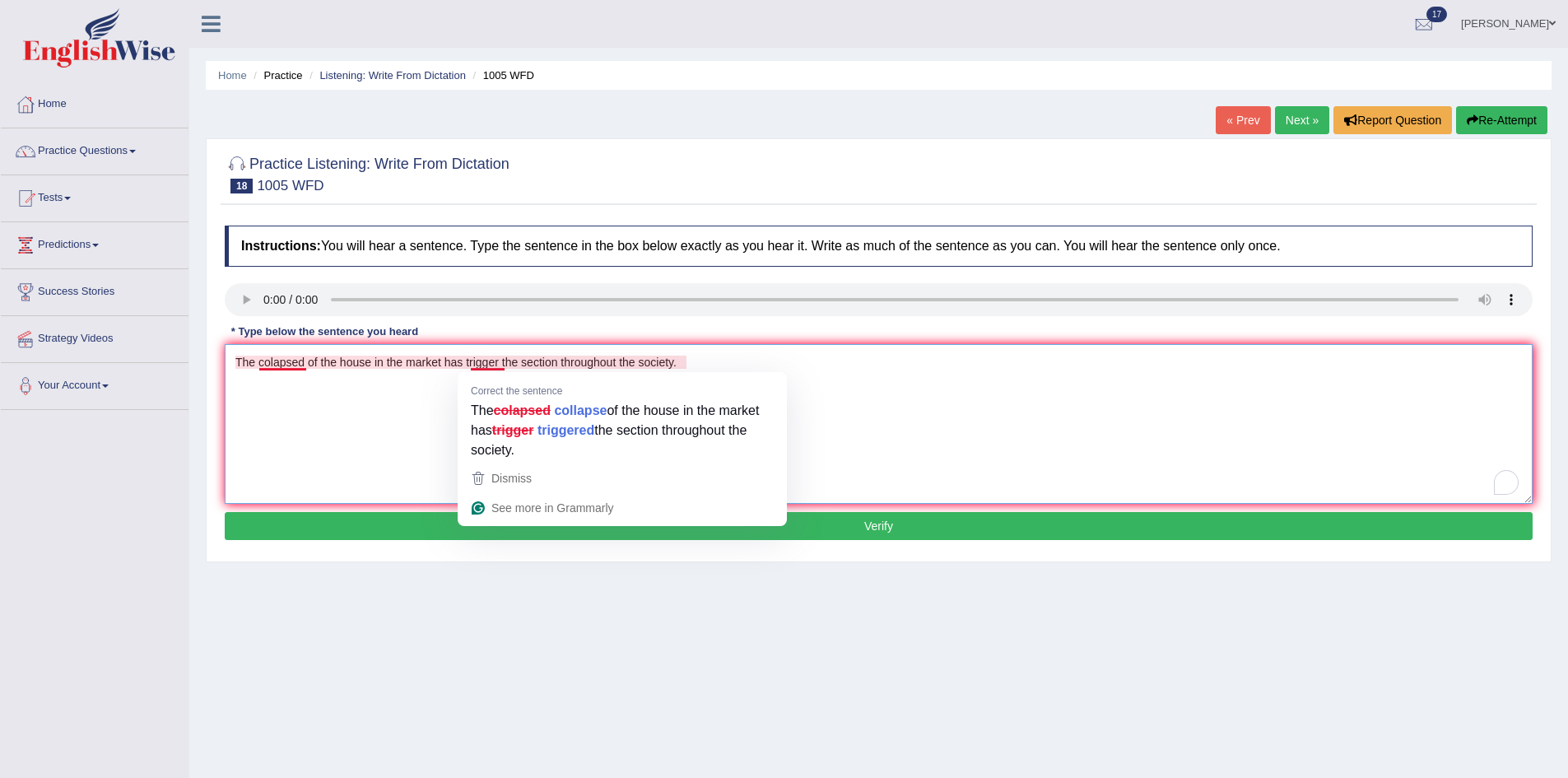
click at [503, 359] on textarea "The colapsed of the house in the market has trigger the section throughout the …" at bounding box center [878, 424] width 1307 height 160
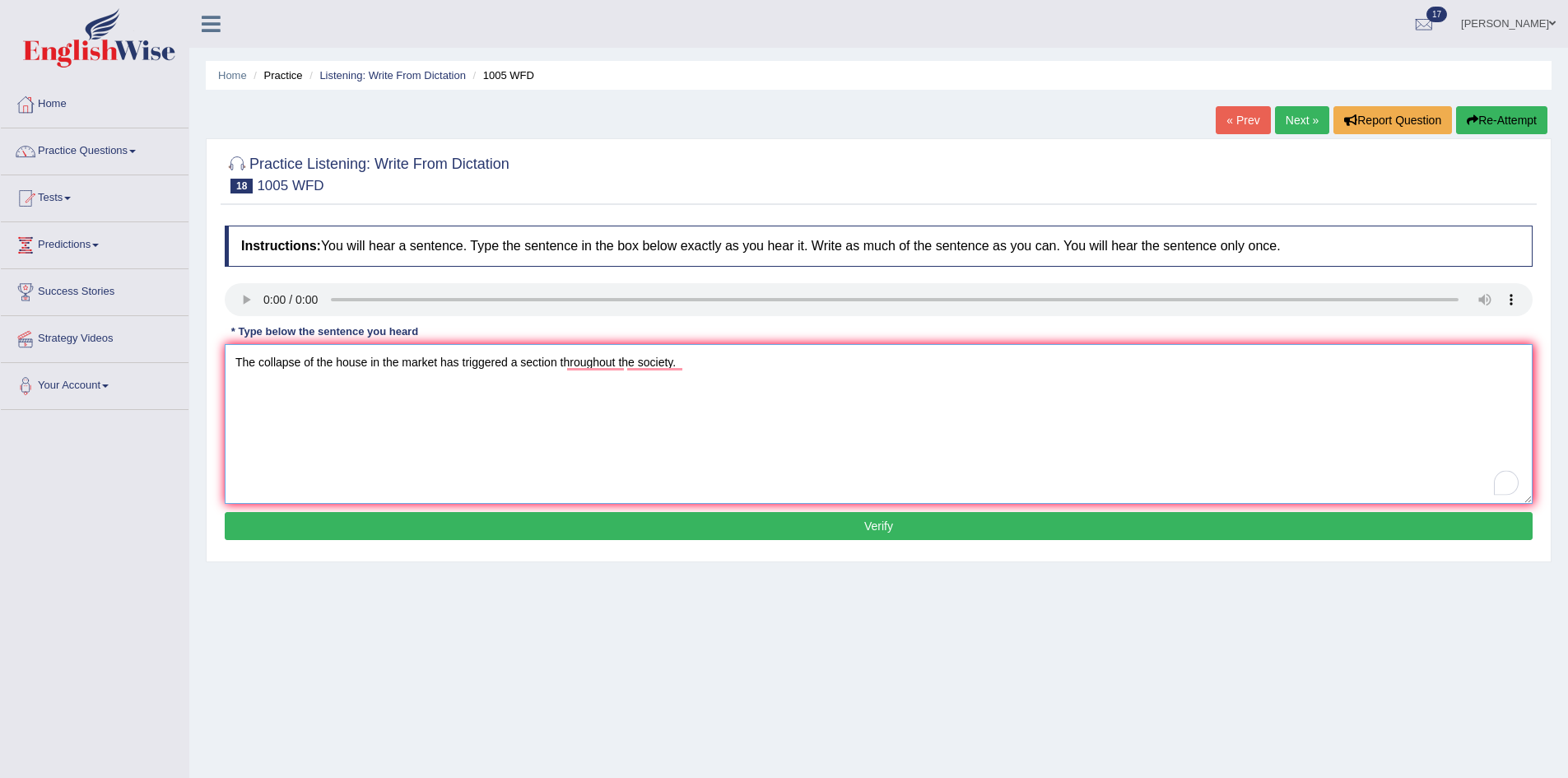
type textarea "The collapse of the house in the market has triggered a section throughout the …"
click at [692, 516] on button "Verify" at bounding box center [878, 526] width 1307 height 28
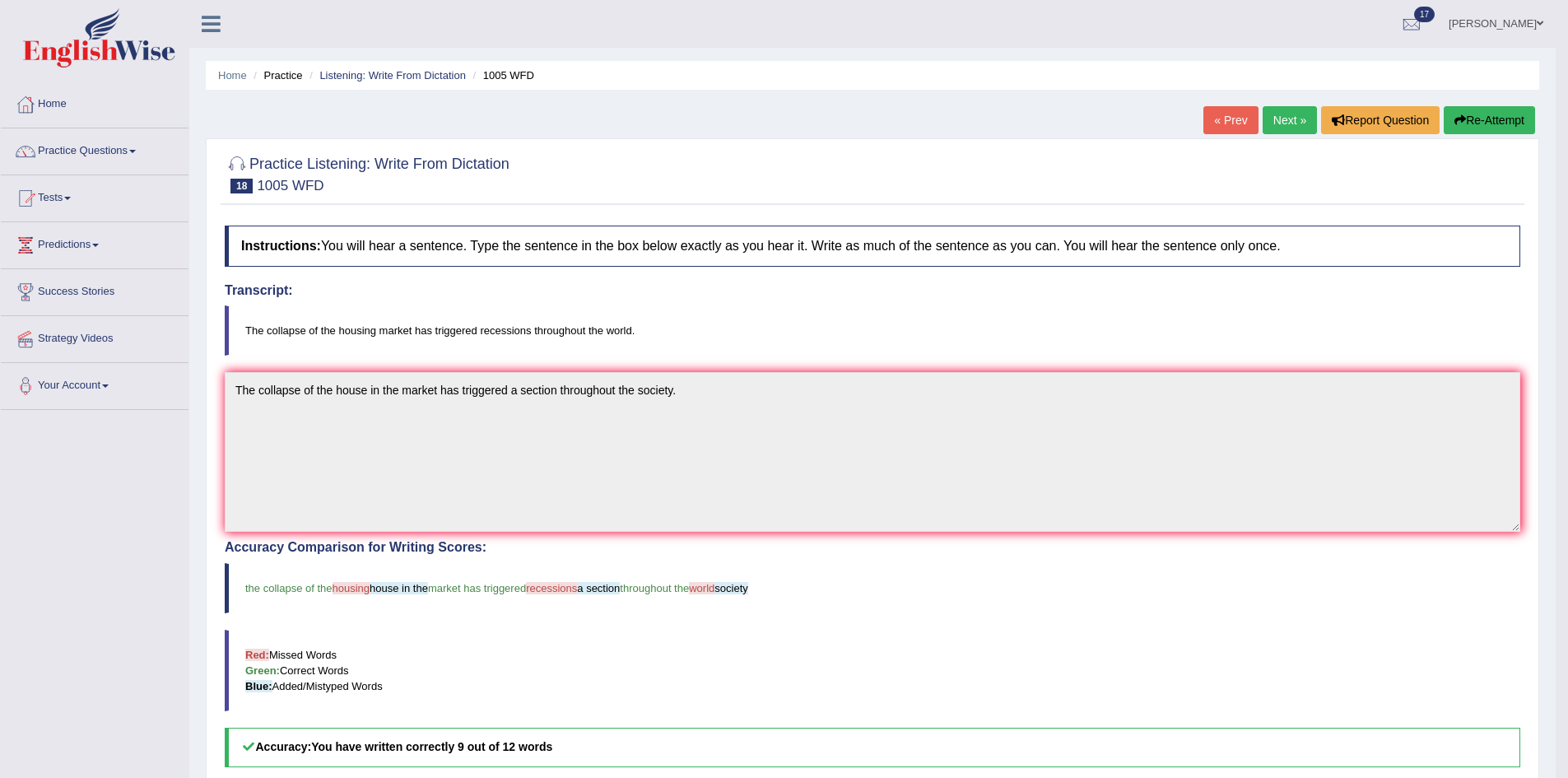
click at [1284, 115] on link "Next »" at bounding box center [1290, 120] width 54 height 28
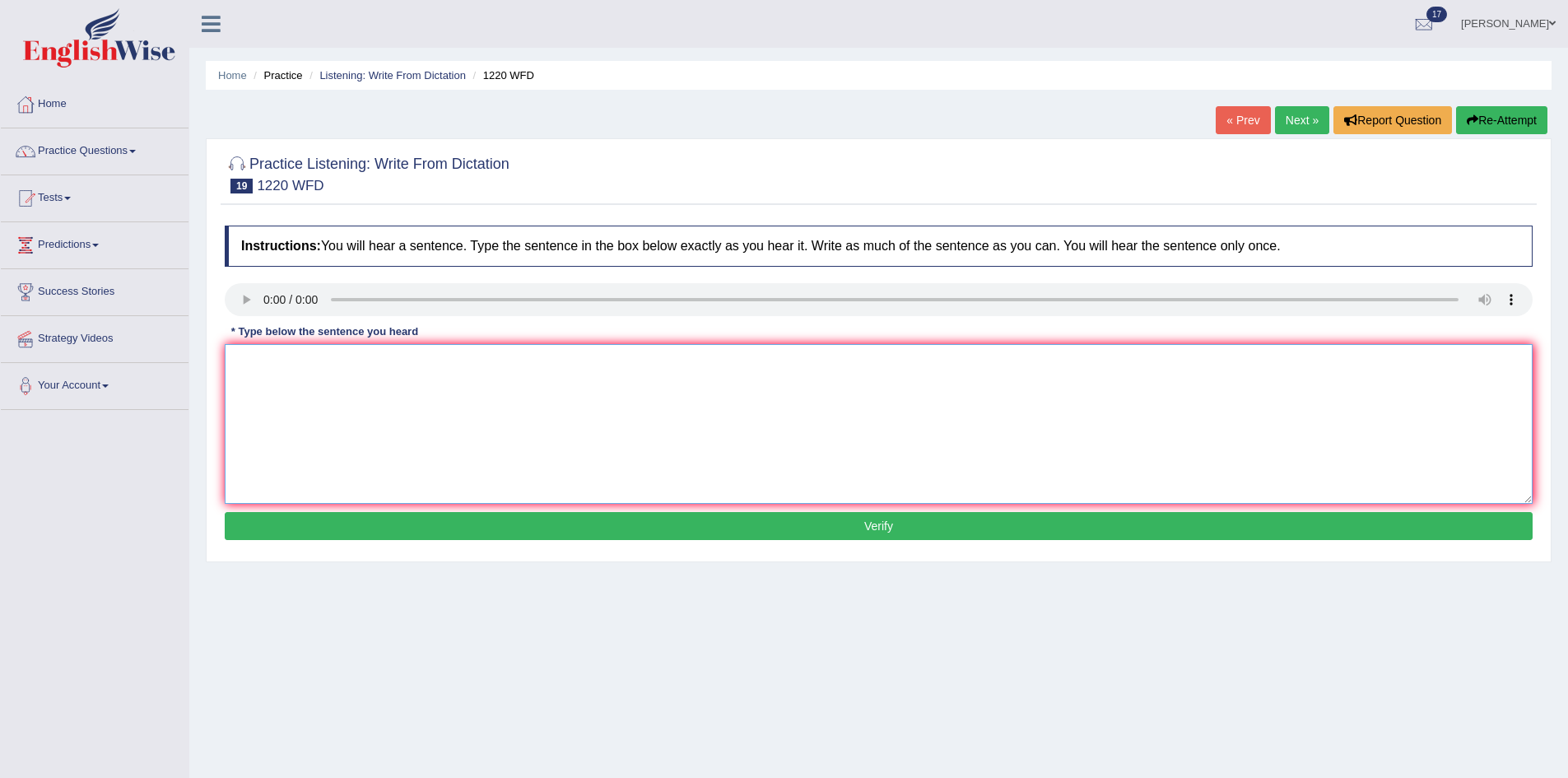
click at [577, 362] on textarea at bounding box center [878, 424] width 1307 height 160
click at [261, 355] on textarea "To enrich screen reader interactions, please activate Accessibility in Grammarl…" at bounding box center [878, 424] width 1307 height 160
type textarea "We are unable to accommodate more students than previously."
click at [462, 519] on button "Verify" at bounding box center [878, 526] width 1307 height 28
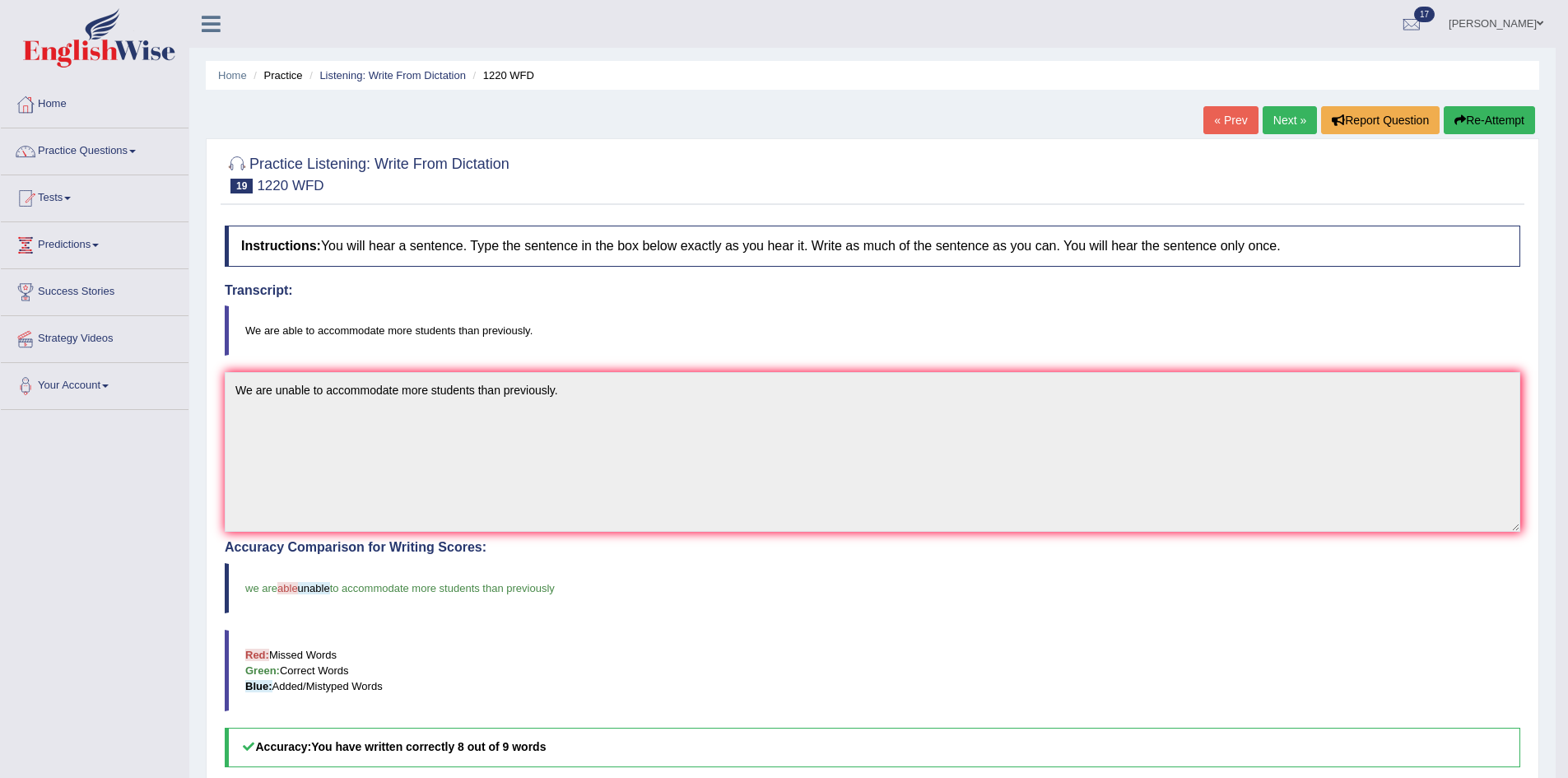
click at [1281, 108] on link "Next »" at bounding box center [1290, 120] width 54 height 28
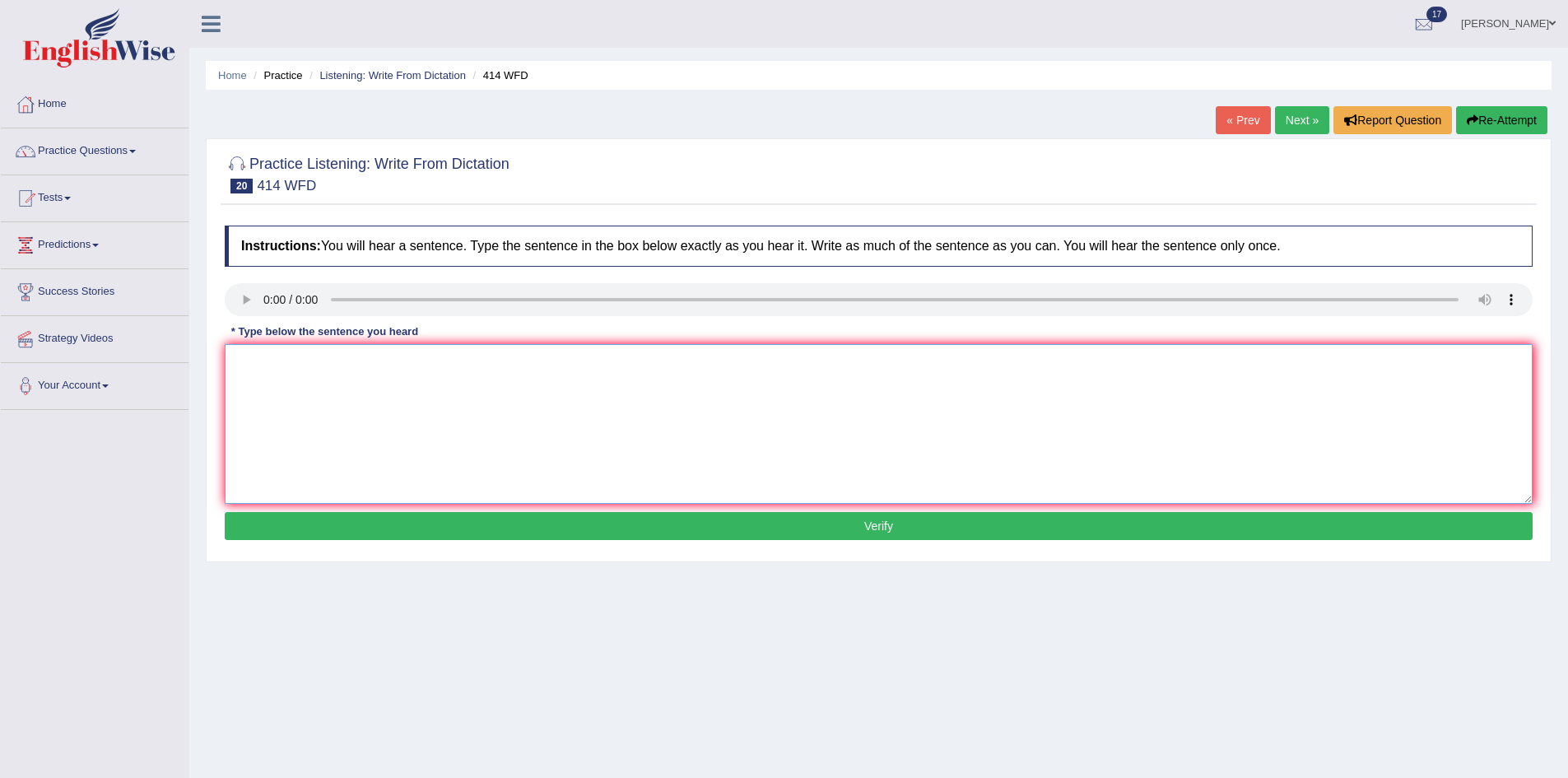
click at [585, 382] on textarea at bounding box center [878, 424] width 1307 height 160
click at [387, 409] on textarea "To enrich screen reader interactions, please activate Accessibility in Grammarl…" at bounding box center [878, 424] width 1307 height 160
type textarea "The leading company has changed their policies after the report has been releas…"
click at [555, 529] on button "Verify" at bounding box center [878, 526] width 1307 height 28
